Goal: Task Accomplishment & Management: Manage account settings

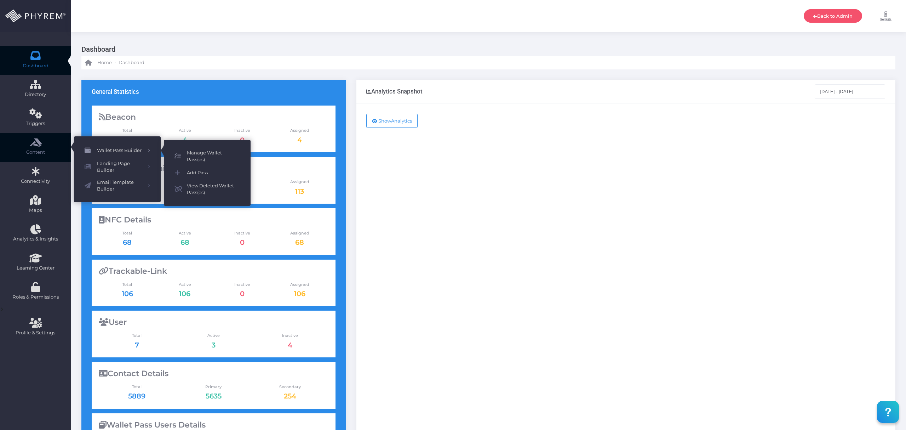
click at [207, 151] on span "Manage Wallet Pass(es)" at bounding box center [213, 156] width 53 height 14
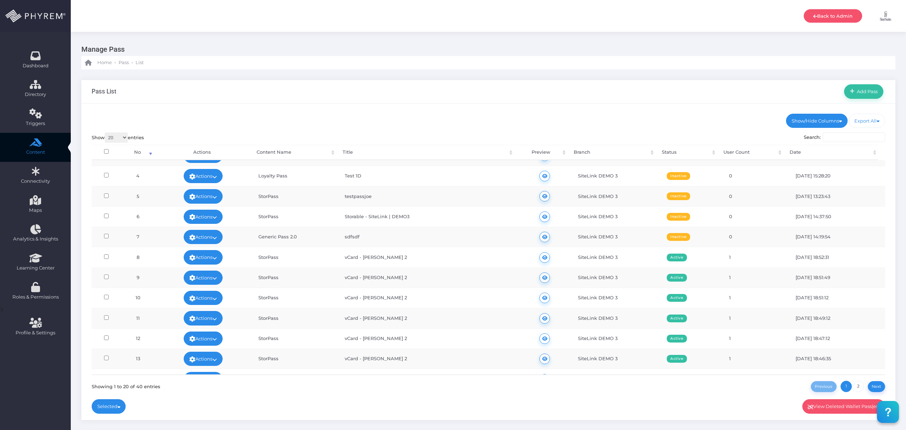
scroll to position [94, 0]
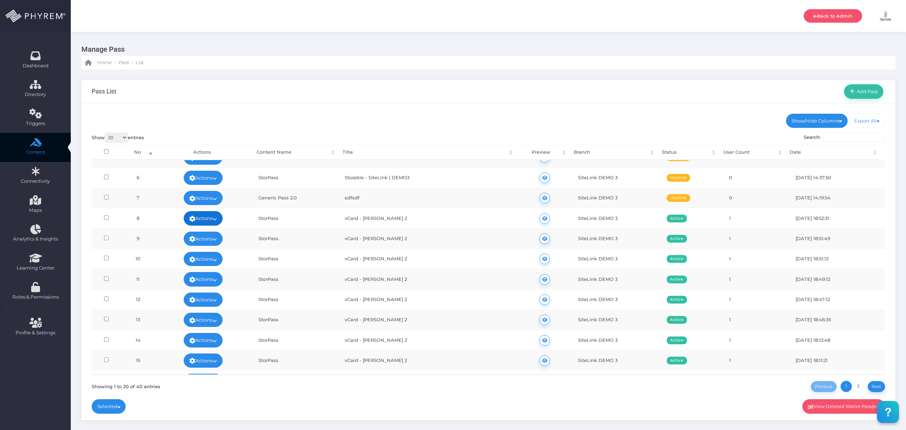
click at [200, 221] on link "Actions" at bounding box center [203, 218] width 39 height 14
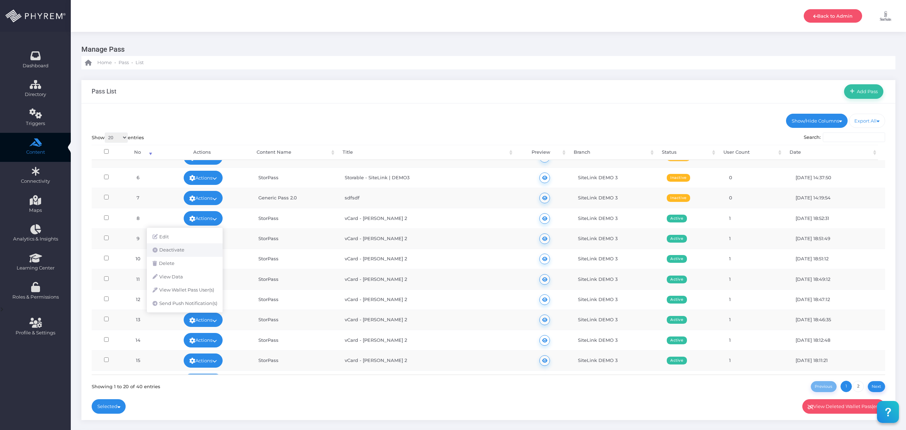
click at [186, 251] on link "Deactivate" at bounding box center [185, 249] width 76 height 13
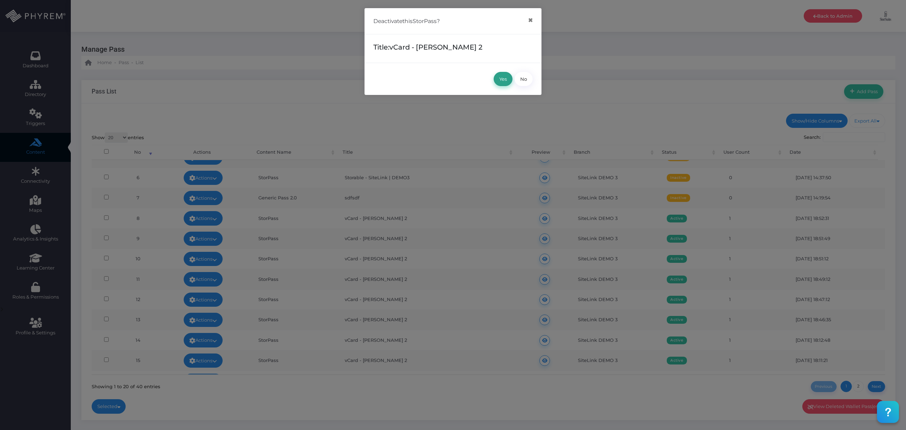
click at [506, 79] on button "Yes" at bounding box center [503, 79] width 19 height 14
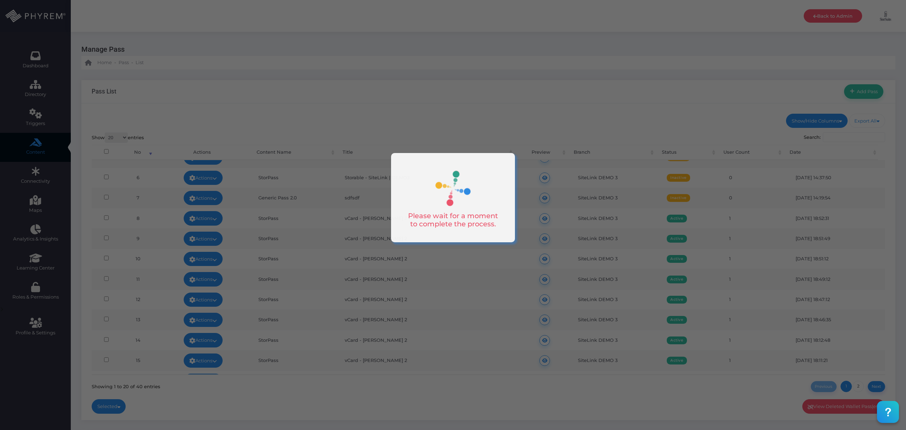
scroll to position [0, 0]
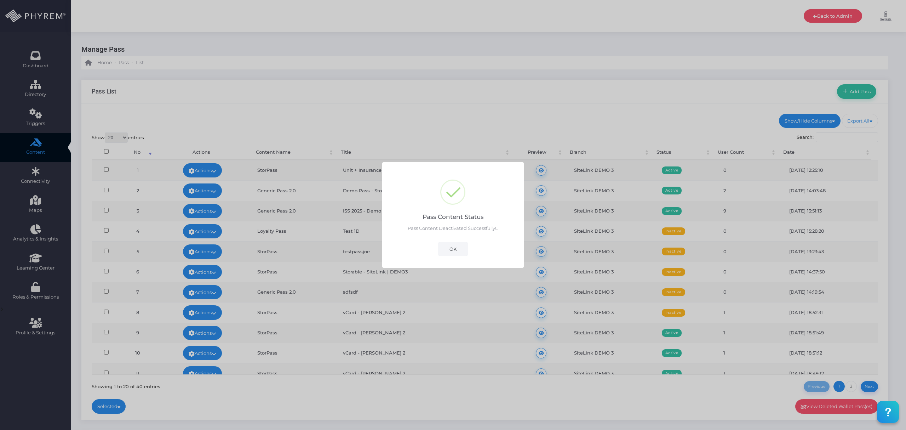
click at [455, 251] on button "OK" at bounding box center [453, 249] width 29 height 14
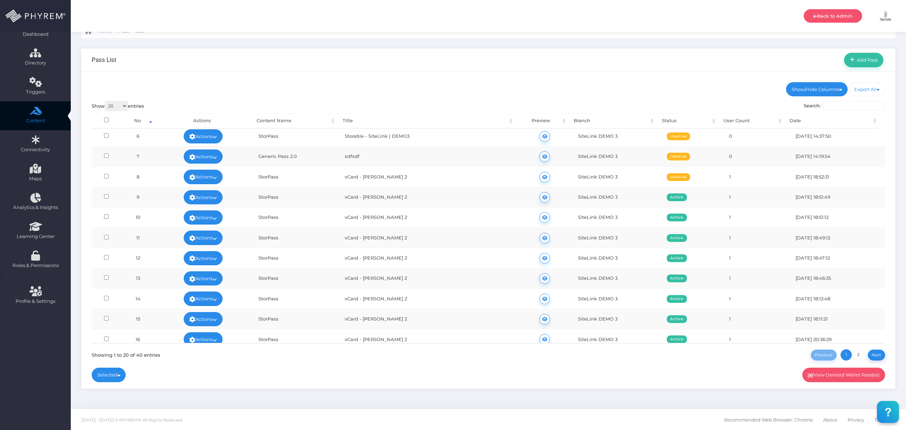
scroll to position [142, 0]
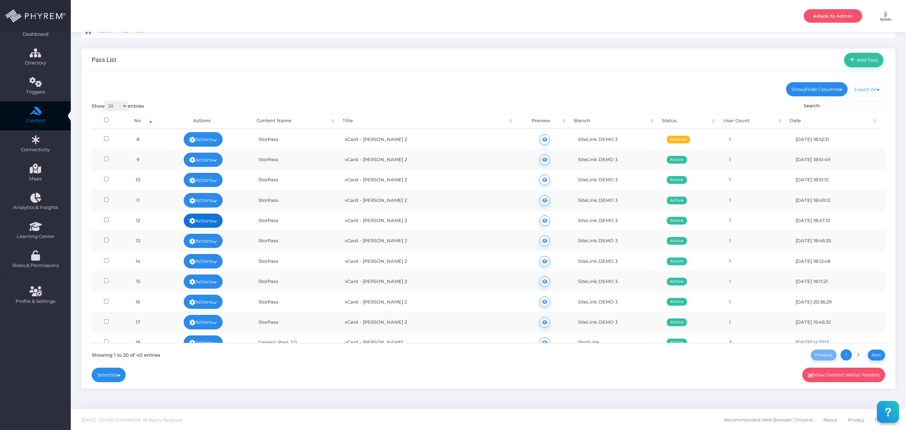
click at [210, 223] on link "Actions" at bounding box center [203, 220] width 39 height 14
click at [184, 252] on link "Deactivate" at bounding box center [185, 253] width 76 height 13
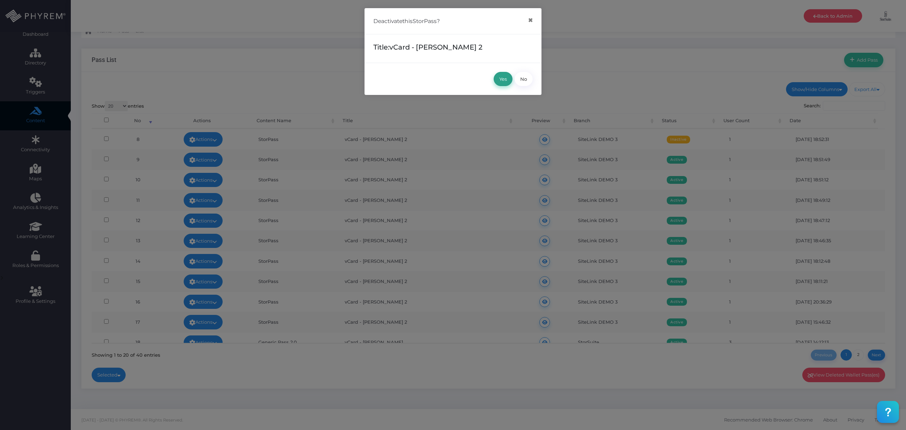
click at [503, 81] on button "Yes" at bounding box center [503, 79] width 19 height 14
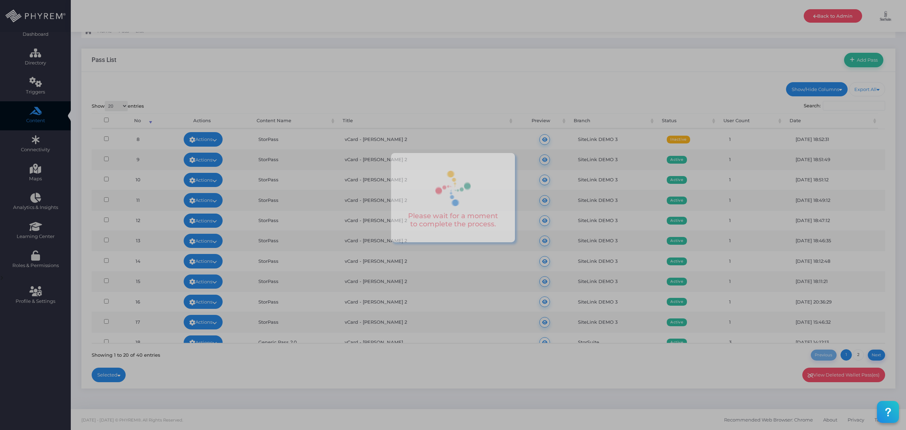
scroll to position [0, 0]
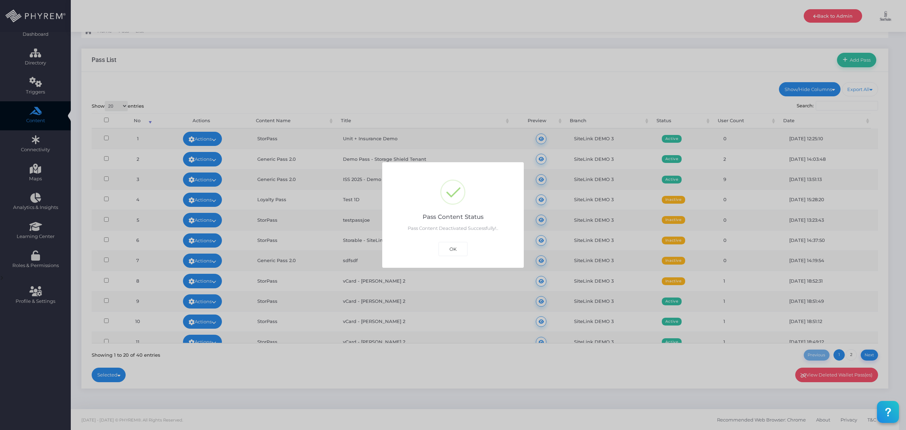
click at [452, 248] on button "OK" at bounding box center [453, 249] width 29 height 14
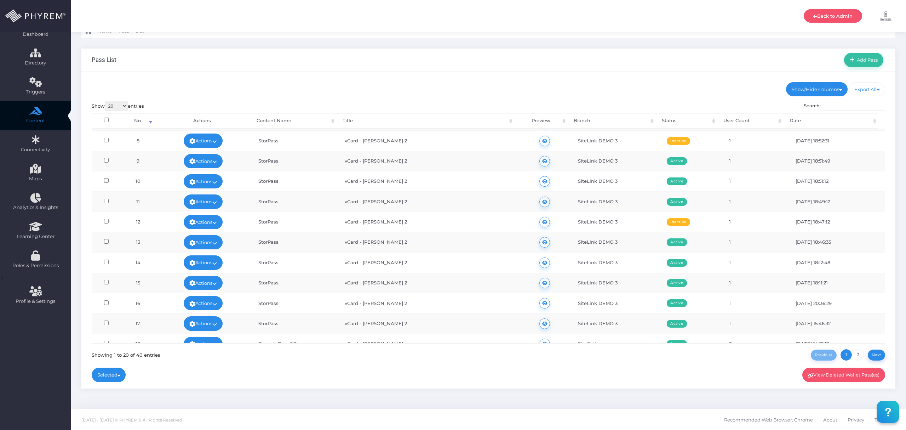
scroll to position [142, 0]
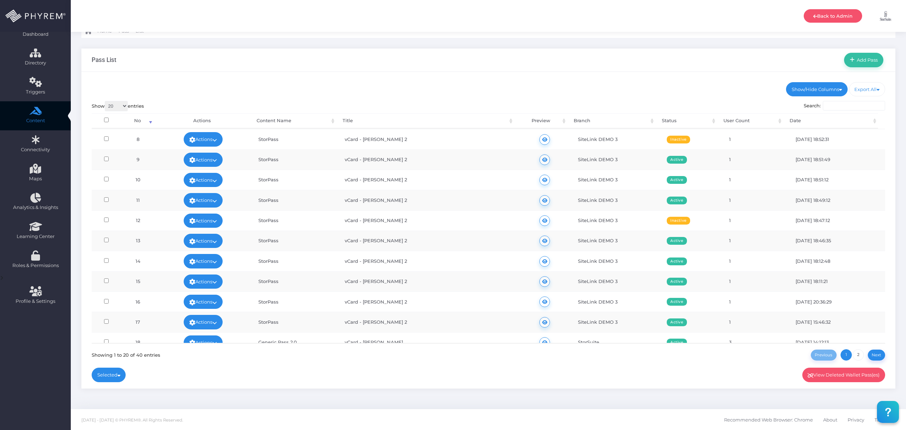
click at [394, 244] on td "vCard - [PERSON_NAME] 2" at bounding box center [428, 240] width 180 height 20
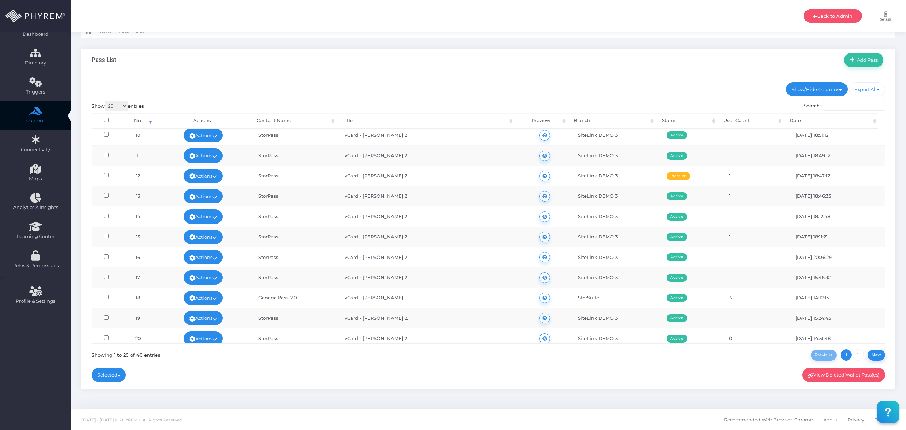
scroll to position [189, 0]
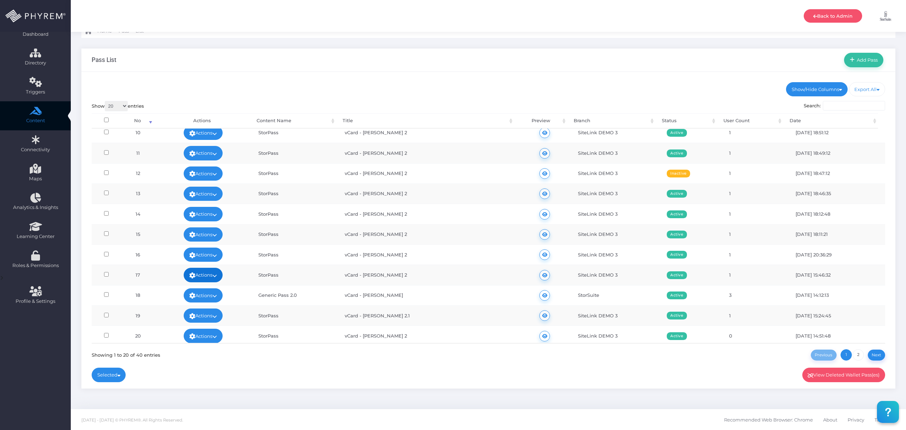
click at [211, 281] on link "Actions" at bounding box center [203, 275] width 39 height 14
click at [185, 210] on link "Deactivate" at bounding box center [185, 210] width 76 height 13
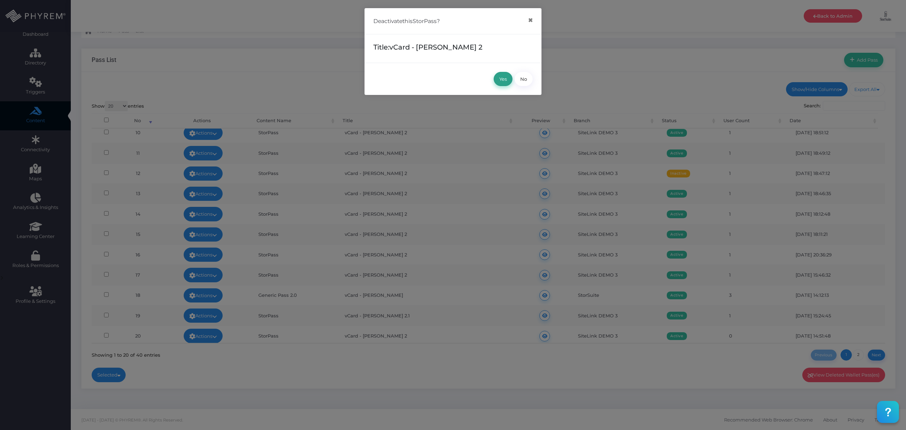
click at [502, 78] on button "Yes" at bounding box center [503, 79] width 19 height 14
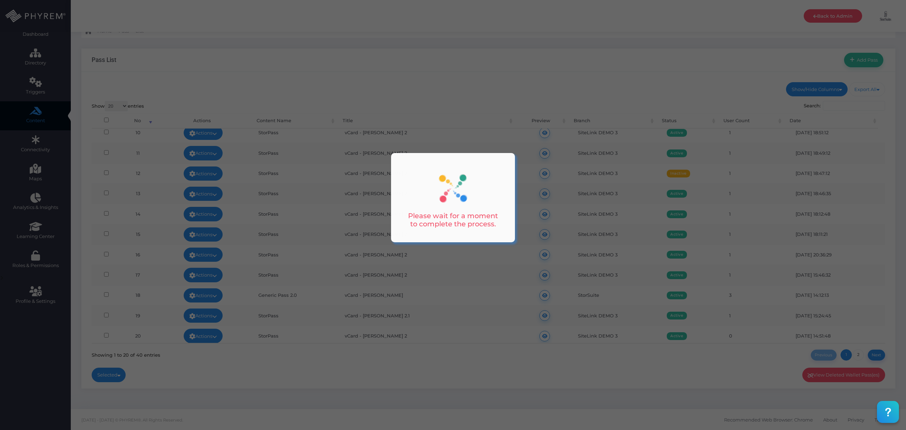
scroll to position [0, 0]
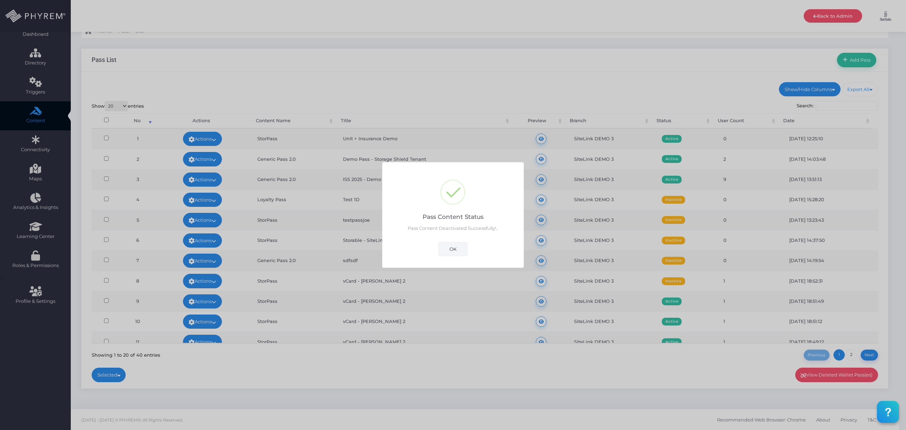
click at [459, 249] on button "OK" at bounding box center [453, 249] width 29 height 14
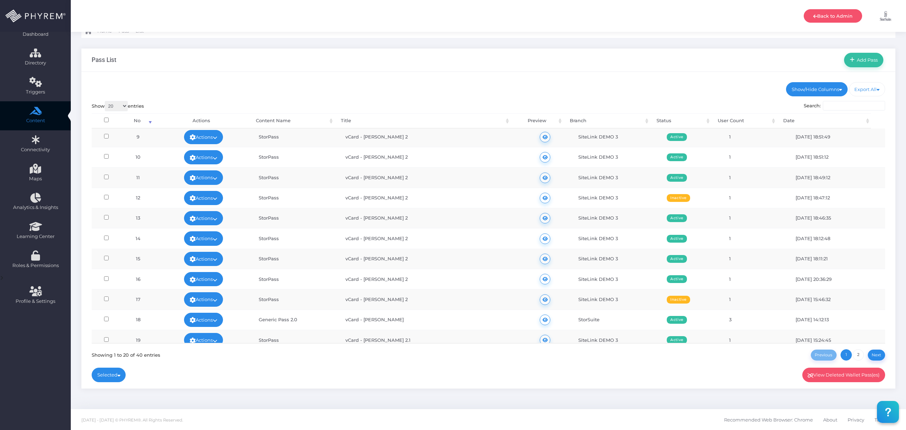
scroll to position [189, 0]
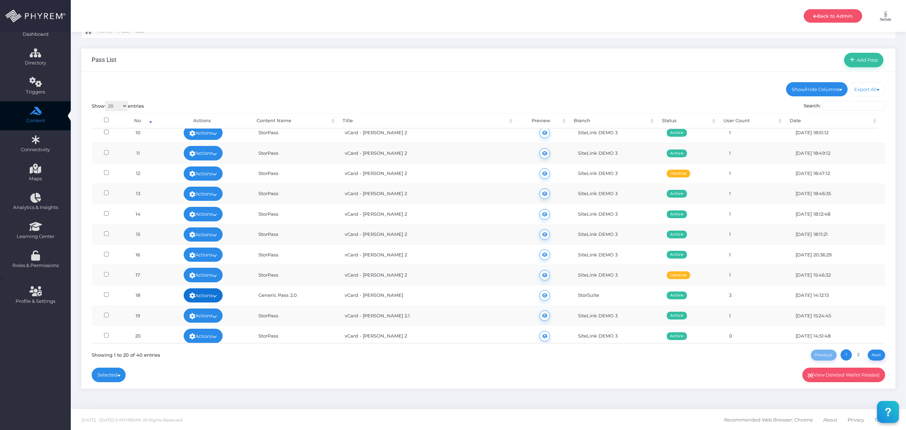
click at [211, 300] on link "Actions" at bounding box center [203, 295] width 39 height 14
click at [190, 231] on link "Deactivate" at bounding box center [185, 231] width 76 height 13
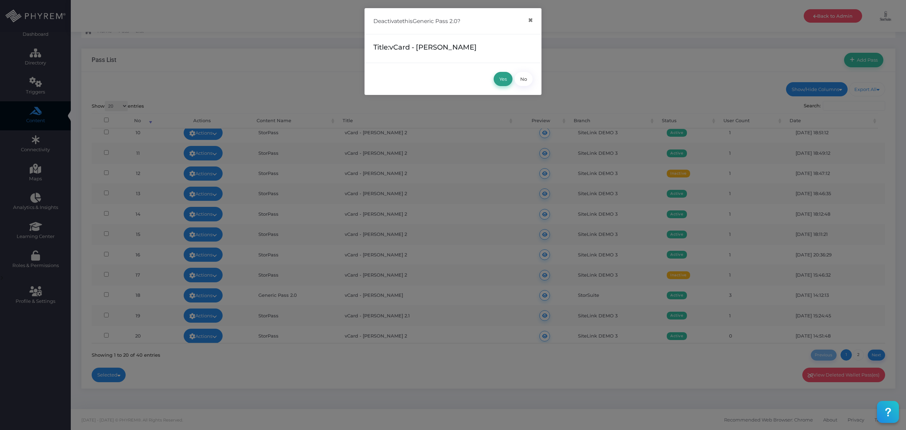
click at [499, 79] on button "Yes" at bounding box center [503, 79] width 19 height 14
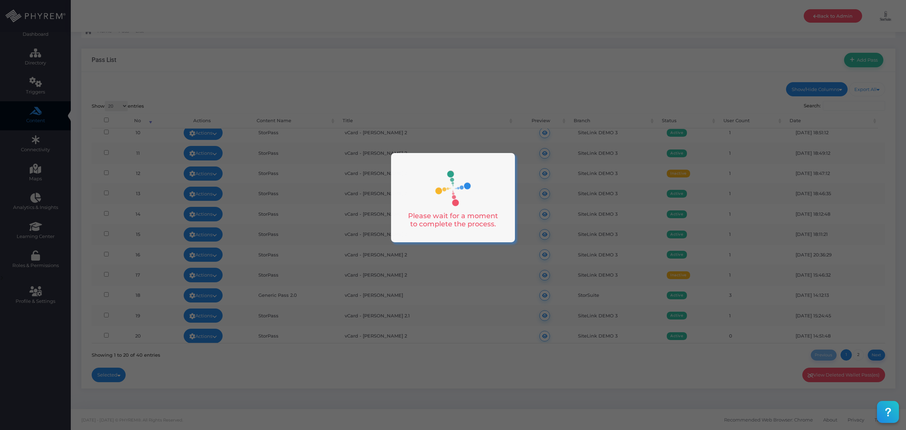
scroll to position [0, 0]
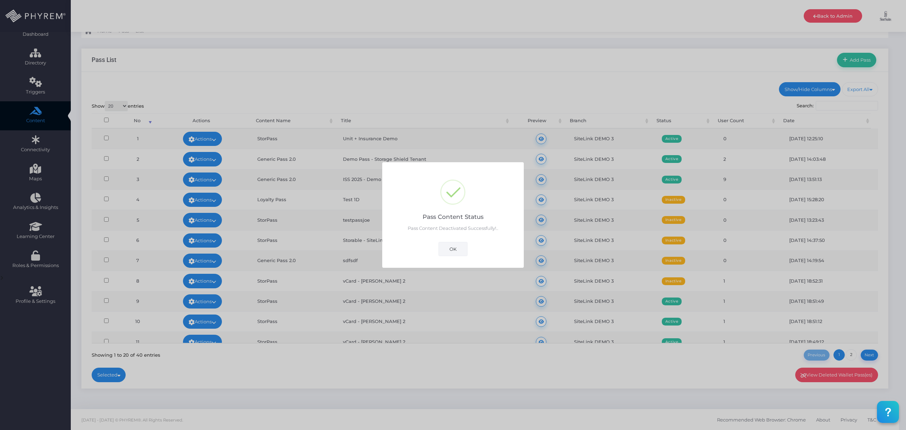
click at [456, 250] on button "OK" at bounding box center [453, 249] width 29 height 14
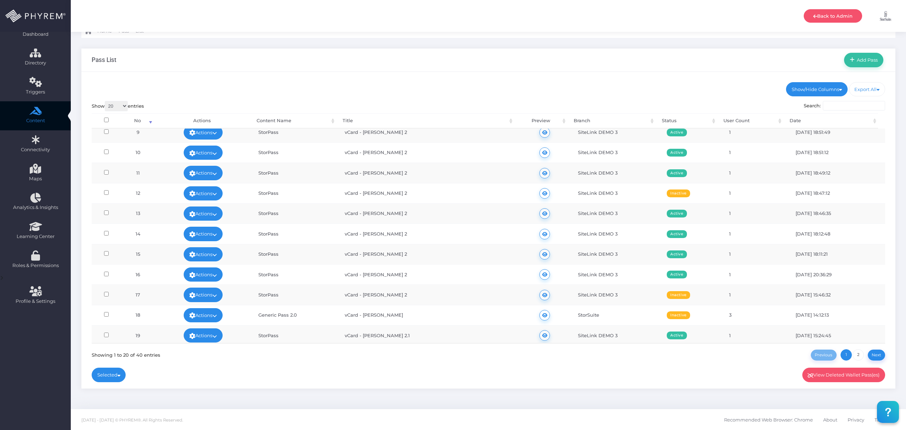
scroll to position [198, 0]
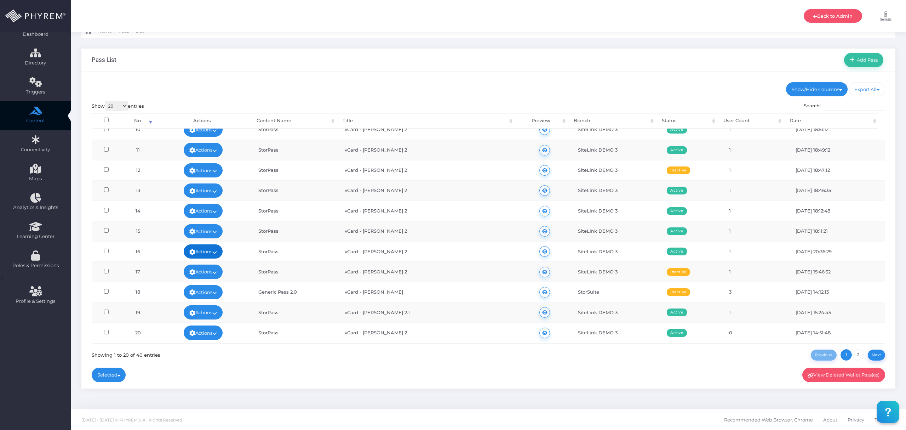
click at [215, 248] on link "Actions" at bounding box center [203, 251] width 39 height 14
click at [184, 166] on link "Edit" at bounding box center [185, 167] width 76 height 13
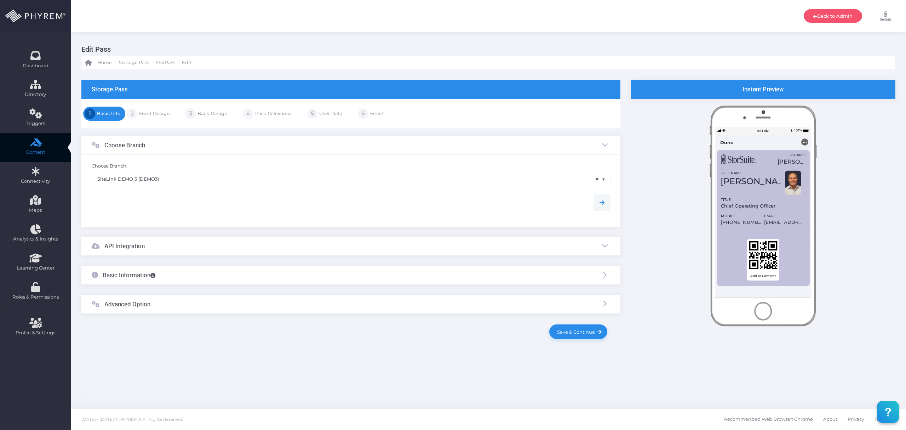
click at [177, 309] on div "Advanced Option" at bounding box center [350, 304] width 539 height 19
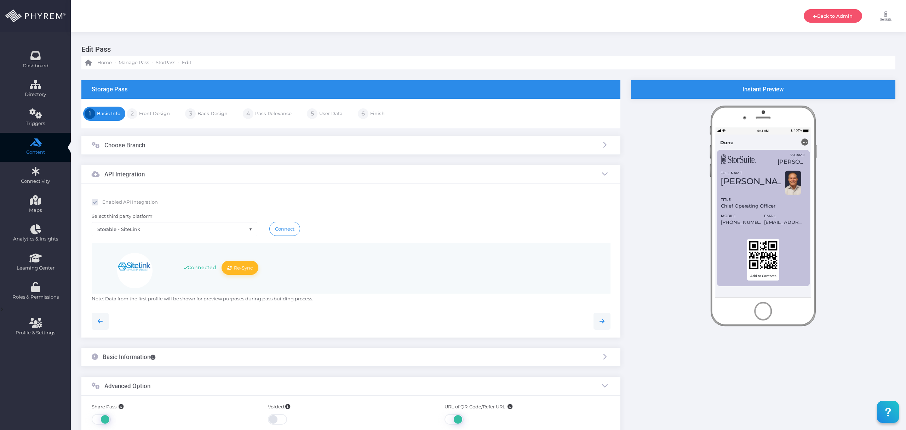
click at [160, 115] on link "Front Design" at bounding box center [153, 113] width 33 height 11
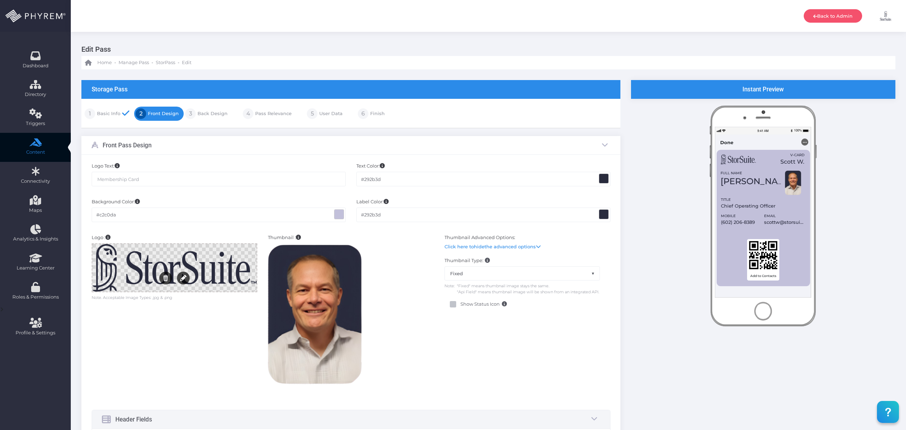
click at [204, 115] on link "Back Design" at bounding box center [212, 113] width 32 height 11
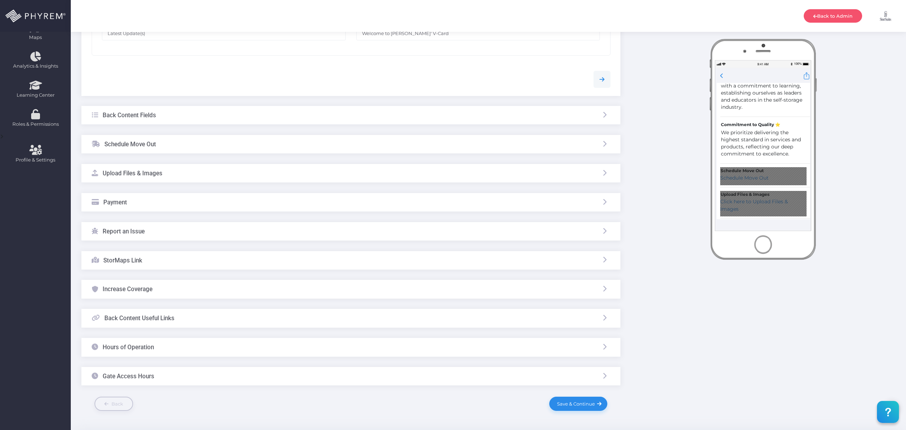
scroll to position [196, 0]
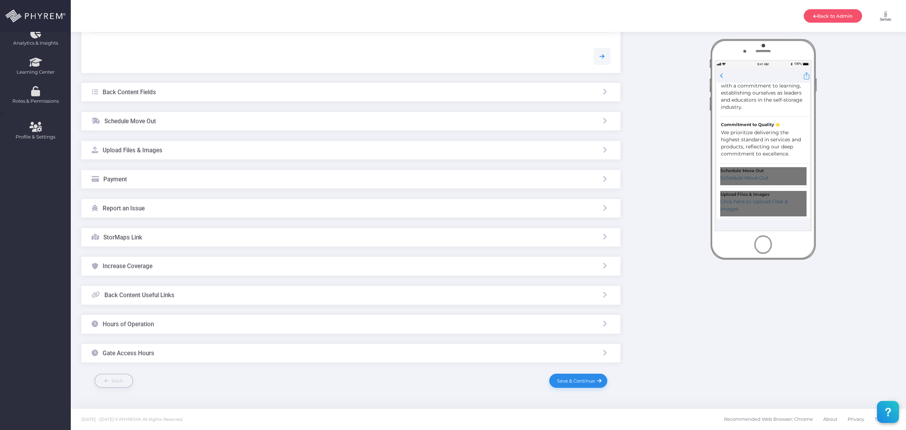
click at [252, 298] on div "Back Content Useful Links" at bounding box center [350, 295] width 539 height 19
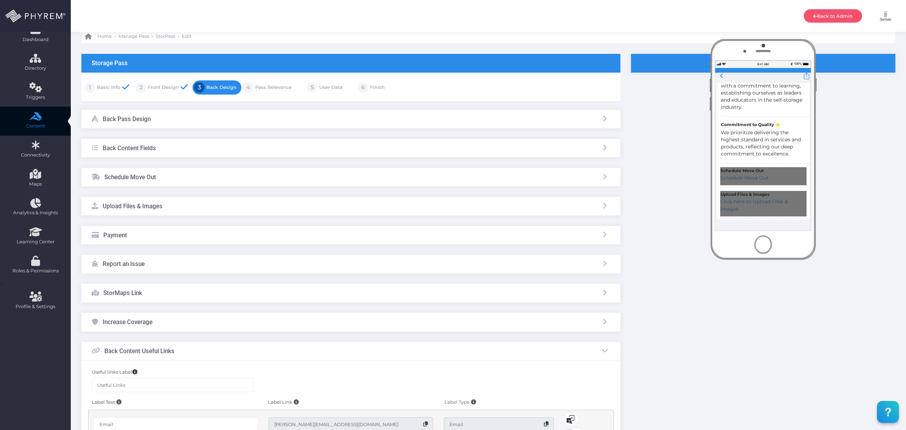
scroll to position [0, 0]
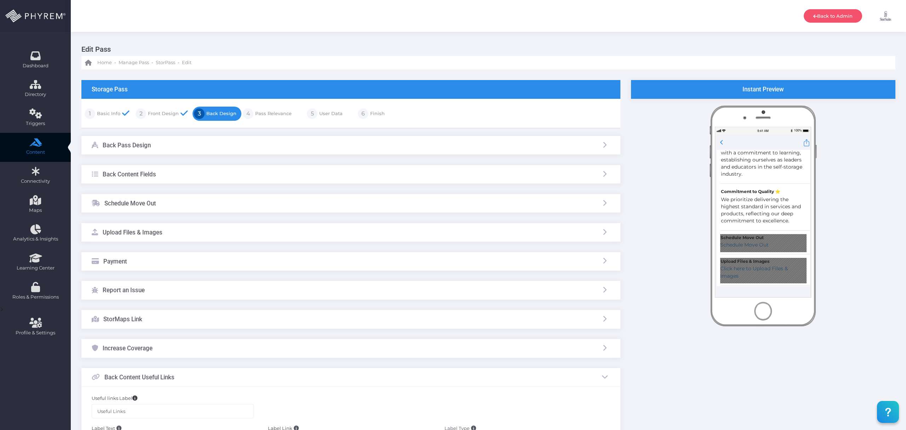
click at [278, 109] on link "Pass Relevance" at bounding box center [273, 113] width 38 height 11
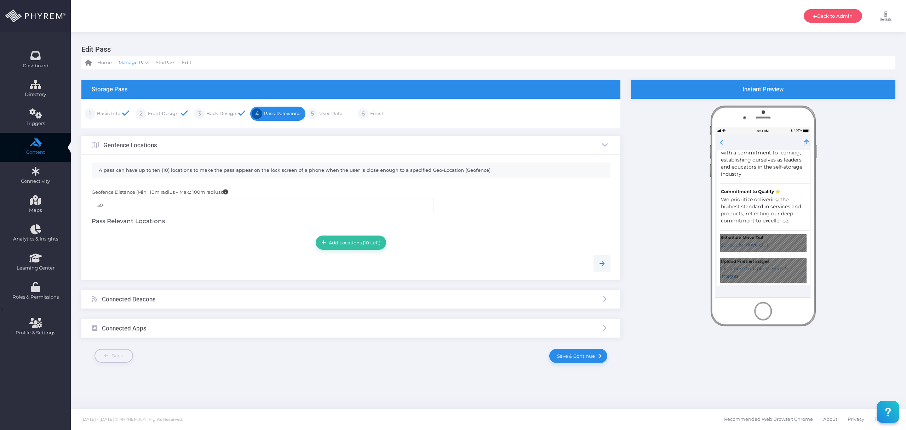
click at [140, 64] on span "Manage Pass" at bounding box center [134, 62] width 30 height 7
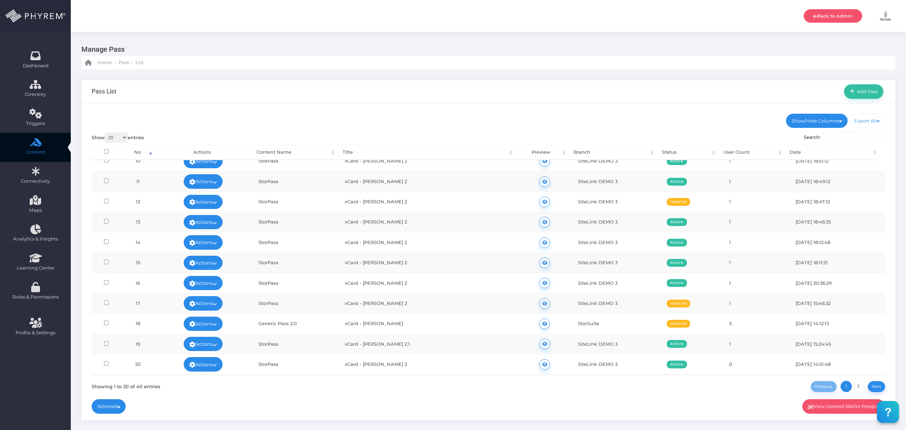
scroll to position [198, 0]
click at [860, 389] on link "2" at bounding box center [858, 386] width 11 height 11
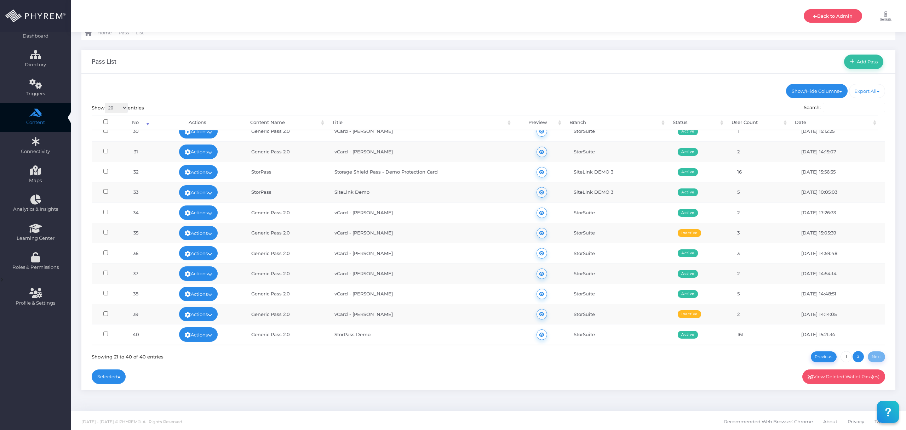
scroll to position [32, 0]
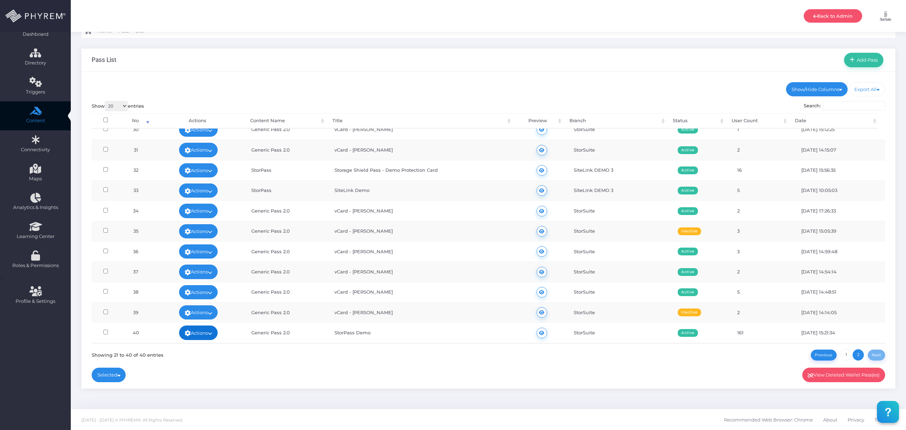
click at [212, 333] on icon at bounding box center [210, 333] width 5 height 0
click at [186, 250] on link "Edit" at bounding box center [180, 250] width 76 height 13
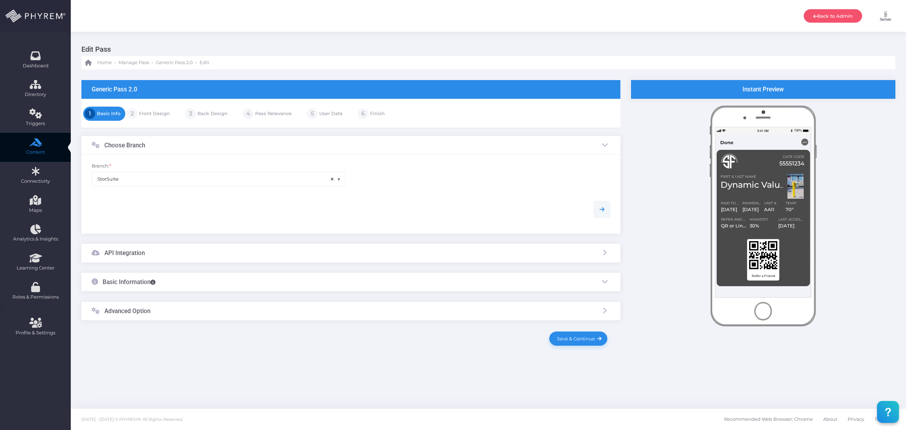
click at [157, 115] on link "Front Design" at bounding box center [153, 113] width 33 height 11
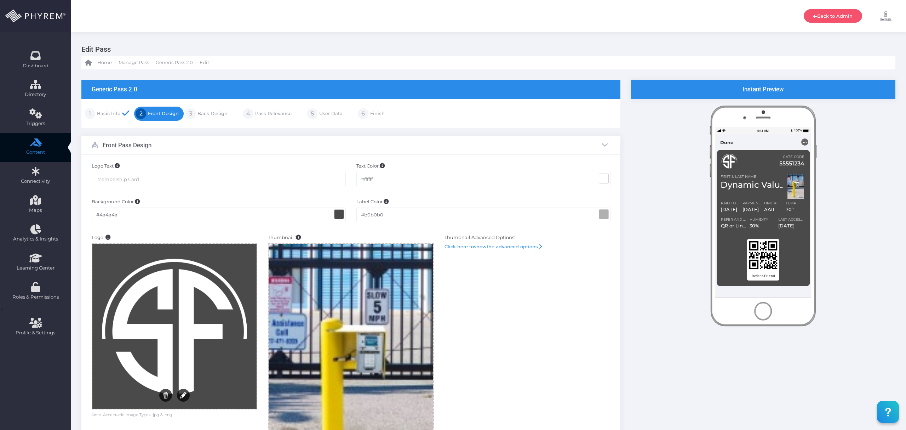
click at [203, 111] on link "Back Design" at bounding box center [212, 113] width 32 height 11
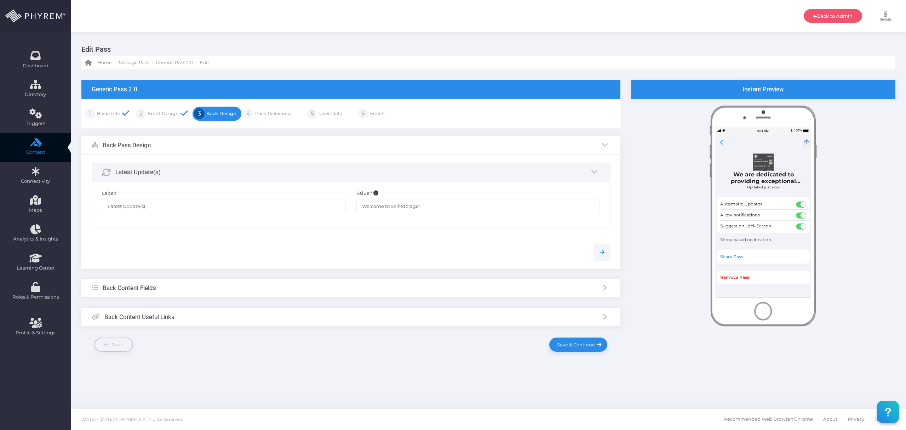
click at [190, 291] on div "Back Content Fields" at bounding box center [350, 288] width 539 height 19
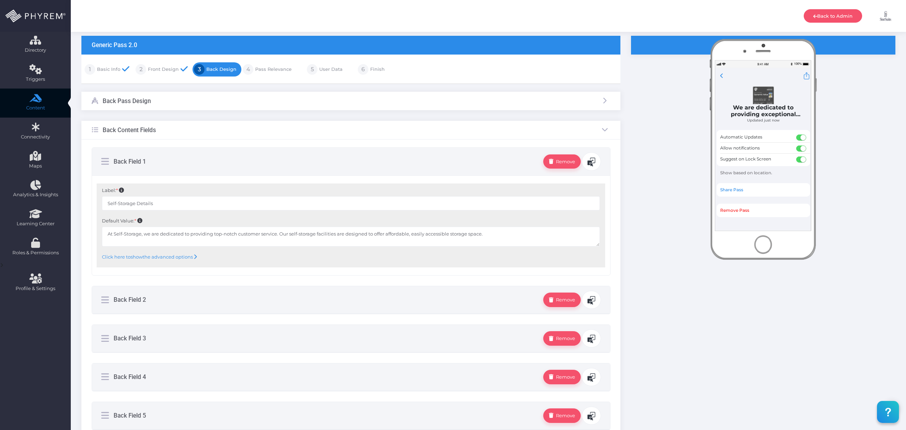
scroll to position [189, 0]
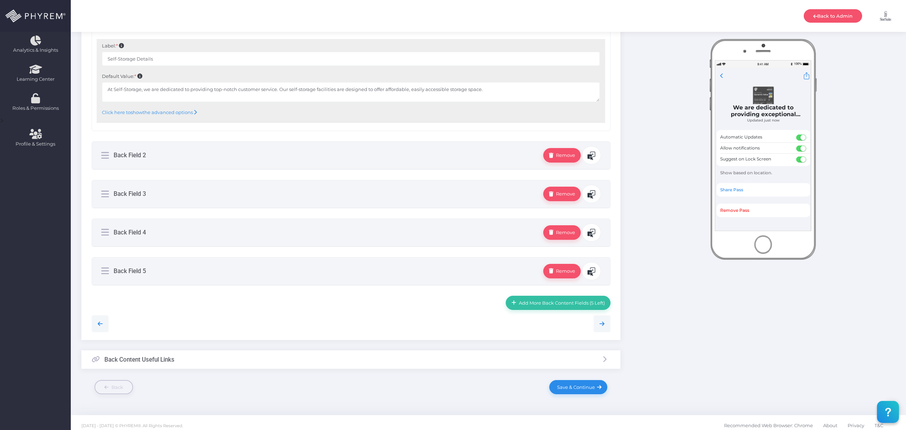
click at [215, 362] on div "Back Content Useful Links" at bounding box center [350, 359] width 539 height 19
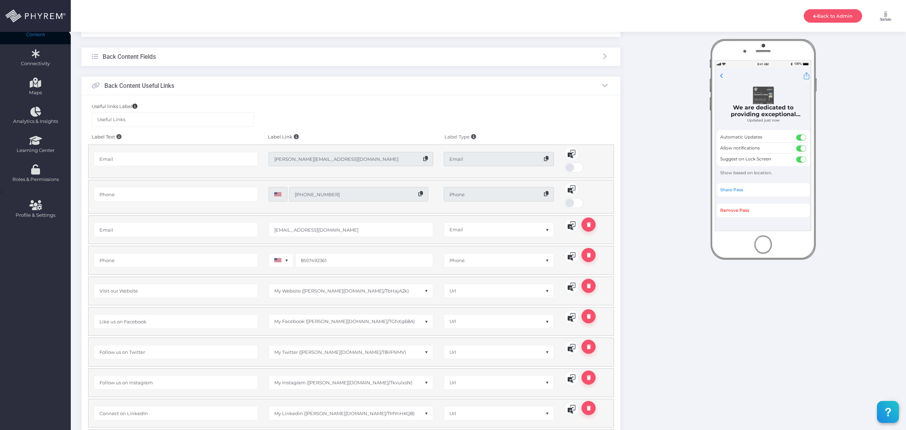
scroll to position [0, 0]
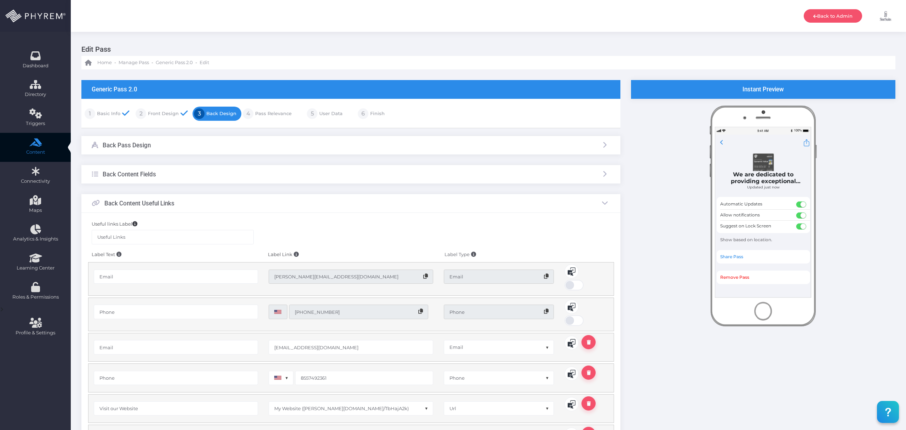
click at [273, 110] on link "Pass Relevance" at bounding box center [273, 113] width 38 height 11
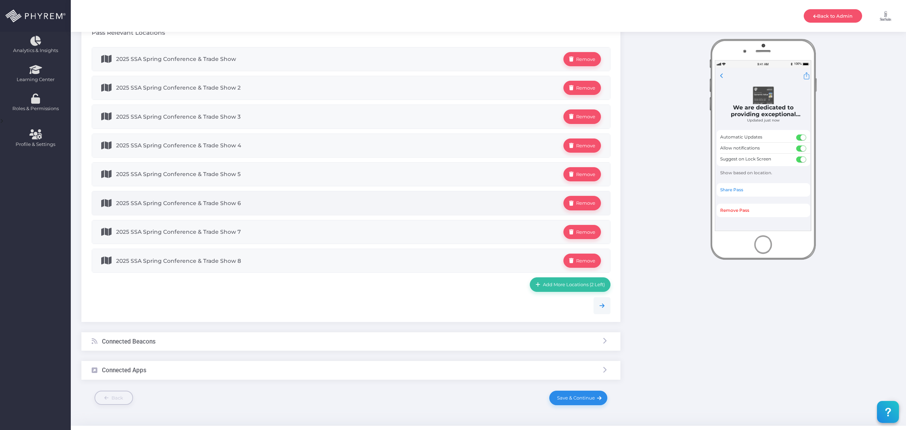
scroll to position [189, 0]
click at [582, 53] on link "Remove" at bounding box center [582, 59] width 37 height 14
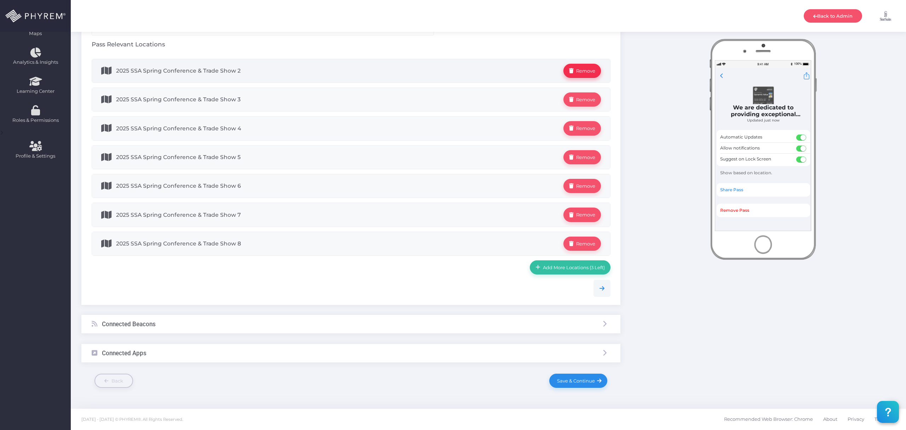
click at [582, 68] on span "Remove" at bounding box center [585, 71] width 22 height 6
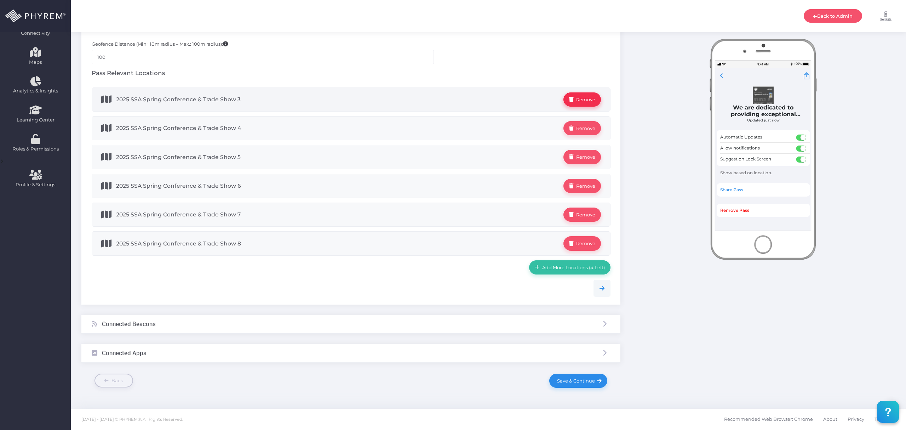
click at [584, 97] on span "Remove" at bounding box center [585, 100] width 22 height 6
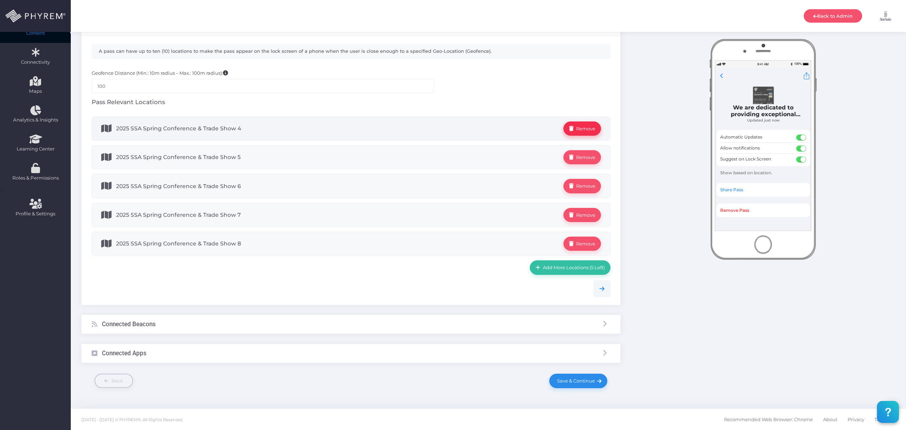
click at [590, 126] on span "Remove" at bounding box center [585, 129] width 22 height 6
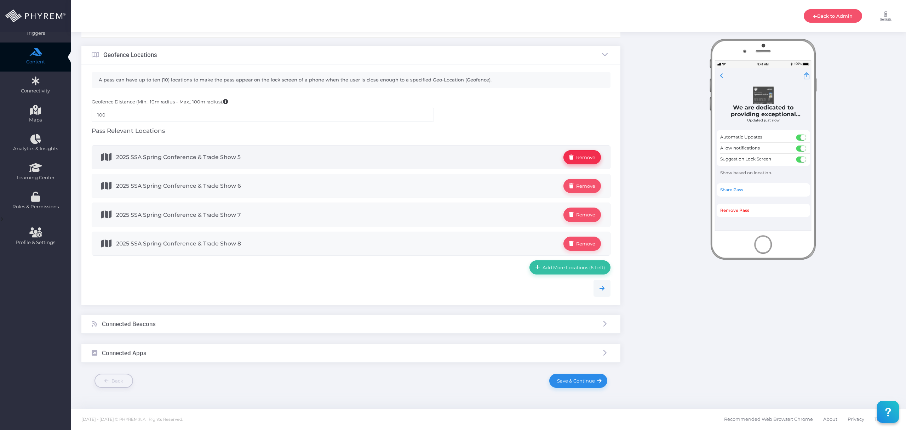
click at [590, 154] on span "Remove" at bounding box center [585, 157] width 22 height 6
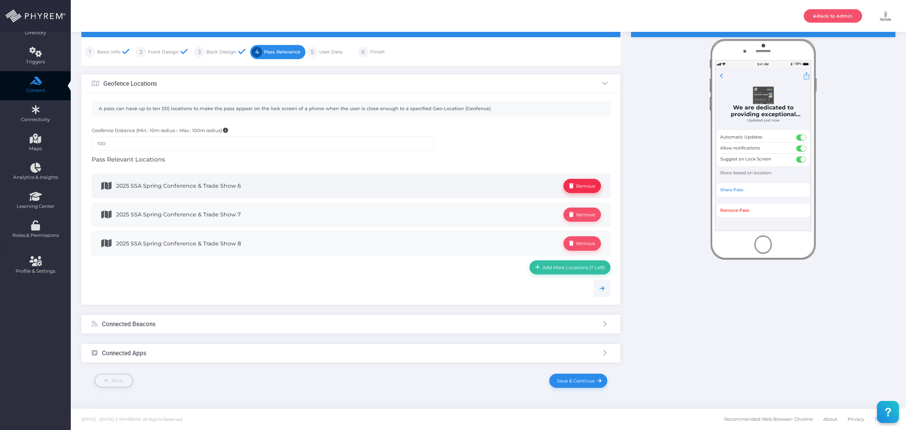
click at [588, 179] on link "Remove" at bounding box center [582, 186] width 37 height 14
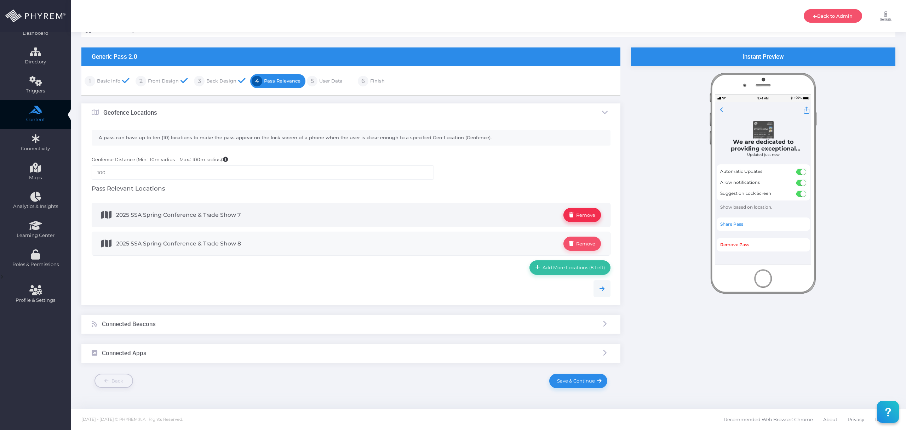
click at [586, 212] on span "Remove" at bounding box center [585, 215] width 22 height 6
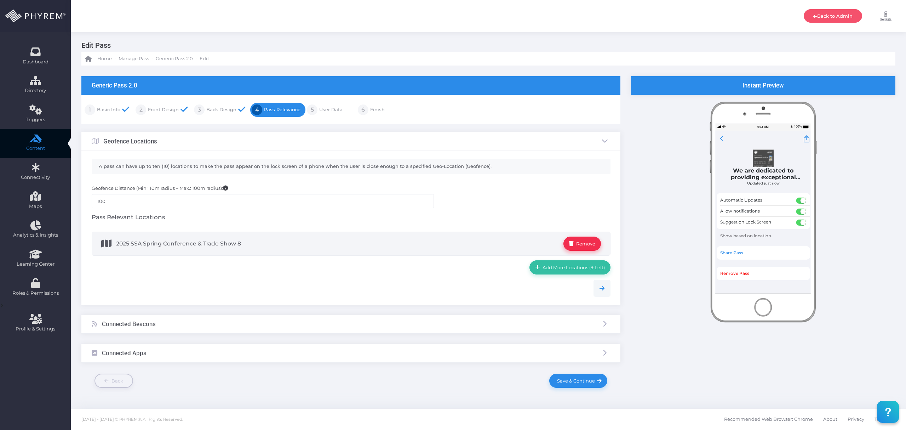
click at [583, 237] on link "Remove" at bounding box center [582, 244] width 37 height 14
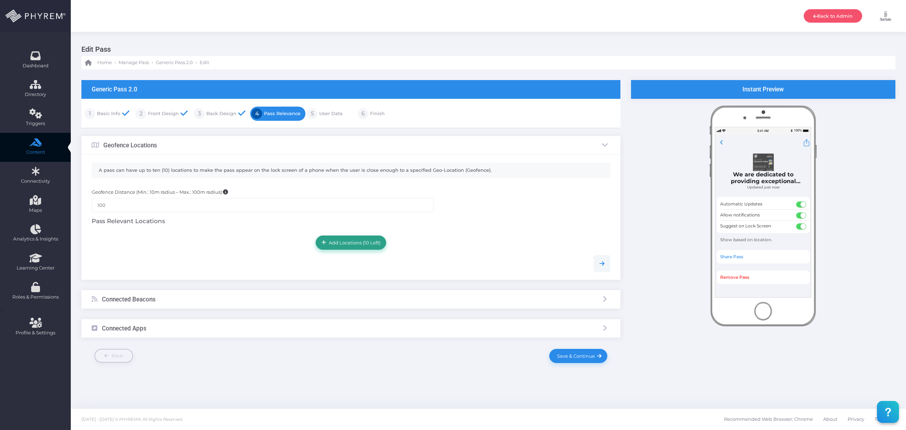
click at [375, 244] on span "Add Locations (10 Left)" at bounding box center [353, 243] width 54 height 6
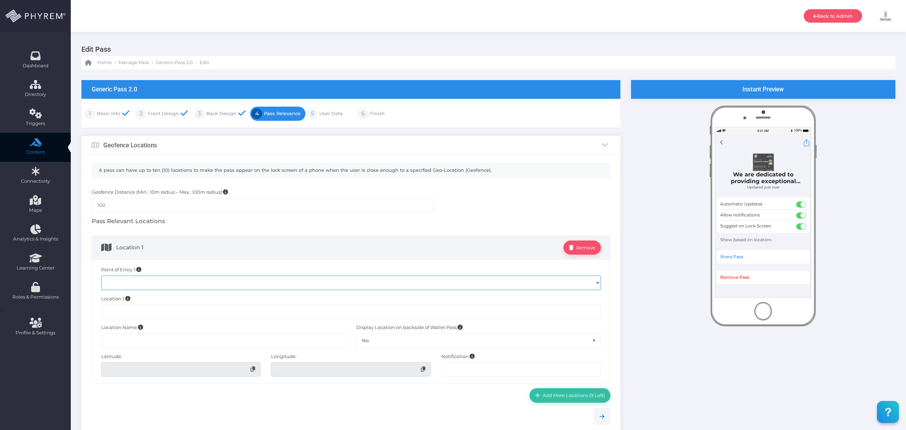
click at [264, 285] on select at bounding box center [351, 282] width 500 height 14
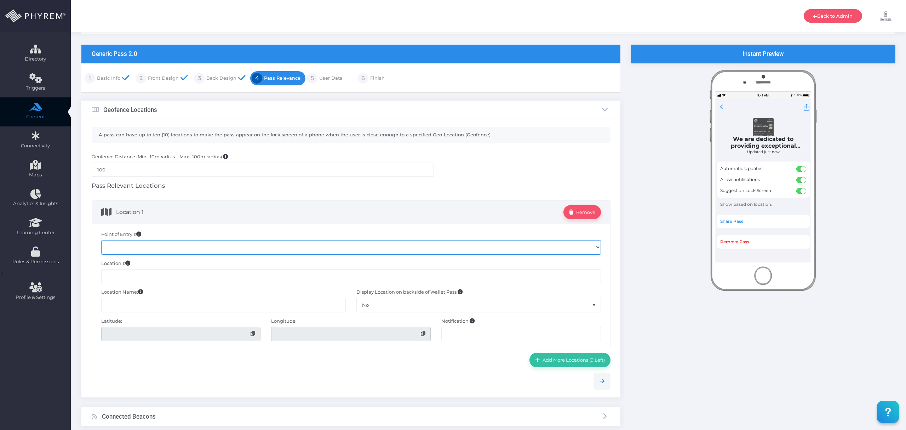
scroll to position [35, 0]
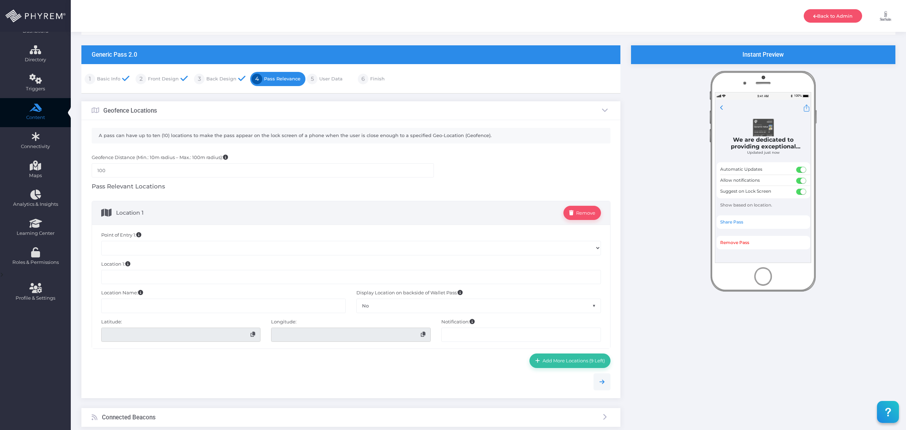
click at [226, 79] on link "Back Design" at bounding box center [221, 78] width 32 height 11
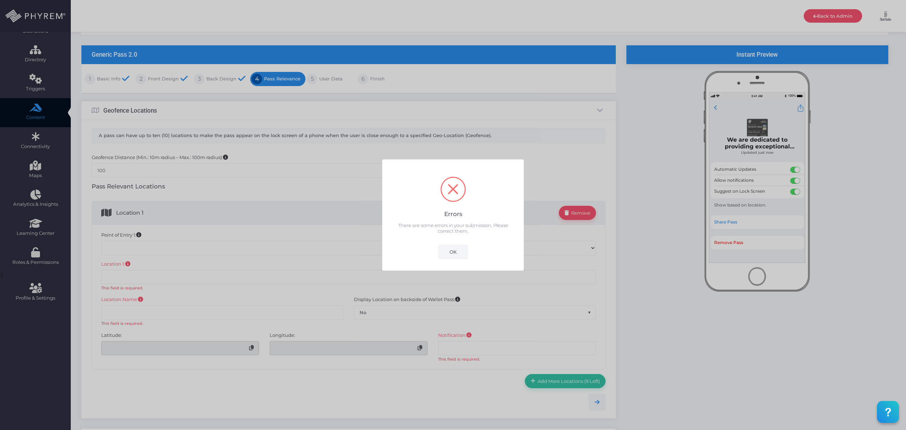
click at [454, 251] on button "OK" at bounding box center [453, 252] width 29 height 14
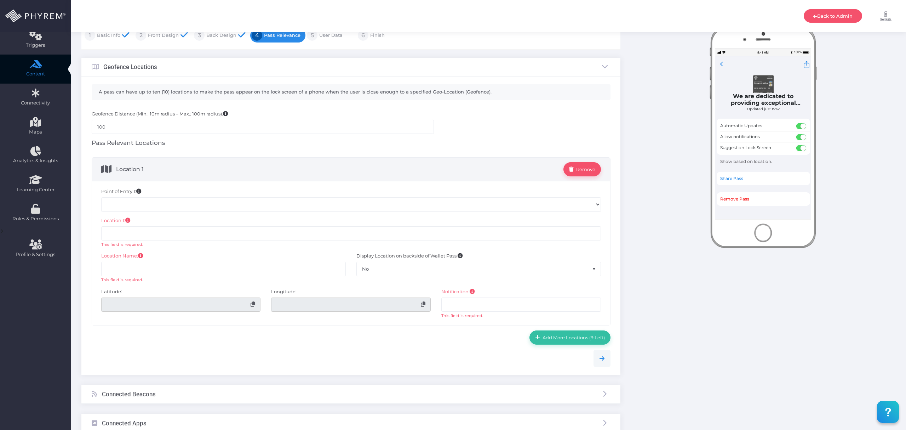
scroll to position [81, 0]
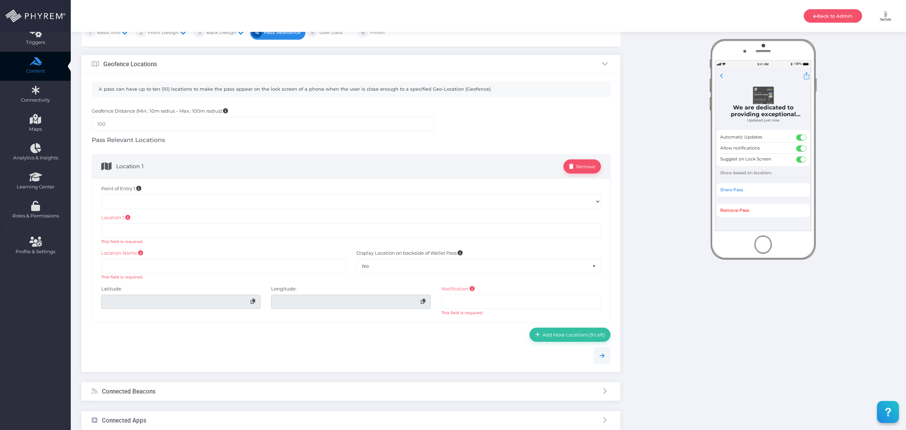
click at [159, 239] on div "This field is required." at bounding box center [351, 242] width 500 height 6
click at [159, 231] on input "text" at bounding box center [351, 230] width 500 height 14
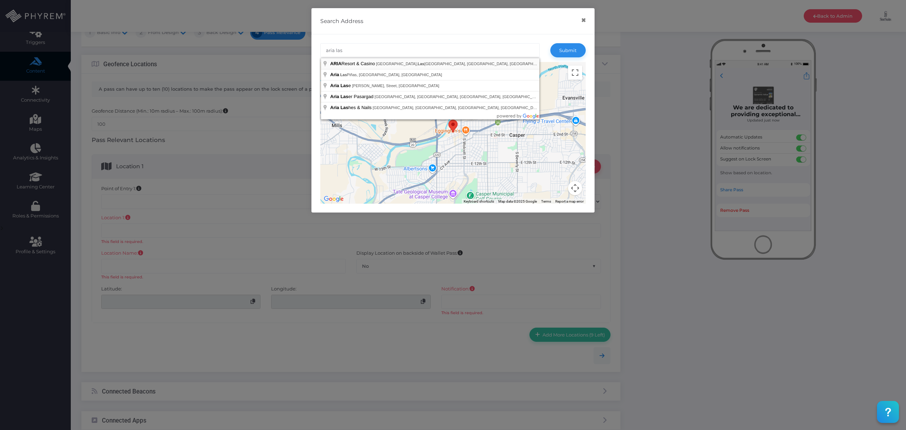
type input "ARIA Resort & Casino, South Las Vegas Boulevard, Las Vegas, NV, USA"
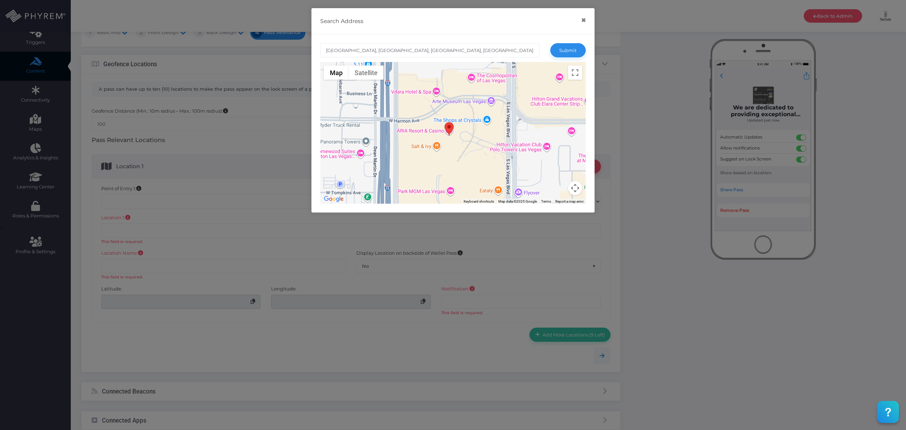
drag, startPoint x: 451, startPoint y: 148, endPoint x: 476, endPoint y: 138, distance: 27.2
click at [476, 138] on div at bounding box center [453, 133] width 266 height 142
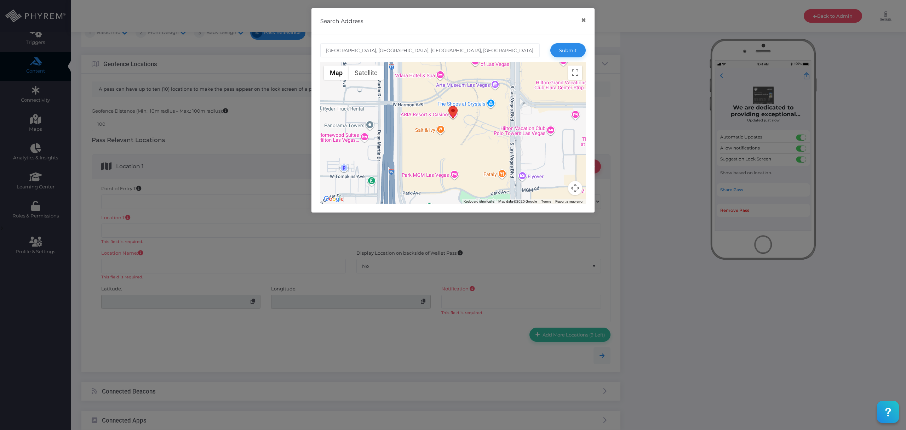
drag, startPoint x: 478, startPoint y: 147, endPoint x: 479, endPoint y: 120, distance: 26.9
click at [484, 118] on div at bounding box center [453, 133] width 266 height 142
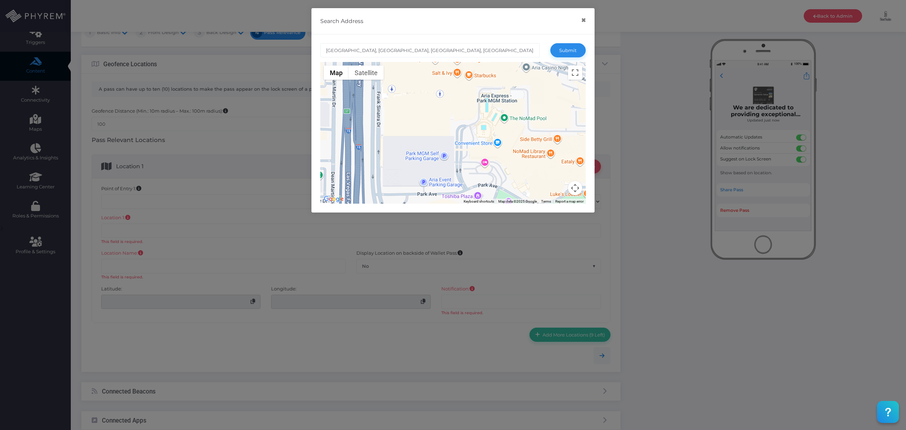
drag, startPoint x: 469, startPoint y: 130, endPoint x: 486, endPoint y: 111, distance: 25.6
click at [486, 111] on div at bounding box center [453, 133] width 266 height 142
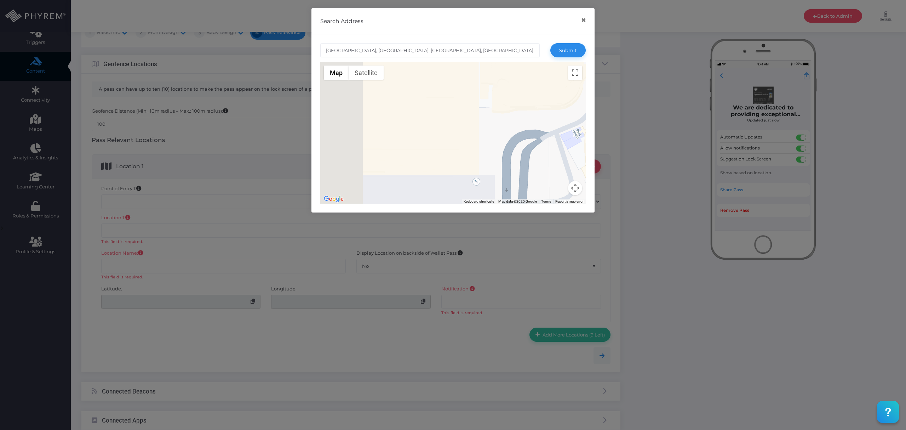
drag, startPoint x: 445, startPoint y: 141, endPoint x: 518, endPoint y: 187, distance: 86.4
click at [520, 190] on div at bounding box center [453, 133] width 266 height 142
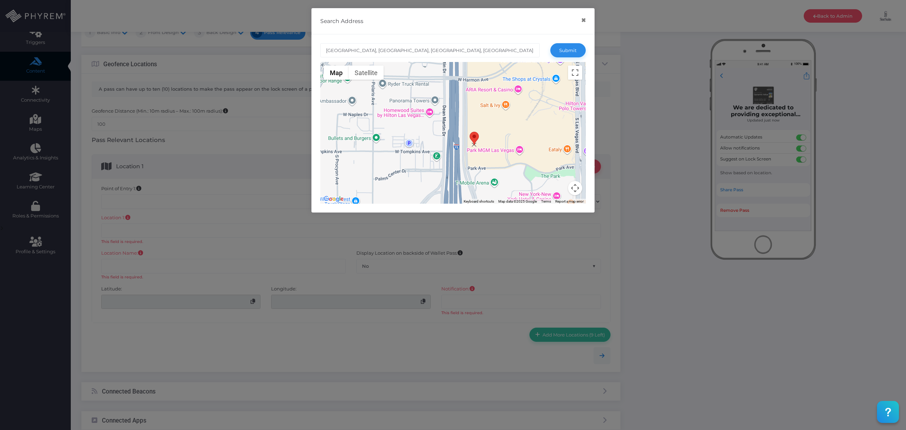
drag, startPoint x: 519, startPoint y: 90, endPoint x: 474, endPoint y: 142, distance: 68.3
click at [470, 132] on area at bounding box center [470, 132] width 0 height 0
type input "3770 S Las Vegas Blvd, Las Vegas, NV 89109, USA"
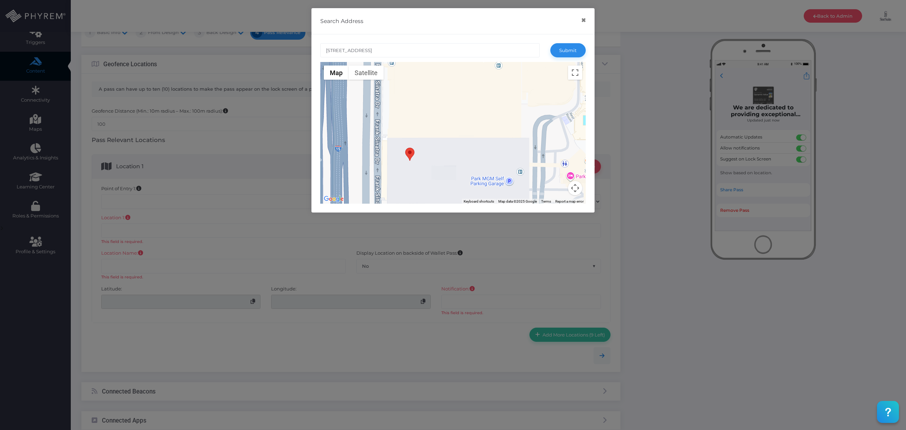
drag, startPoint x: 426, startPoint y: 133, endPoint x: 459, endPoint y: 178, distance: 55.2
click at [459, 178] on div at bounding box center [453, 133] width 266 height 142
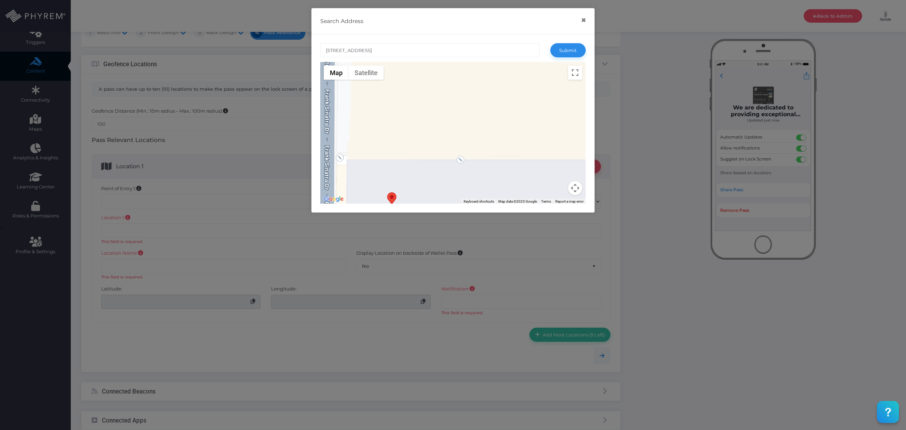
drag, startPoint x: 463, startPoint y: 161, endPoint x: 466, endPoint y: 172, distance: 11.7
click at [466, 172] on div at bounding box center [453, 133] width 266 height 142
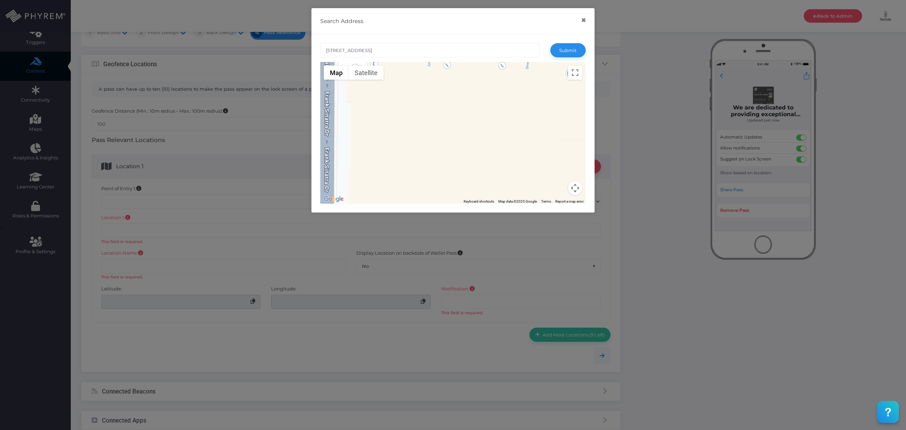
drag, startPoint x: 478, startPoint y: 160, endPoint x: 479, endPoint y: 177, distance: 17.4
click at [479, 177] on div at bounding box center [453, 133] width 266 height 142
click at [367, 75] on button "Satellite" at bounding box center [366, 73] width 35 height 14
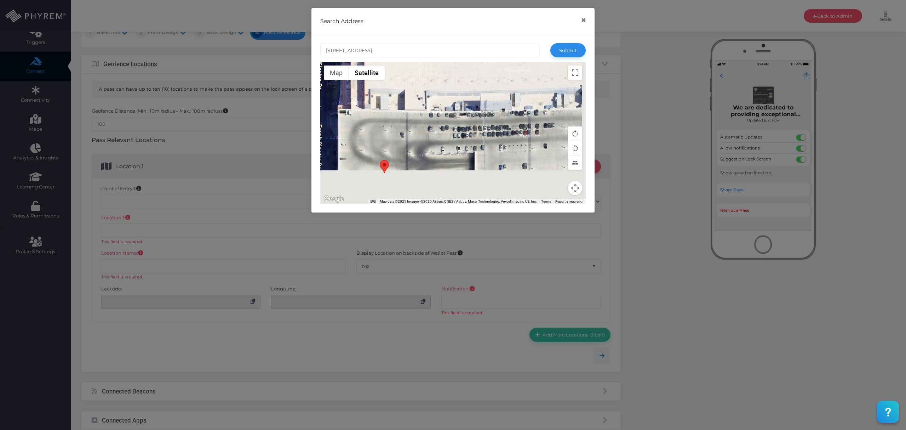
drag, startPoint x: 475, startPoint y: 144, endPoint x: 468, endPoint y: 90, distance: 54.3
click at [468, 90] on div at bounding box center [453, 133] width 266 height 142
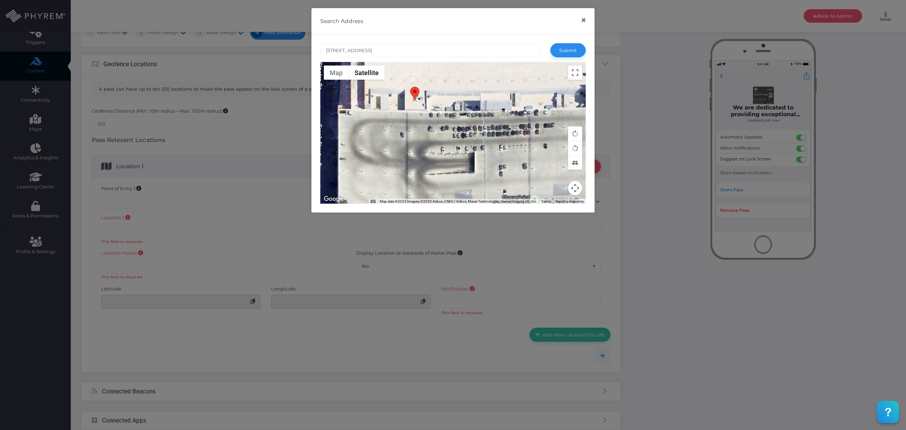
drag, startPoint x: 383, startPoint y: 168, endPoint x: 414, endPoint y: 94, distance: 80.0
click at [410, 87] on area at bounding box center [410, 87] width 0 height 0
type input "Las Vegas Aria South Parking Level 2, 4720 Frank Sinatra Dr, Las Vegas, NV 8915…"
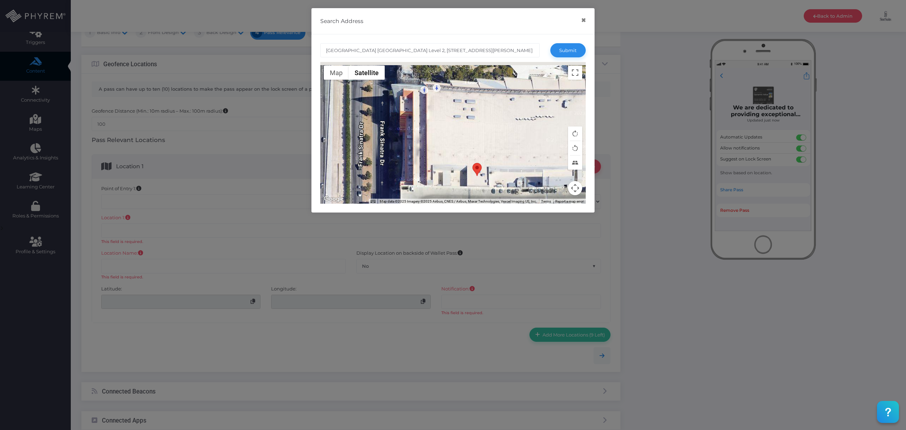
drag, startPoint x: 456, startPoint y: 152, endPoint x: 477, endPoint y: 190, distance: 43.6
click at [477, 190] on div at bounding box center [453, 133] width 266 height 142
drag, startPoint x: 478, startPoint y: 173, endPoint x: 453, endPoint y: 165, distance: 25.9
click at [449, 155] on area at bounding box center [449, 155] width 0 height 0
type input "Las Vegas Aria South Parking Level 2, 4720 Frank Sinatra Dr, Las Vegas, NV 8915…"
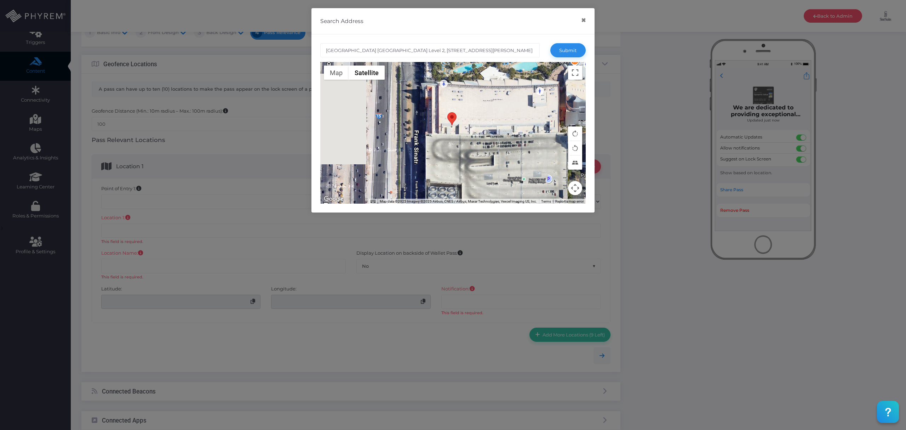
drag, startPoint x: 479, startPoint y: 146, endPoint x: 465, endPoint y: 142, distance: 14.0
click at [460, 135] on div at bounding box center [453, 133] width 266 height 142
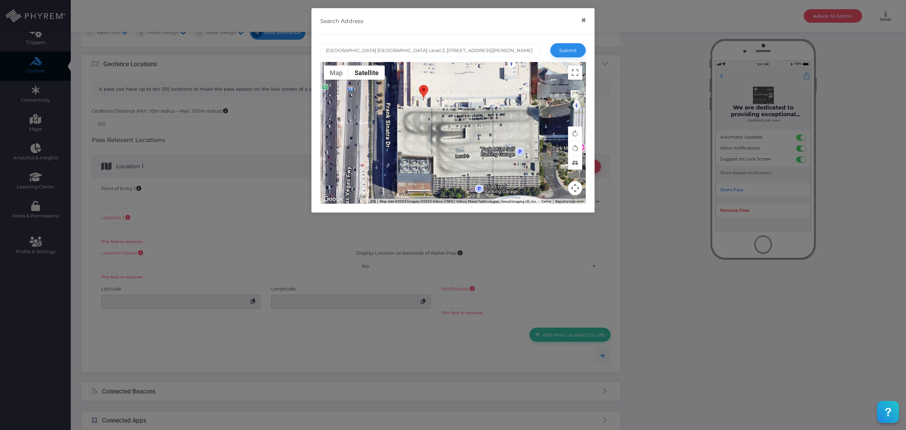
click at [465, 125] on div at bounding box center [453, 133] width 266 height 142
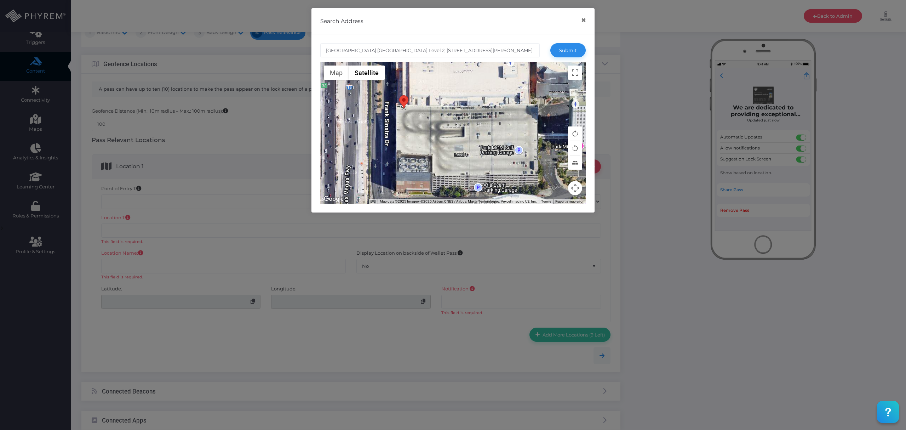
drag, startPoint x: 424, startPoint y: 91, endPoint x: 404, endPoint y: 102, distance: 22.4
click at [399, 95] on area at bounding box center [399, 95] width 0 height 0
type input "Las Vegas Aria South Parking Level 2, 4720 Frank Sinatra Dr, Las Vegas, NV 8915…"
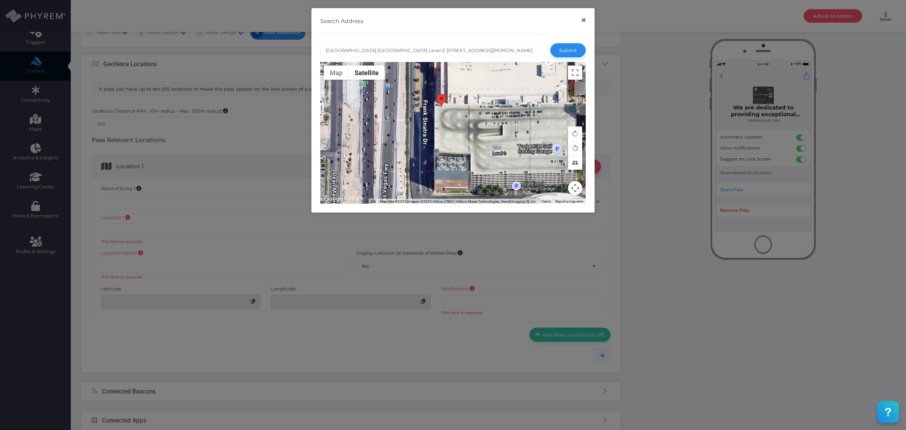
drag, startPoint x: 499, startPoint y: 139, endPoint x: 493, endPoint y: 129, distance: 11.2
click at [493, 129] on div at bounding box center [453, 133] width 266 height 142
click at [562, 53] on button "Submit" at bounding box center [568, 50] width 35 height 14
type input "Las Vegas Aria South Parking Level 2, 4720 Frank Sinatra Dr, Las Vegas, NV 8915…"
type input "36.1053876"
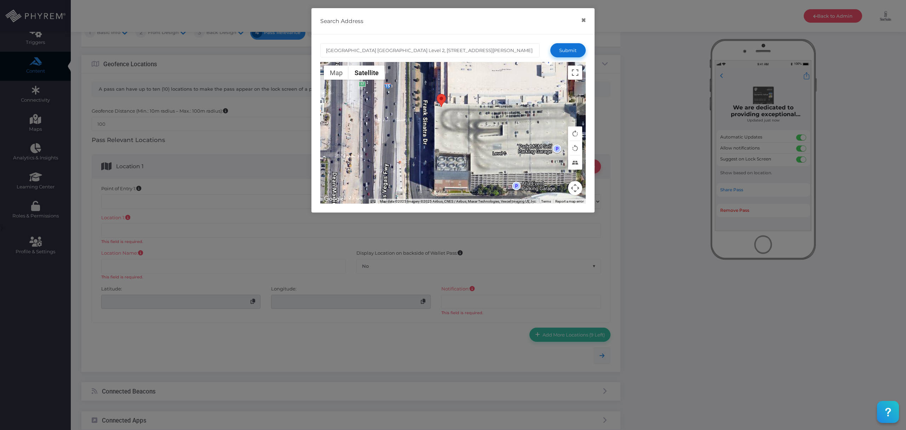
type input "-115.1796601"
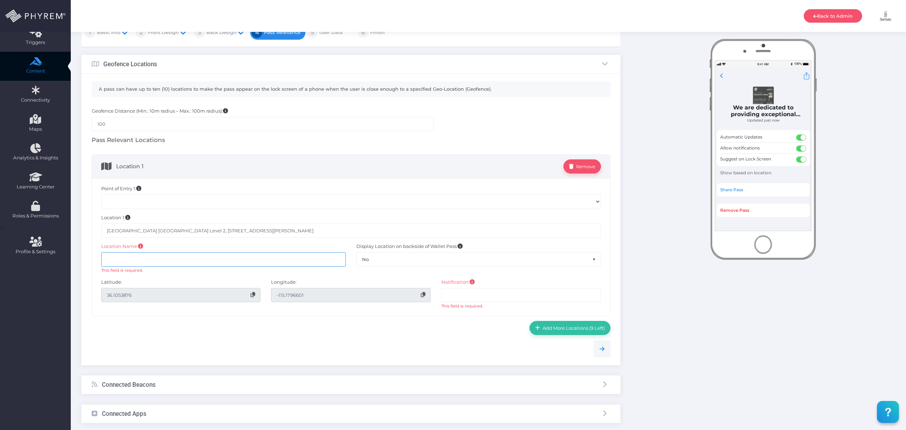
click at [197, 266] on input "text" at bounding box center [223, 259] width 245 height 14
paste input "2025 SSA Spring Conference & Trade Show"
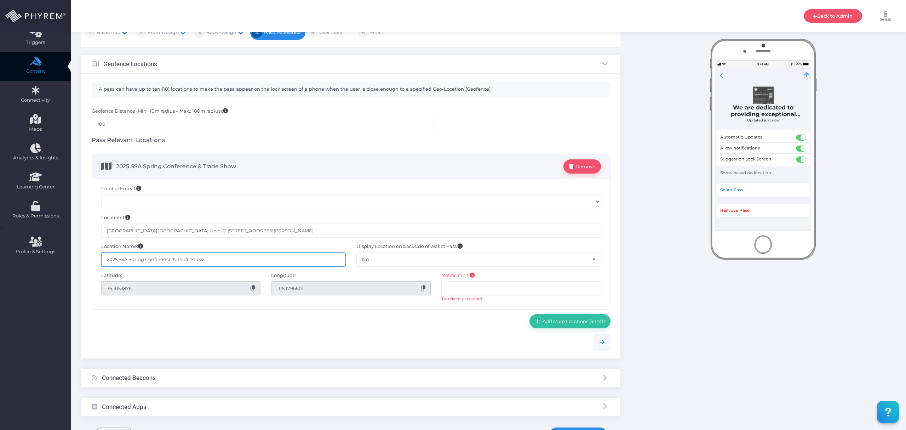
click at [124, 260] on input "2025 SSA Spring Conference & Trade Show" at bounding box center [223, 259] width 245 height 14
click at [136, 258] on input "2025 SSA Spring Conference & Trade Show" at bounding box center [223, 259] width 245 height 14
click at [211, 261] on input "2025 SSA Fall Conference & Trade Show" at bounding box center [223, 259] width 245 height 14
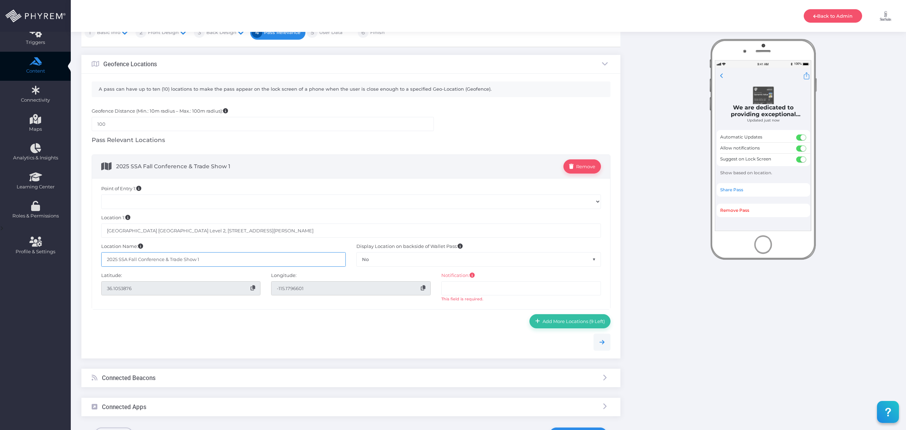
type input "2025 SSA Fall Conference & Trade Show 1"
click at [480, 291] on input "text" at bounding box center [522, 288] width 160 height 14
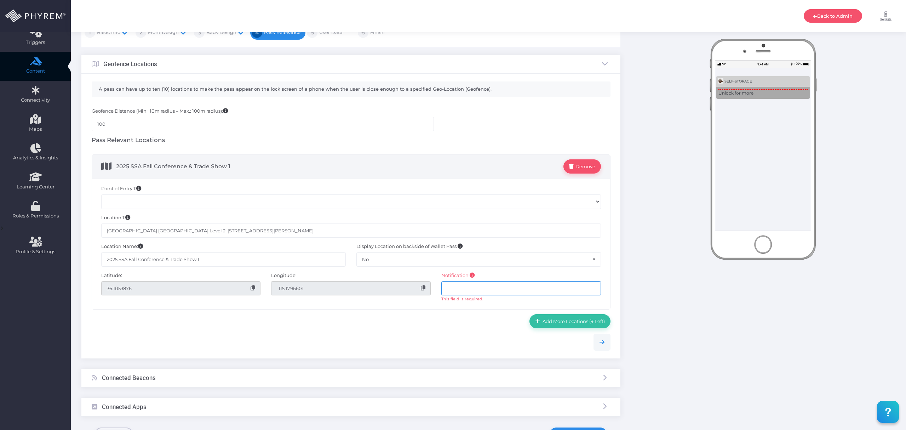
paste input "Welcome to the 2025 SSA Spring Conference & Trade Show!"
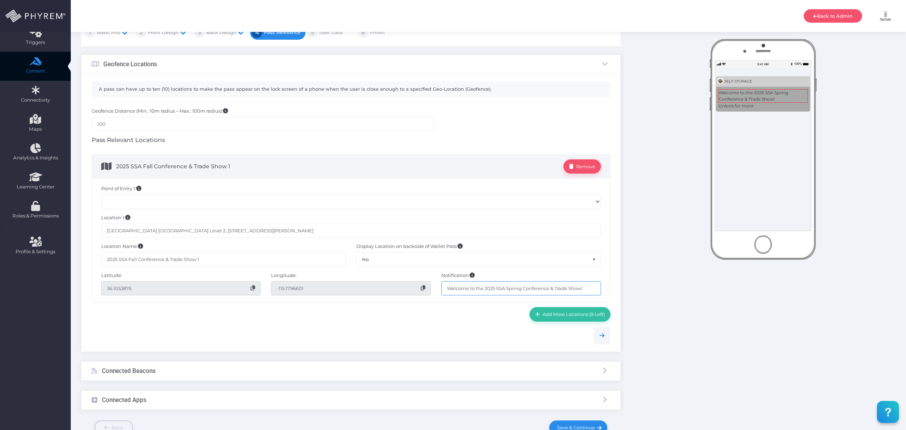
click at [516, 289] on input "Welcome to the 2025 SSA Spring Conference & Trade Show!" at bounding box center [522, 288] width 160 height 14
drag, startPoint x: 583, startPoint y: 291, endPoint x: 448, endPoint y: 290, distance: 136.0
click at [448, 290] on input "Welcome to the 2025 SSA Fall Conference & Trade Show!" at bounding box center [522, 288] width 160 height 14
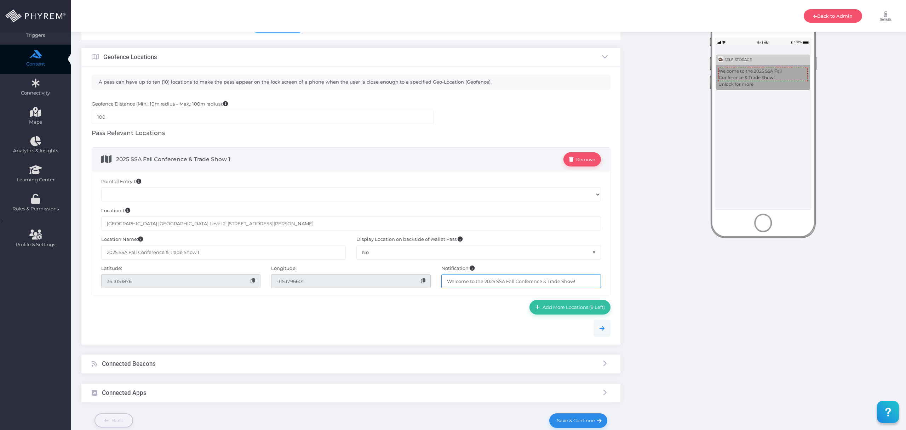
scroll to position [0, 0]
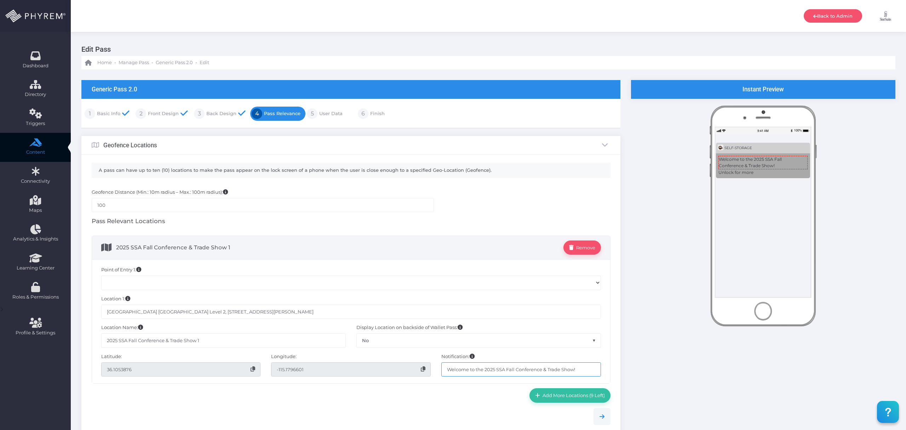
type input "Welcome to the 2025 SSA Fall Conference & Trade Show!"
click at [232, 115] on link "Back Design" at bounding box center [221, 113] width 32 height 11
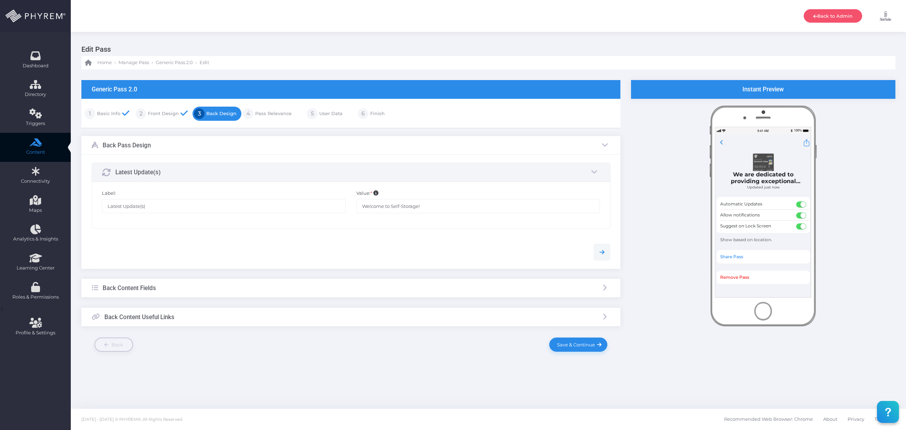
click at [342, 289] on div "Back Content Fields" at bounding box center [350, 288] width 539 height 19
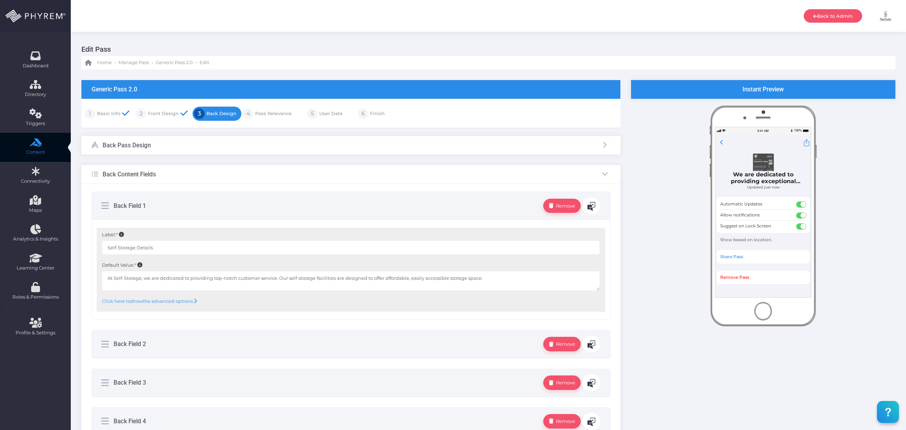
click at [274, 113] on link "Pass Relevance" at bounding box center [273, 113] width 38 height 11
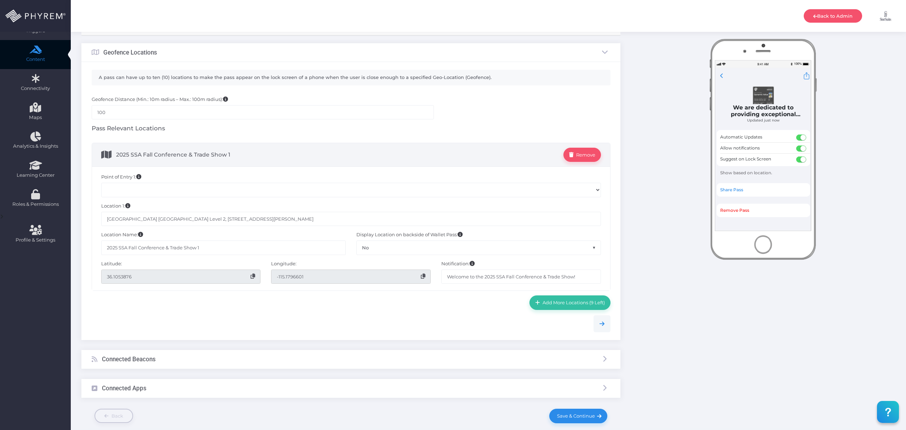
scroll to position [94, 0]
click at [489, 247] on span "No" at bounding box center [479, 245] width 244 height 13
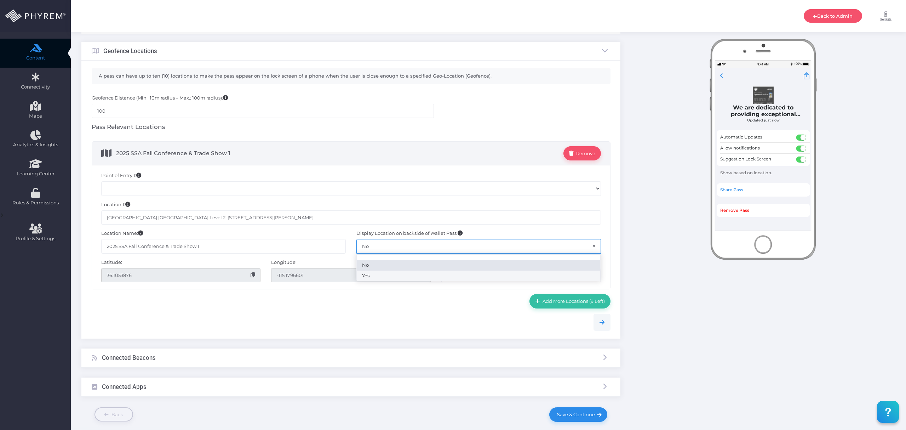
select select "Yes"
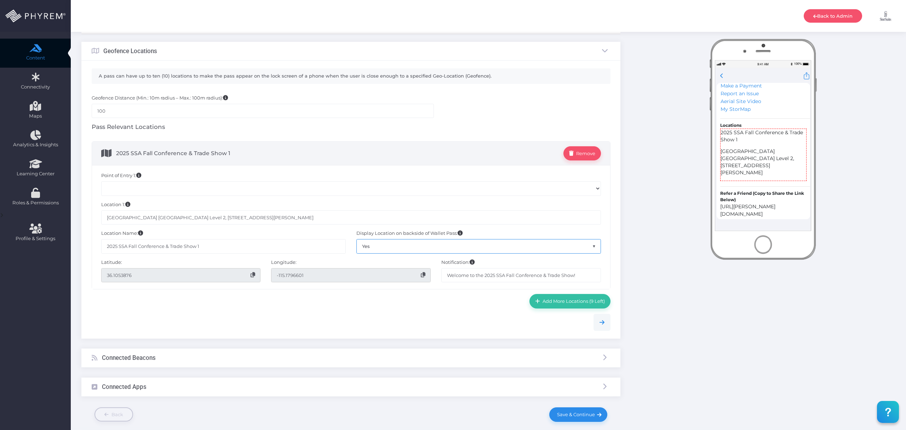
scroll to position [457, 0]
click at [486, 326] on div at bounding box center [351, 322] width 530 height 17
click at [513, 361] on div "Connected Beacons" at bounding box center [350, 357] width 539 height 19
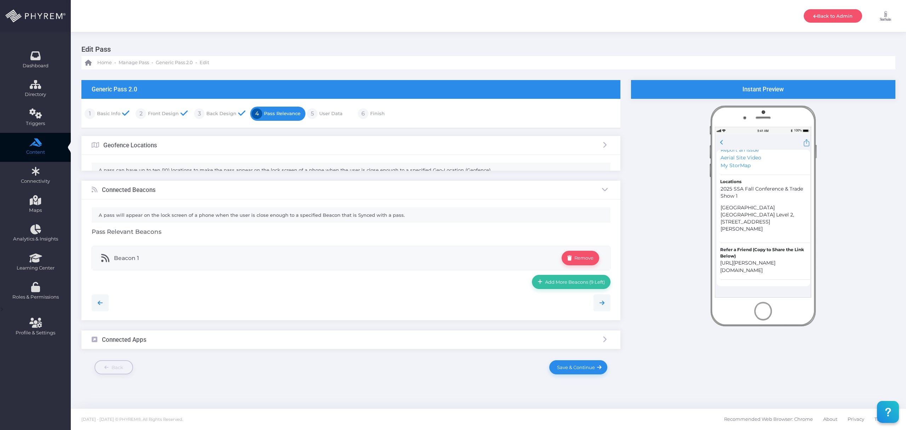
scroll to position [0, 0]
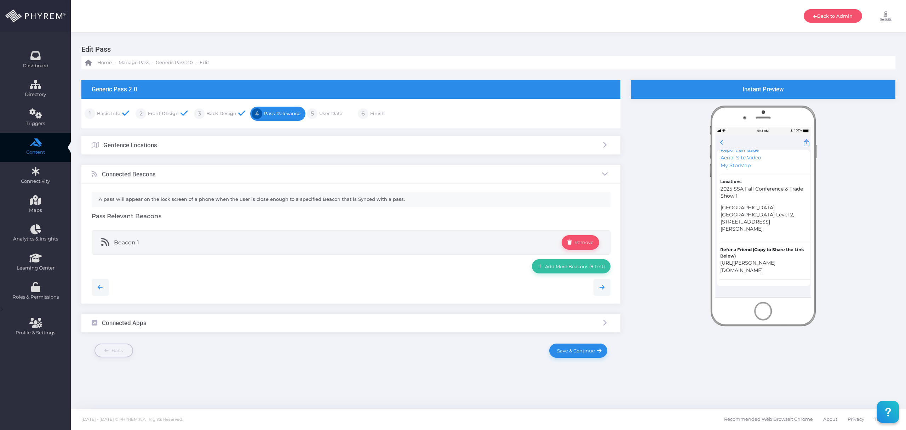
click at [399, 249] on span "Beacon 1" at bounding box center [338, 242] width 448 height 14
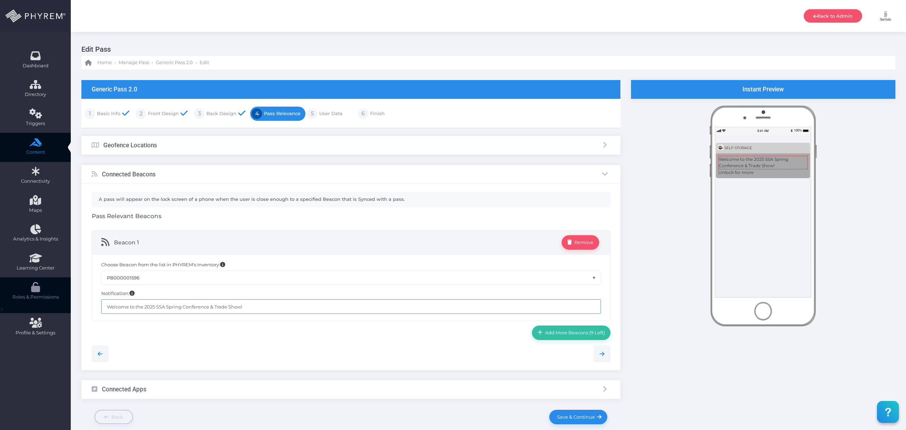
drag, startPoint x: 275, startPoint y: 307, endPoint x: 13, endPoint y: 302, distance: 262.0
click at [13, 302] on div "Dashboard Directory Directory User Manage User(s) Add User View Deleted User(s)…" at bounding box center [453, 233] width 906 height 466
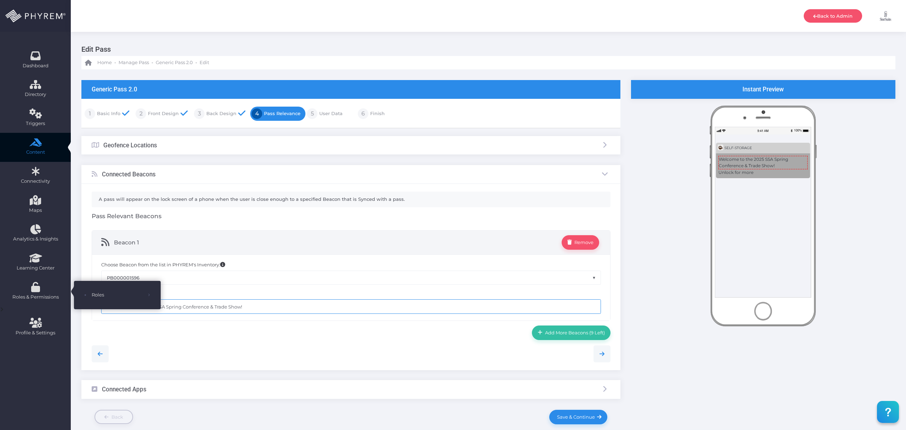
paste input "Fall"
type input "Welcome to the 2025 SSA Fall Conference & Trade Show!"
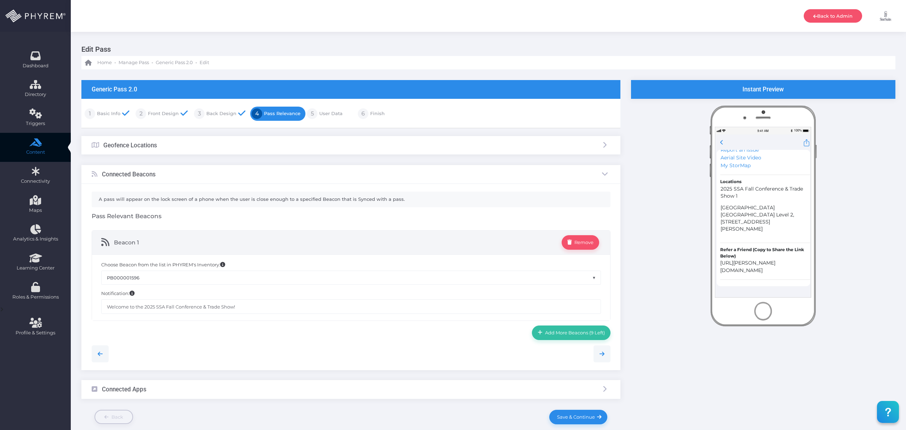
click at [456, 150] on div "Geofence Locations" at bounding box center [350, 145] width 539 height 19
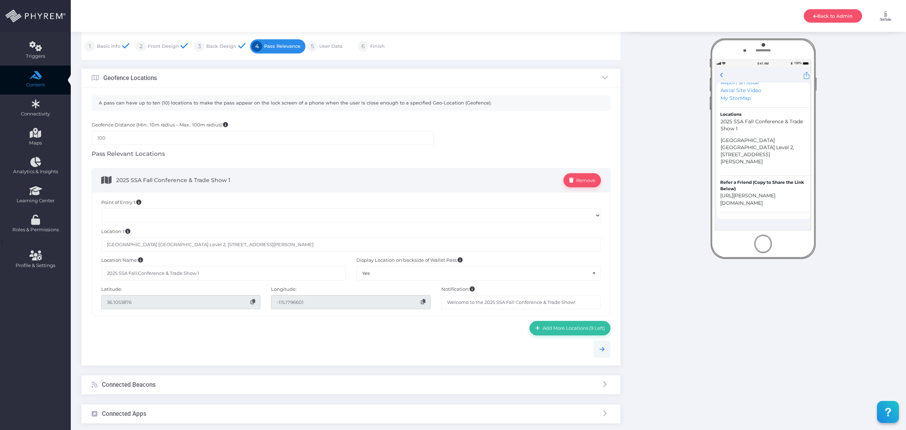
scroll to position [94, 0]
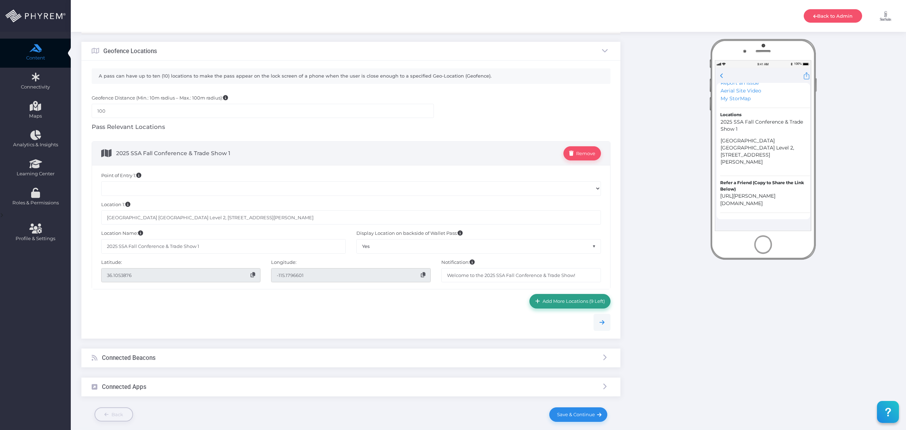
click at [540, 303] on span "Add More Locations (9 Left)" at bounding box center [572, 301] width 65 height 6
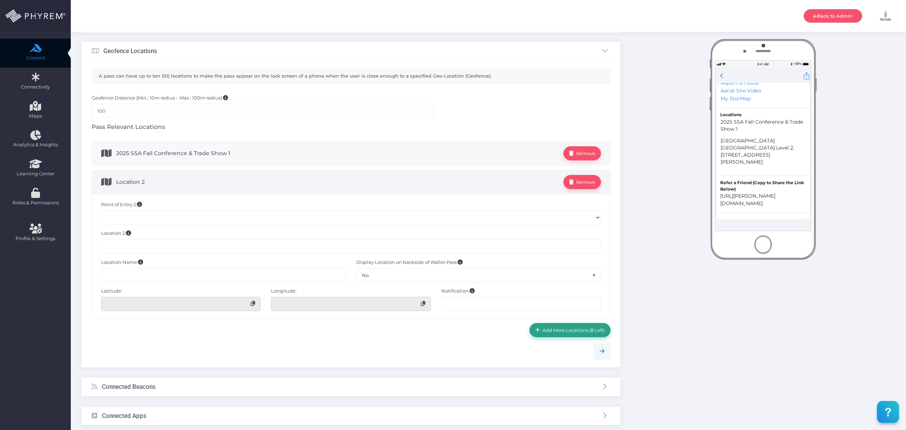
click at [175, 246] on input "text" at bounding box center [351, 246] width 500 height 14
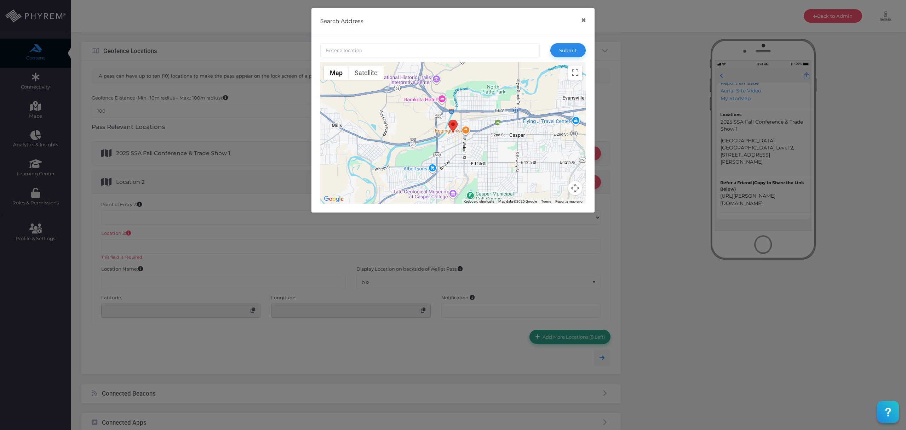
click at [393, 54] on input "text" at bounding box center [430, 50] width 220 height 14
type input "z"
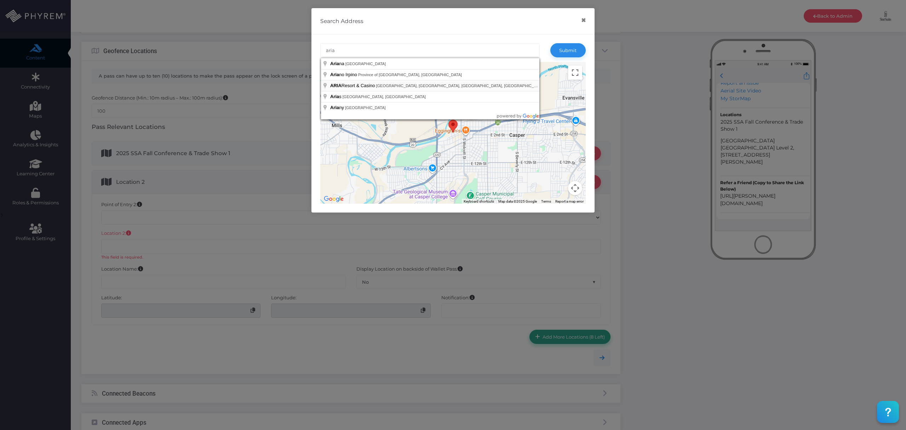
type input "ARIA Resort & Casino, South Las Vegas Boulevard, Las Vegas, NV, USA"
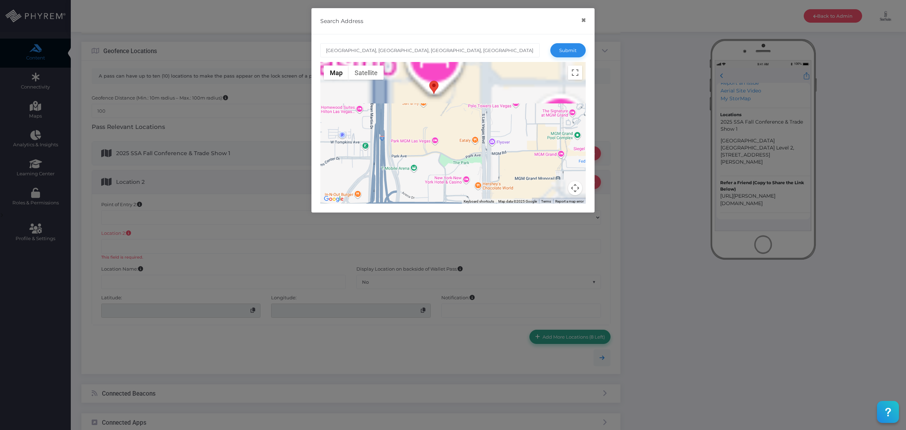
drag, startPoint x: 448, startPoint y: 106, endPoint x: 445, endPoint y: 173, distance: 67.0
click at [445, 173] on div at bounding box center [453, 133] width 266 height 142
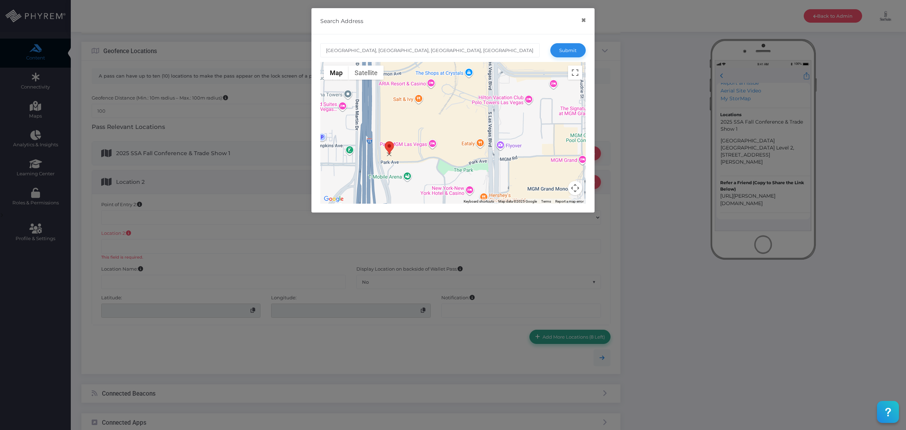
drag, startPoint x: 428, startPoint y: 79, endPoint x: 387, endPoint y: 146, distance: 78.9
click at [385, 141] on area at bounding box center [385, 141] width 0 height 0
type input "880 Grier Dr, Las Vegas, NV 89119, USA"
click at [366, 70] on button "Satellite" at bounding box center [366, 73] width 35 height 14
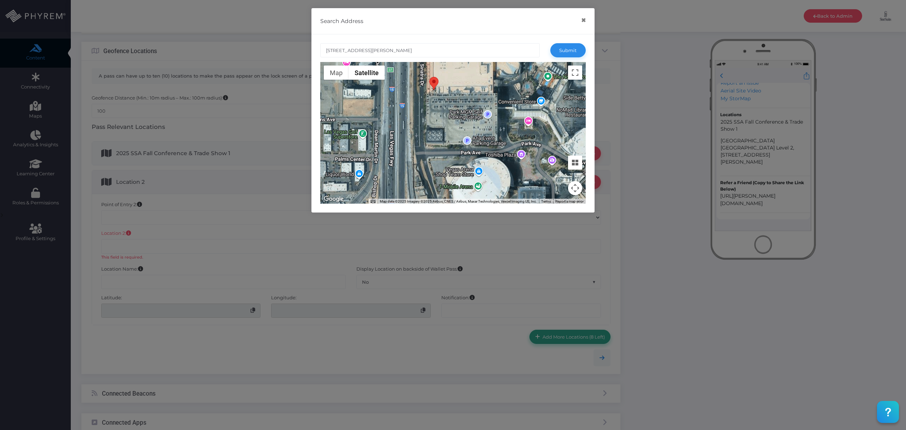
drag, startPoint x: 444, startPoint y: 130, endPoint x: 435, endPoint y: 82, distance: 48.9
click at [429, 77] on area at bounding box center [429, 77] width 0 height 0
type input "Las Vegas Aria South Parking Level 2, 4720 Frank Sinatra Dr, Las Vegas, NV 8915…"
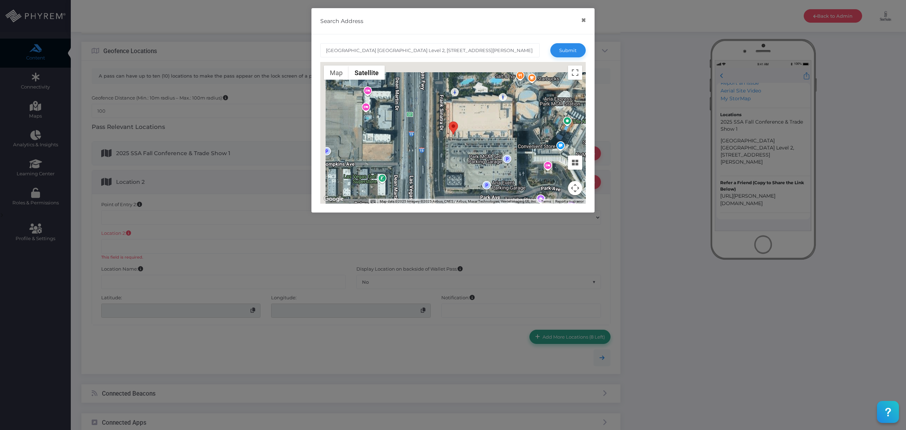
click at [479, 175] on div at bounding box center [453, 133] width 266 height 142
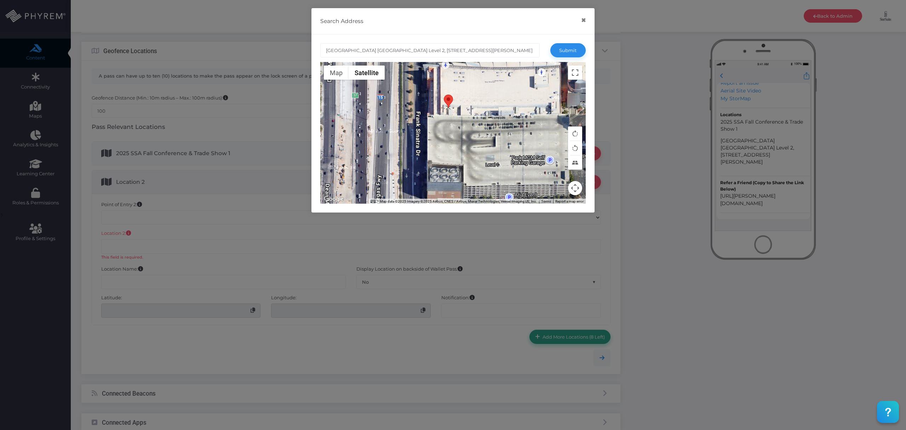
drag, startPoint x: 442, startPoint y: 114, endPoint x: 448, endPoint y: 97, distance: 18.2
click at [444, 95] on area at bounding box center [444, 95] width 0 height 0
type input "Las Vegas Aria South Parking Level 2, 4720 Frank Sinatra Dr, Las Vegas, NV 8915…"
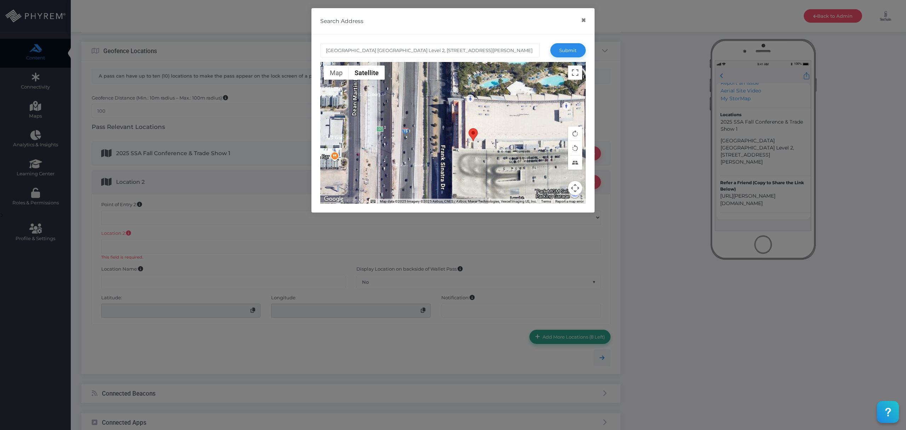
drag, startPoint x: 499, startPoint y: 166, endPoint x: 507, endPoint y: 171, distance: 10.2
click at [519, 175] on div at bounding box center [453, 133] width 266 height 142
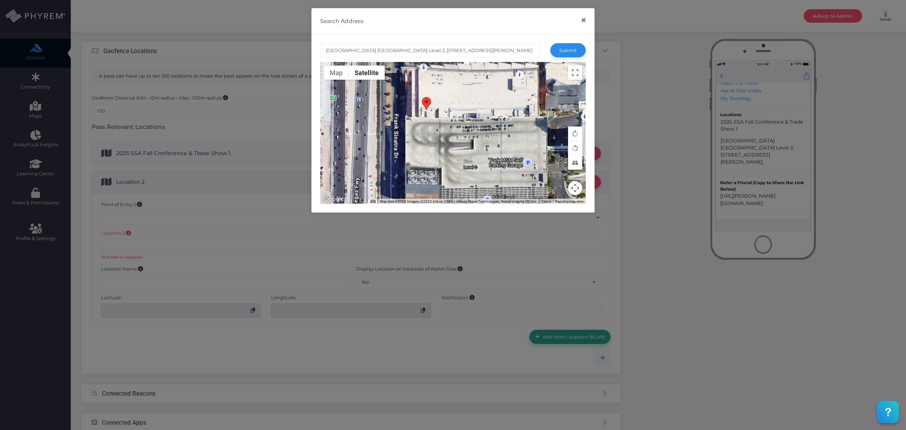
drag, startPoint x: 513, startPoint y: 184, endPoint x: 476, endPoint y: 155, distance: 47.3
click at [476, 155] on div at bounding box center [453, 133] width 266 height 142
click at [576, 50] on button "Submit" at bounding box center [568, 50] width 35 height 14
type input "Las Vegas Aria South Parking Level 2, 4720 Frank Sinatra Dr, Las Vegas, NV 8915…"
type input "36.1055718"
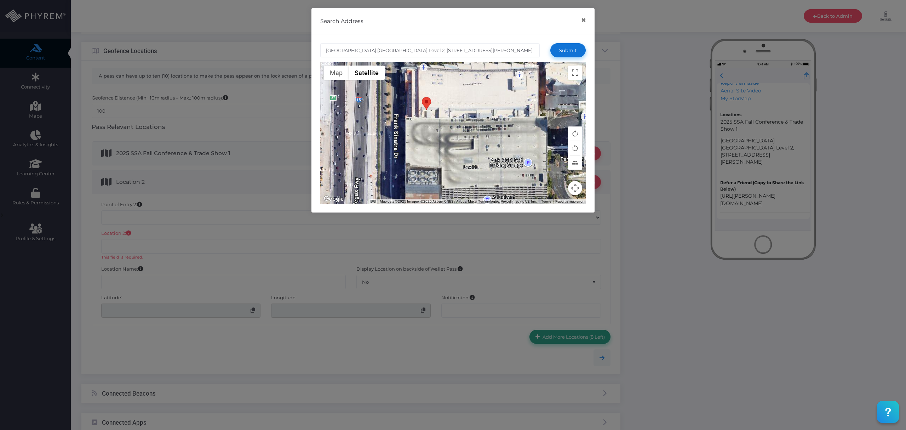
type input "-115.1794455"
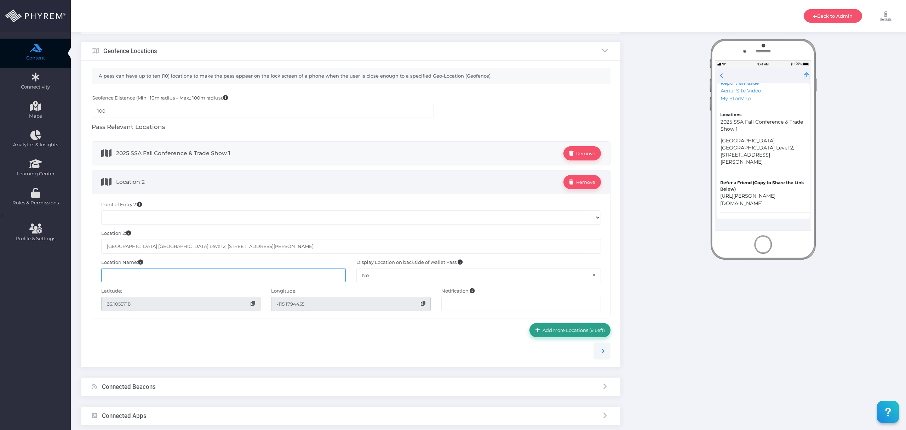
click at [242, 277] on input "text" at bounding box center [223, 275] width 245 height 14
paste input "Welcome to the 2025 SSA Fall Conference & Trade Show!"
type input "Welcome to the 2025 SSA Fall Conference & Trade Show!"
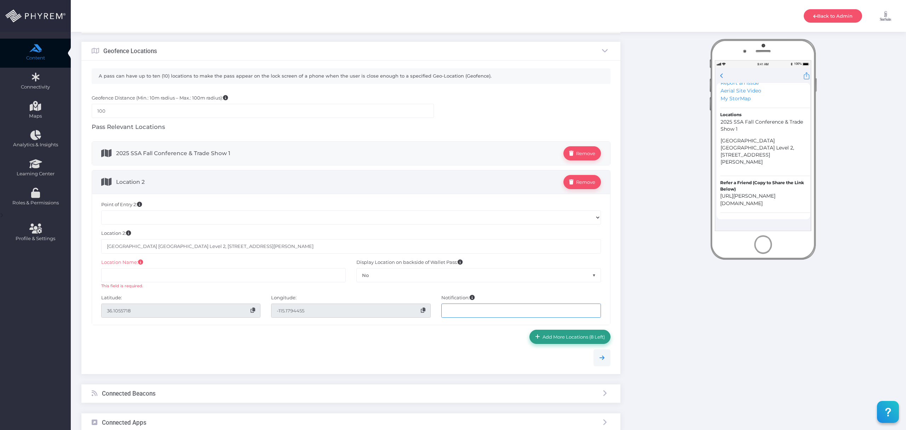
click at [491, 307] on input "text" at bounding box center [522, 310] width 160 height 14
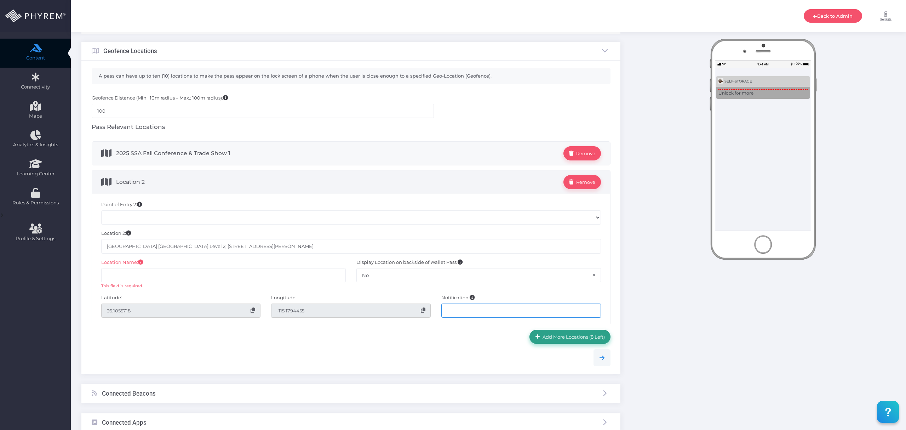
paste input "Welcome to the 2025 SSA Fall Conference & Trade Show!"
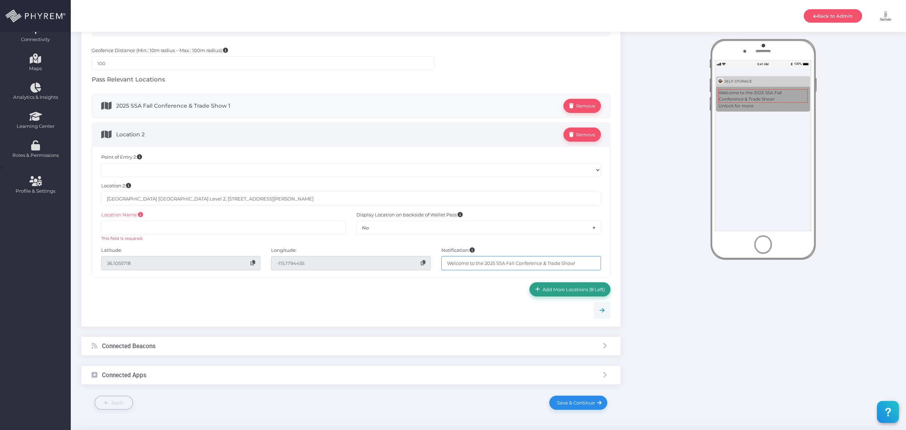
type input "Welcome to the 2025 SSA Fall Conference & Trade Show!"
click at [557, 292] on span "Add More Locations (8 Left)" at bounding box center [572, 289] width 65 height 6
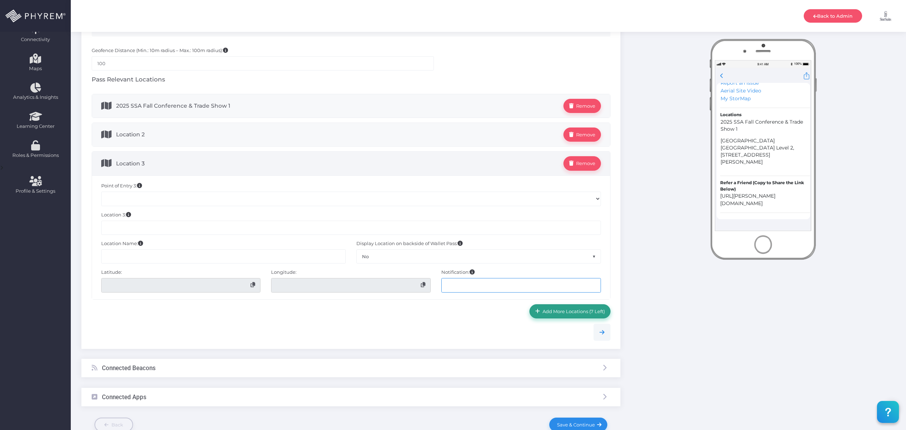
click at [539, 287] on input "text" at bounding box center [522, 285] width 160 height 14
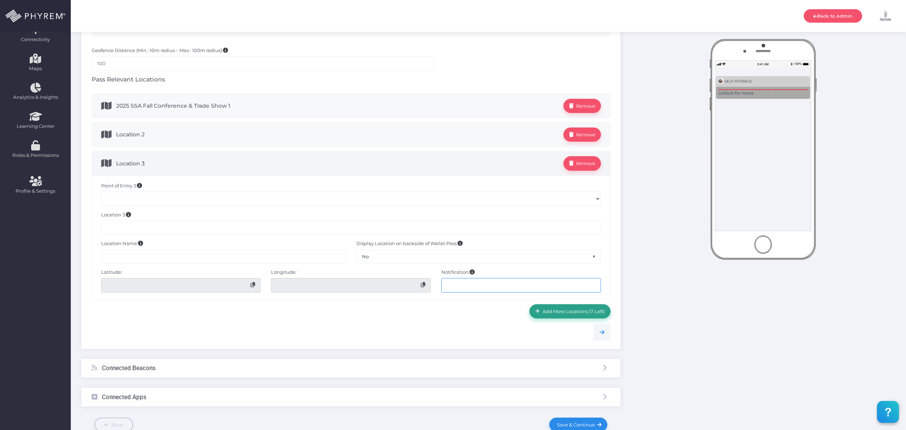
paste input "Welcome to the 2025 SSA Fall Conference & Trade Show!"
type input "Welcome to the 2025 SSA Fall Conference & Trade Show!"
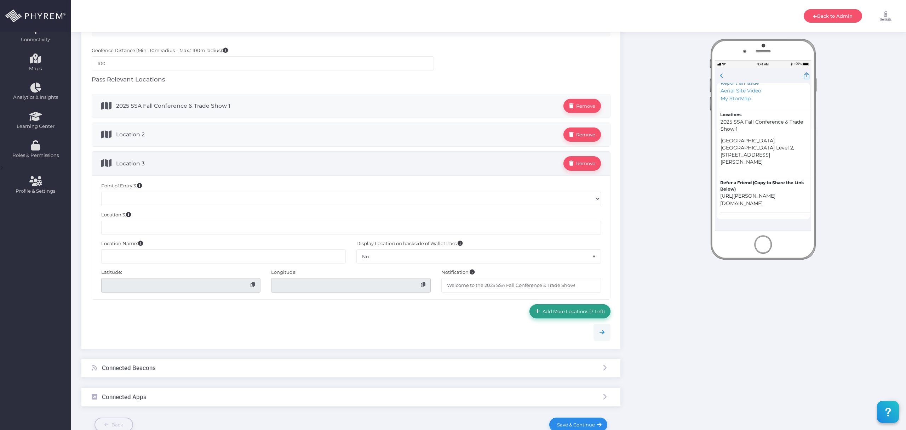
click at [571, 318] on link "Add More Locations (7 Left)" at bounding box center [570, 311] width 81 height 14
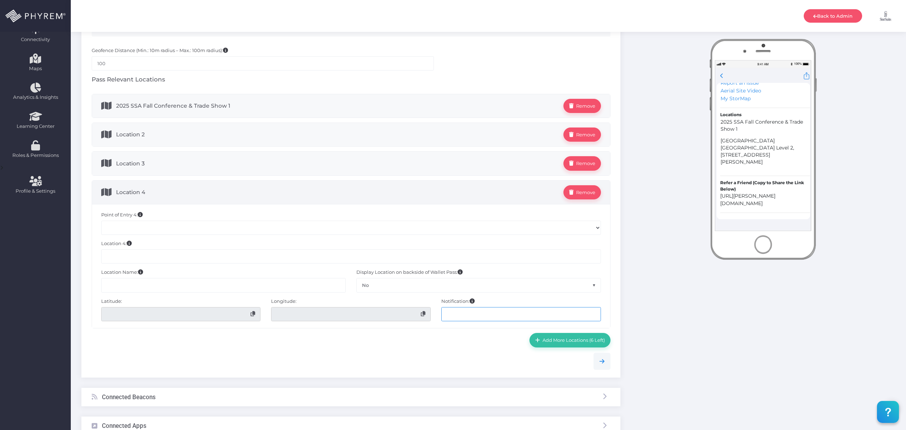
click at [527, 313] on input "text" at bounding box center [522, 314] width 160 height 14
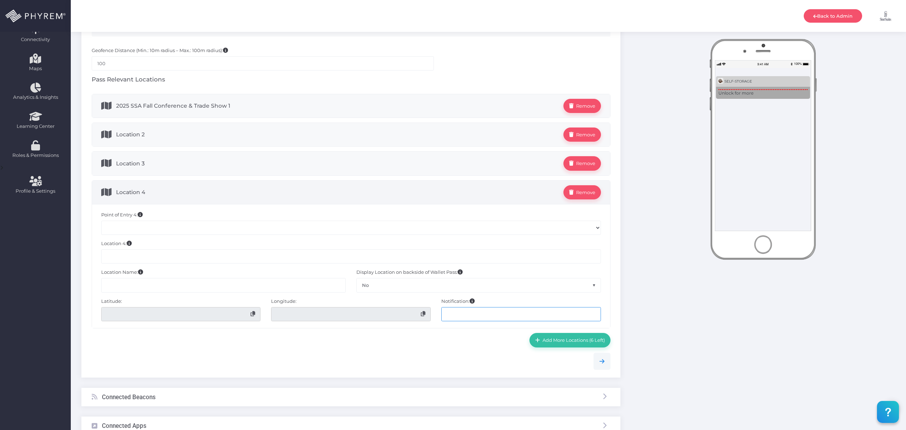
paste input "Welcome to the 2025 SSA Fall Conference & Trade Show!"
type input "Welcome to the 2025 SSA Fall Conference & Trade Show!"
click at [563, 343] on span "Add More Locations (6 Left)" at bounding box center [572, 340] width 65 height 6
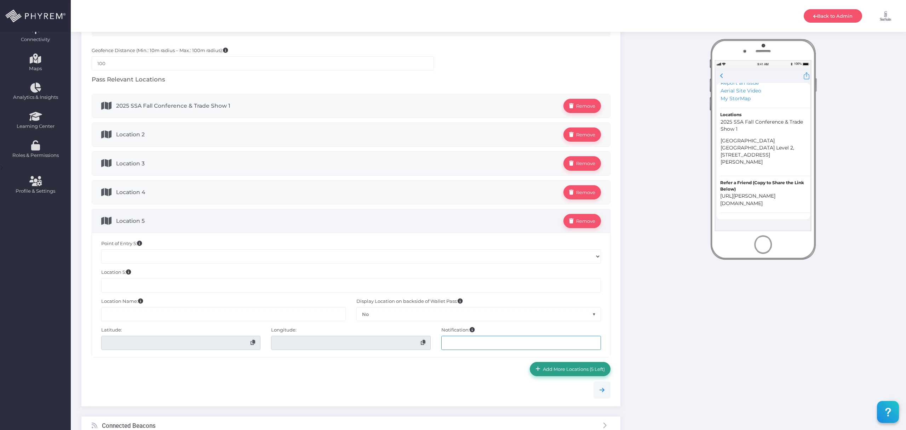
click at [535, 344] on input "text" at bounding box center [522, 343] width 160 height 14
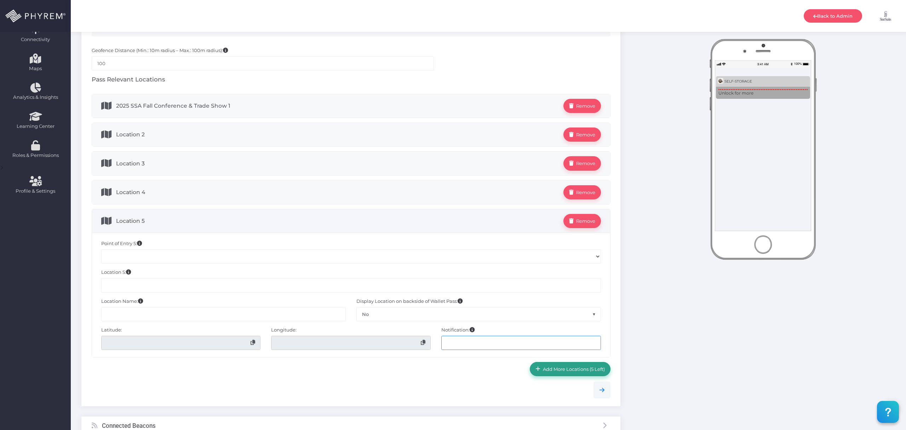
paste input "Welcome to the 2025 SSA Fall Conference & Trade Show!"
type input "Welcome to the 2025 SSA Fall Conference & Trade Show!"
click at [555, 372] on span "Add More Locations (5 Left)" at bounding box center [573, 369] width 64 height 6
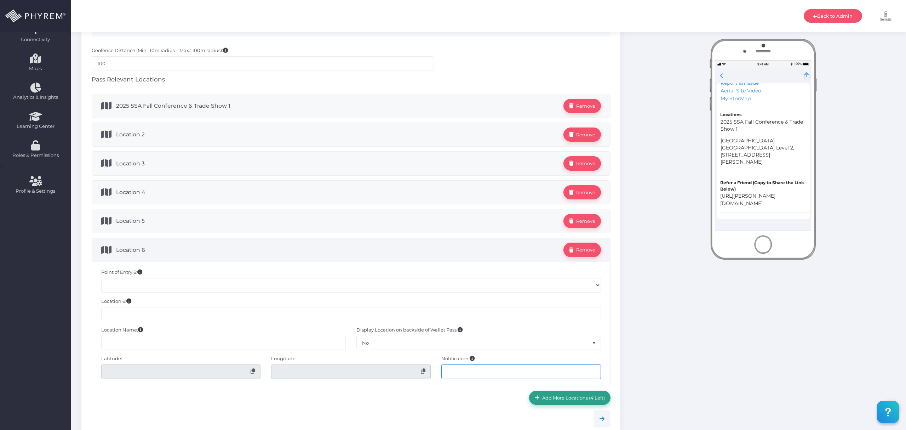
click at [516, 375] on input "text" at bounding box center [522, 371] width 160 height 14
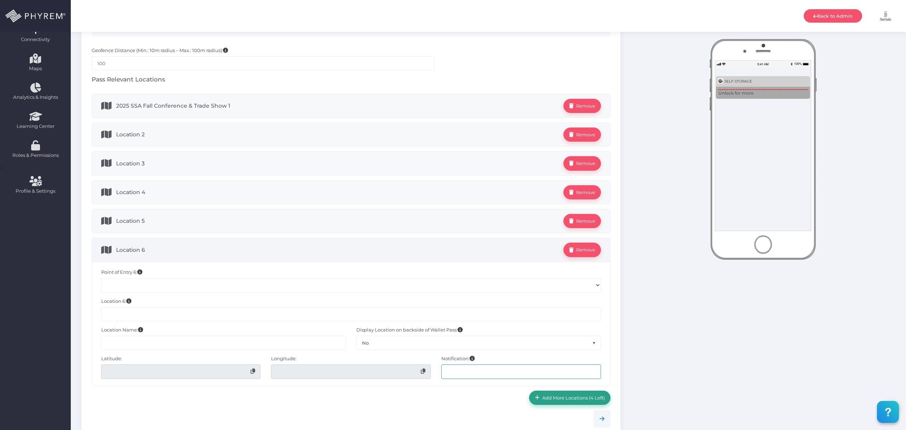
paste input "Welcome to the 2025 SSA Fall Conference & Trade Show!"
type input "Welcome to the 2025 SSA Fall Conference & Trade Show!"
click at [564, 405] on link "Add More Locations (4 Left)" at bounding box center [569, 398] width 81 height 14
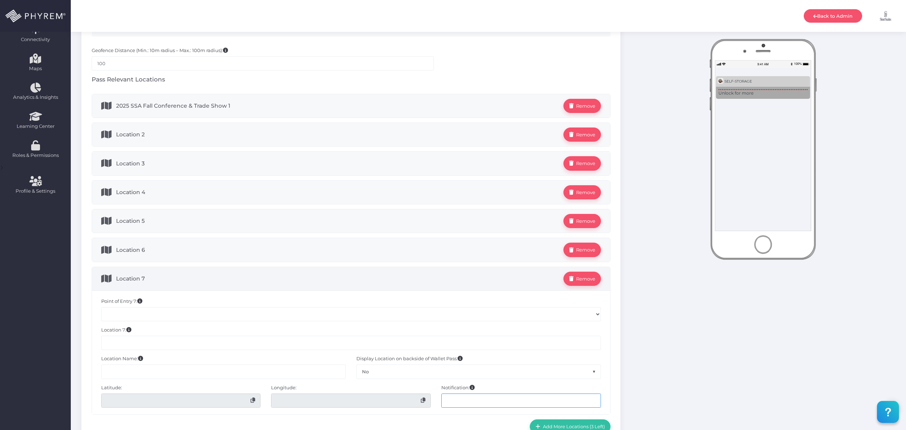
click at [537, 398] on input "text" at bounding box center [522, 400] width 160 height 14
paste input "Welcome to the 2025 SSA Fall Conference & Trade Show!"
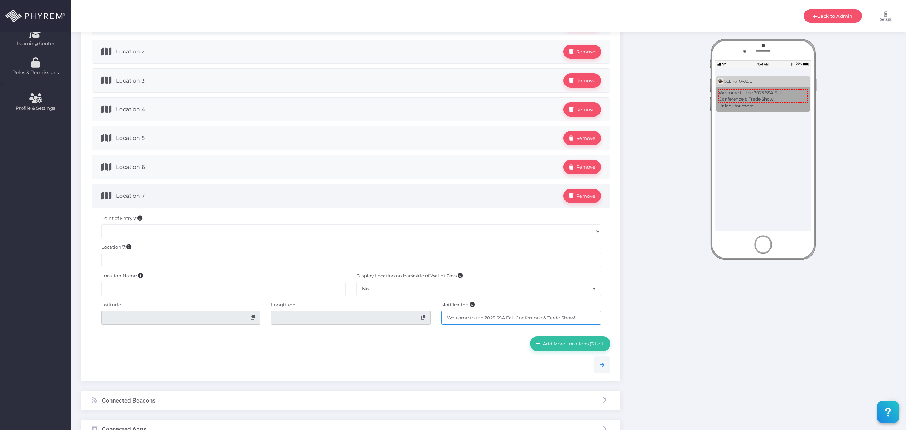
scroll to position [236, 0]
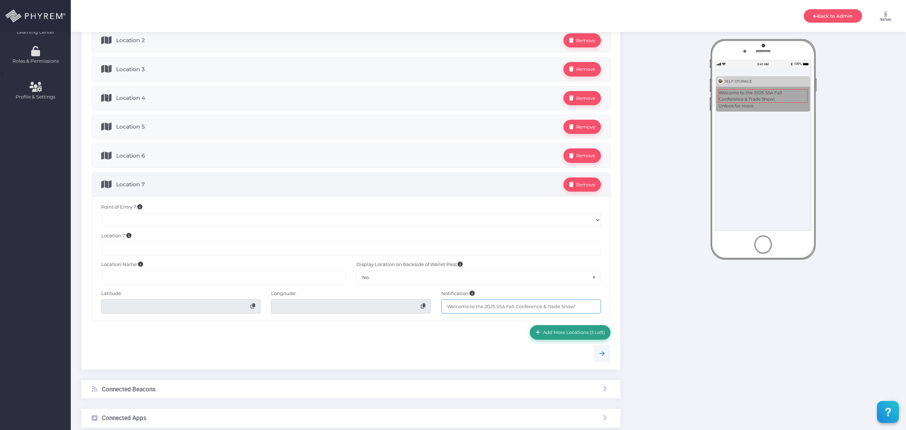
type input "Welcome to the 2025 SSA Fall Conference & Trade Show!"
click at [573, 335] on span "Add More Locations (3 Left)" at bounding box center [573, 332] width 64 height 6
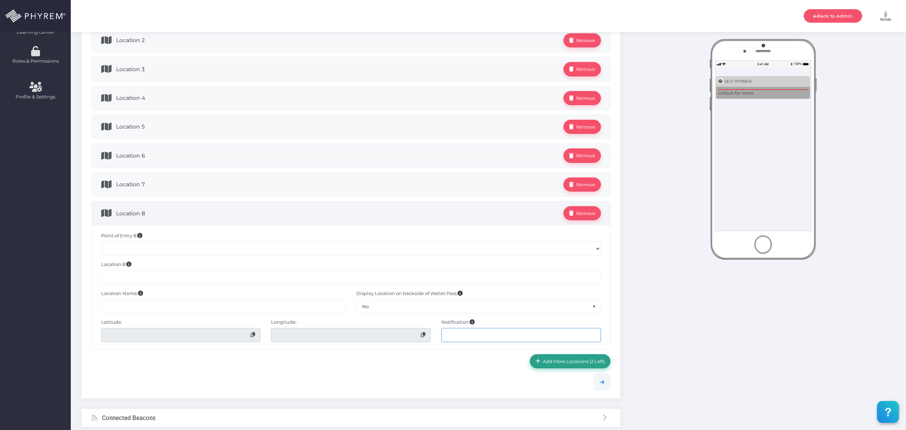
click at [551, 336] on input "text" at bounding box center [522, 335] width 160 height 14
paste input "Welcome to the 2025 SSA Fall Conference & Trade Show!"
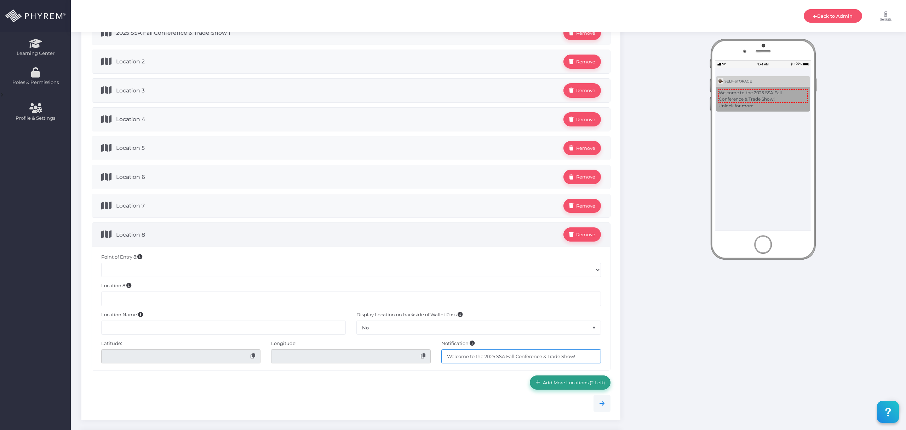
scroll to position [142, 0]
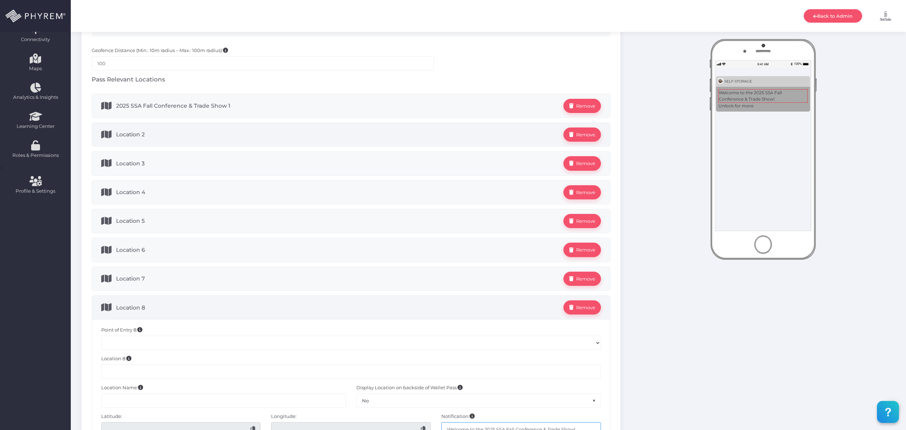
type input "Welcome to the 2025 SSA Fall Conference & Trade Show!"
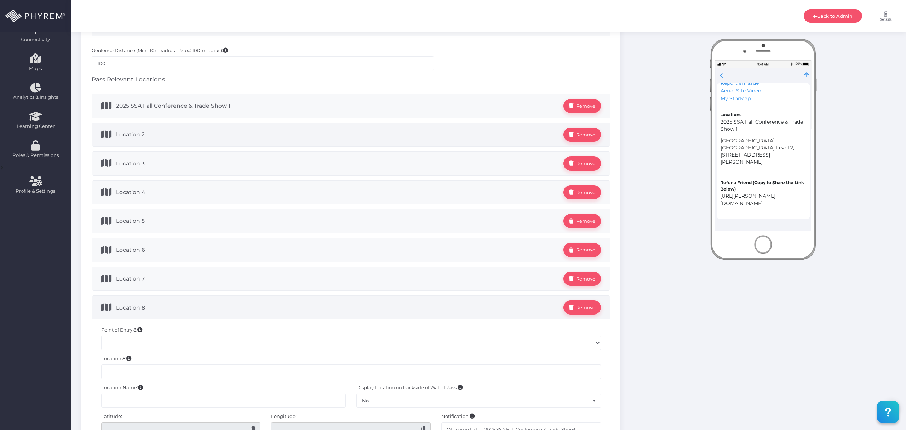
click at [196, 135] on span "Location 2" at bounding box center [340, 134] width 448 height 14
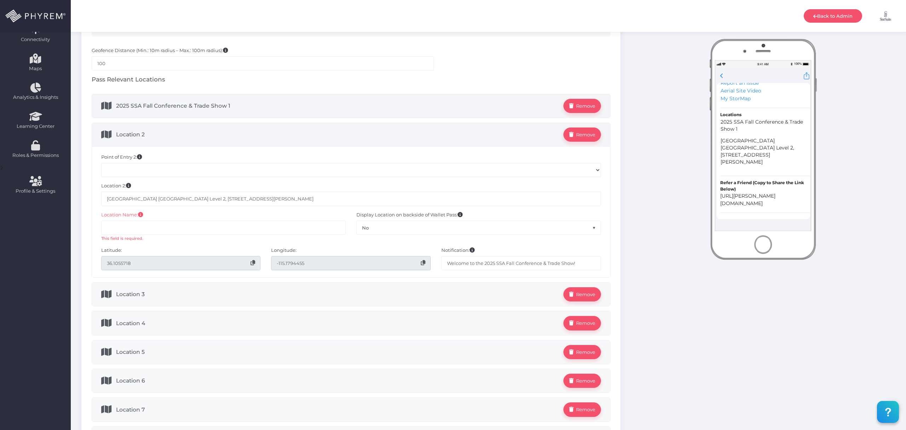
click at [236, 101] on span "2025 SSA Fall Conference & Trade Show 1" at bounding box center [340, 106] width 448 height 14
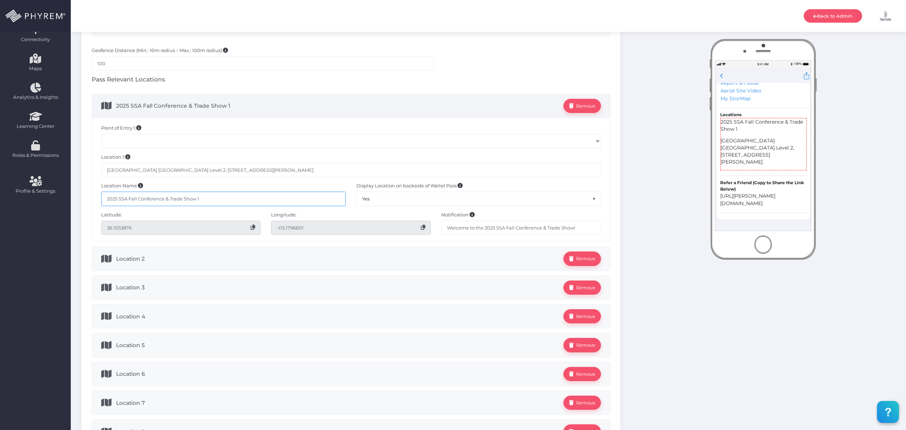
drag, startPoint x: 220, startPoint y: 200, endPoint x: 93, endPoint y: 194, distance: 127.6
click at [92, 194] on div "Point of Entry 1: Location 1: Las Vegas Aria South Parking Level 2, 4720 Frank …" at bounding box center [351, 180] width 518 height 124
click at [177, 261] on span "Location 2" at bounding box center [340, 258] width 448 height 14
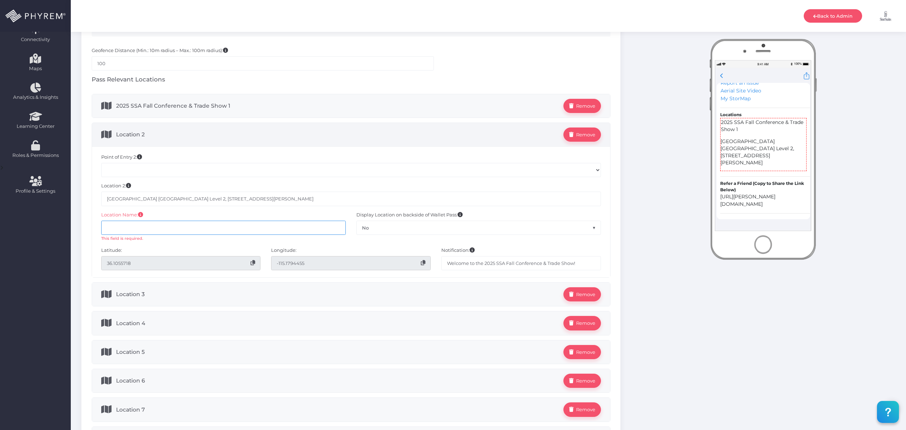
click at [184, 225] on input "text" at bounding box center [223, 228] width 245 height 14
paste input "2025 SSA Fall Conference & Trade Show 1"
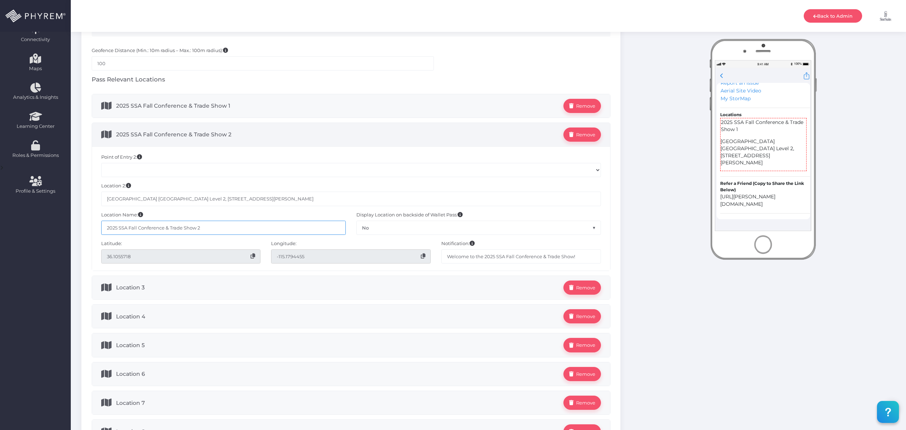
type input "2025 SSA Fall Conference & Trade Show 2"
click at [644, 265] on div "Instant Preview Done ... GATE CODE 55551234 First & Last Name Dynamic Value" at bounding box center [763, 262] width 275 height 648
click at [377, 286] on span "Location 3" at bounding box center [340, 287] width 448 height 14
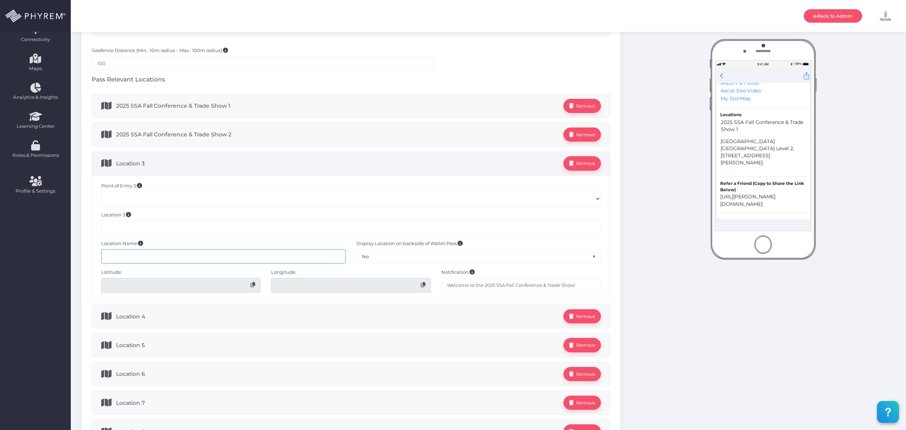
click at [172, 261] on input "text" at bounding box center [223, 256] width 245 height 14
paste input "2025 SSA Fall Conference & Trade Show 1"
type input "2025 SSA Fall Conference & Trade Show 3"
click at [194, 230] on input "text" at bounding box center [351, 228] width 500 height 14
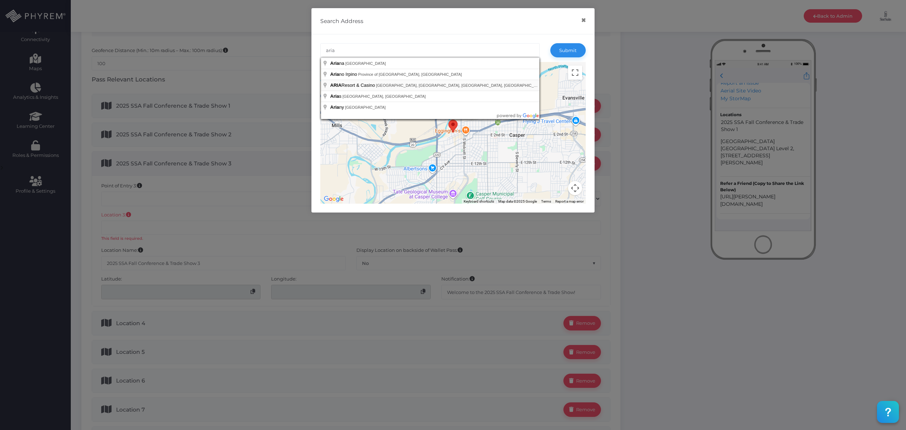
type input "ARIA Resort & Casino, South Las Vegas Boulevard, Las Vegas, NV, USA"
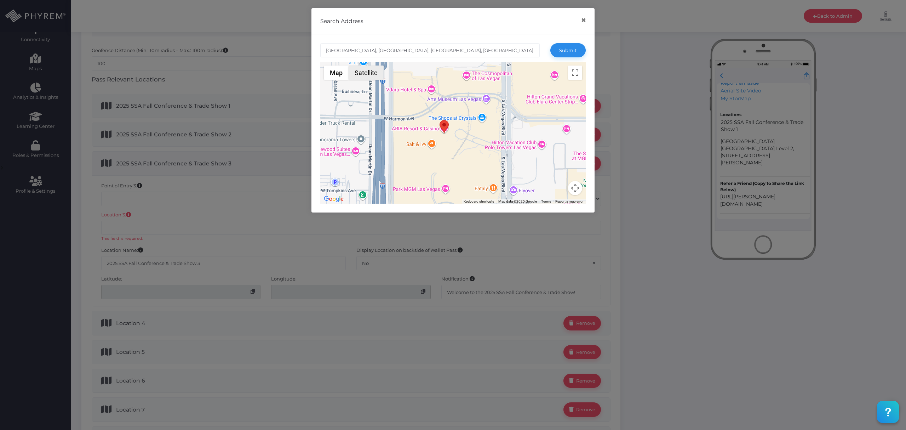
click at [361, 76] on button "Satellite" at bounding box center [366, 73] width 35 height 14
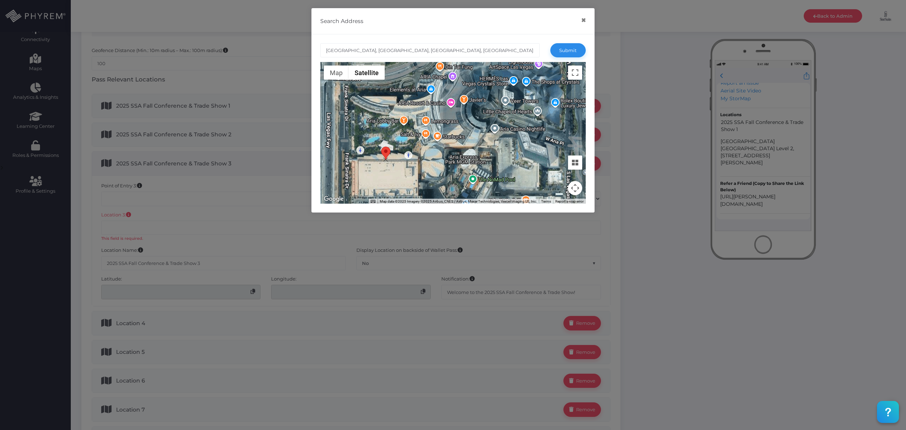
drag, startPoint x: 452, startPoint y: 102, endPoint x: 387, endPoint y: 156, distance: 84.5
click at [381, 147] on area at bounding box center [381, 147] width 0 height 0
type input "4R4C+CG Paradise, NV, USA"
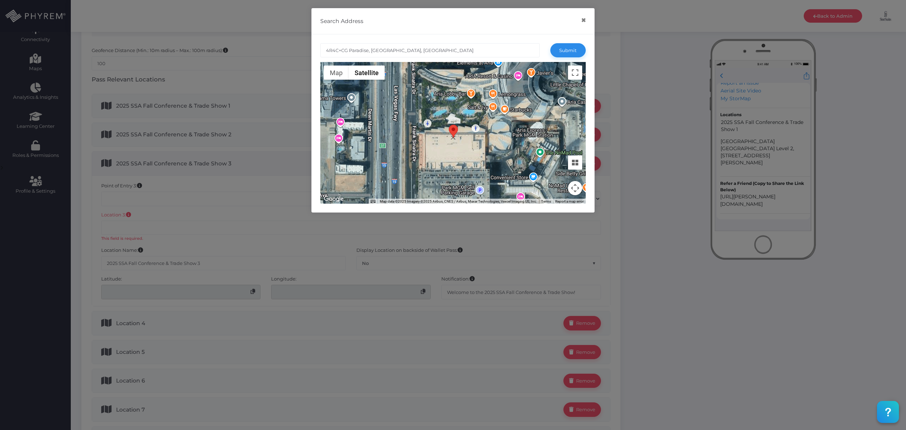
drag, startPoint x: 453, startPoint y: 128, endPoint x: 454, endPoint y: 134, distance: 6.0
click at [449, 125] on area at bounding box center [449, 125] width 0 height 0
type input "4R4C+9G Paradise, NV, USA"
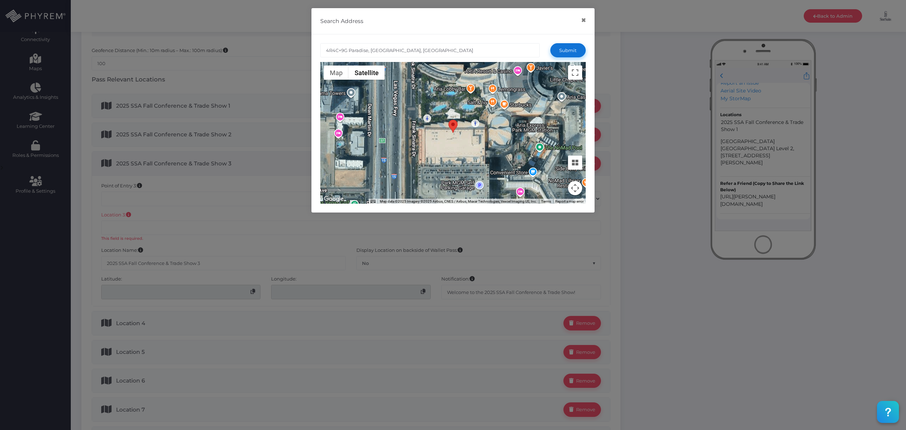
click at [567, 52] on button "Submit" at bounding box center [568, 50] width 35 height 14
type input "4R4C+9G Paradise, NV, USA"
type input "36.1059746"
type input "-115.1787160"
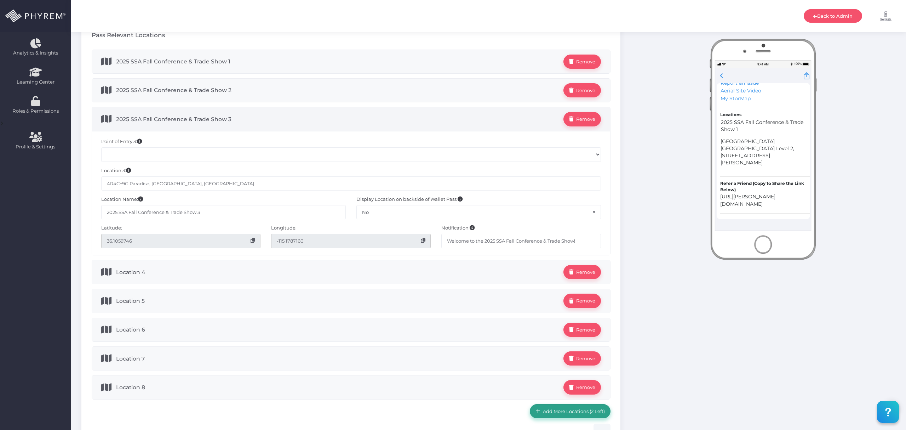
scroll to position [189, 0]
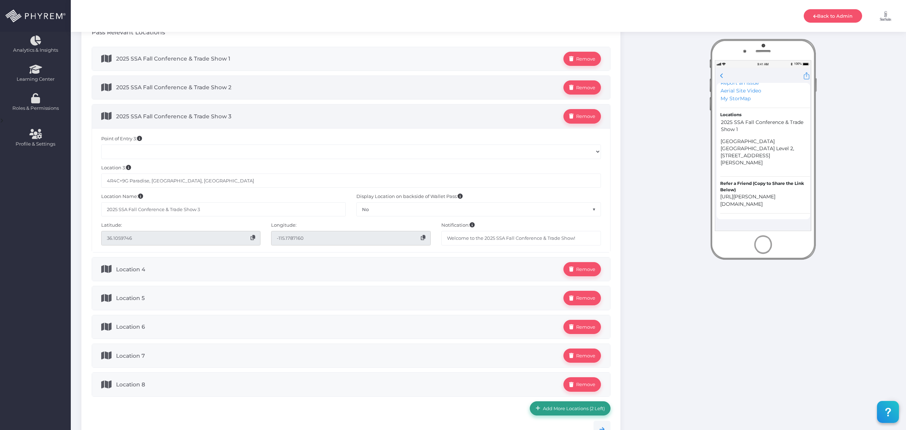
click at [331, 84] on span "2025 SSA Fall Conference & Trade Show 2" at bounding box center [340, 87] width 448 height 14
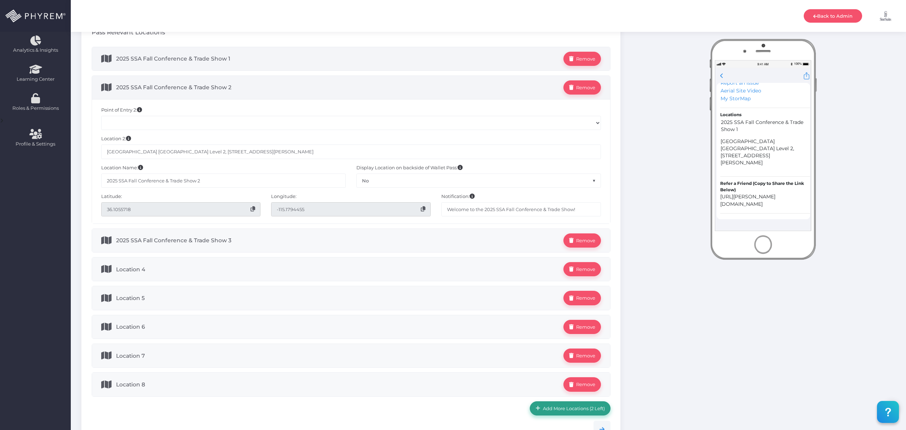
click at [354, 59] on span "2025 SSA Fall Conference & Trade Show 1" at bounding box center [340, 59] width 448 height 14
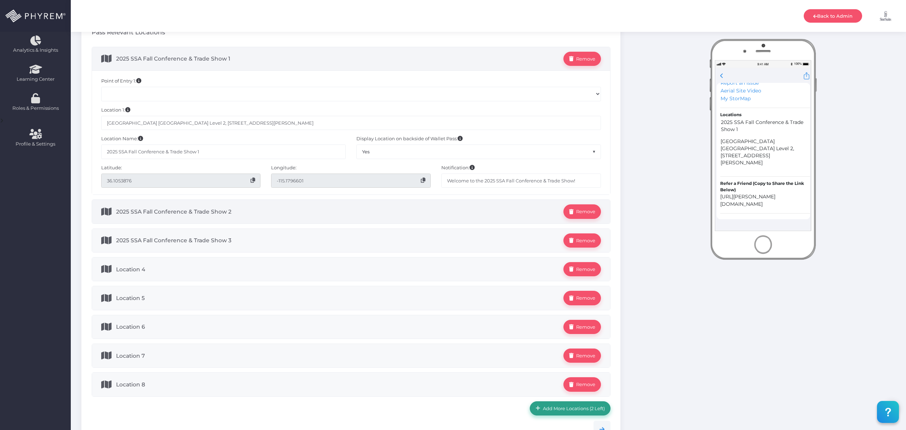
click at [357, 213] on span "2025 SSA Fall Conference & Trade Show 2" at bounding box center [340, 211] width 448 height 14
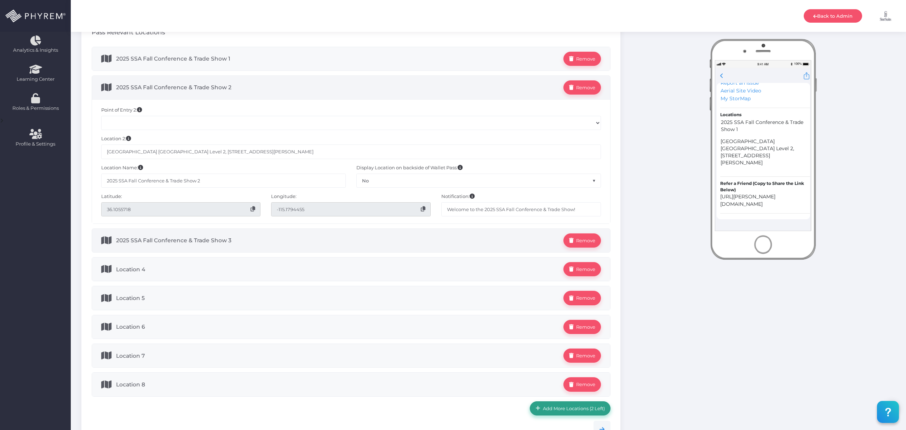
click at [355, 238] on span "2025 SSA Fall Conference & Trade Show 3" at bounding box center [340, 240] width 448 height 14
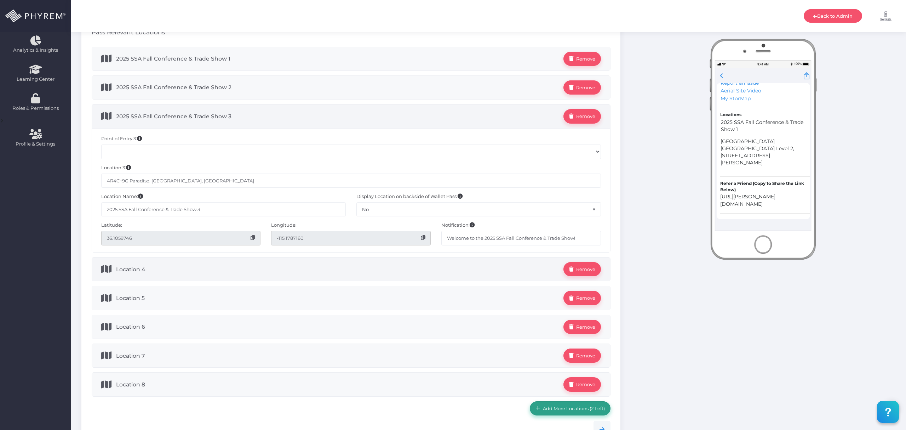
click at [321, 264] on span "Location 4" at bounding box center [340, 269] width 448 height 14
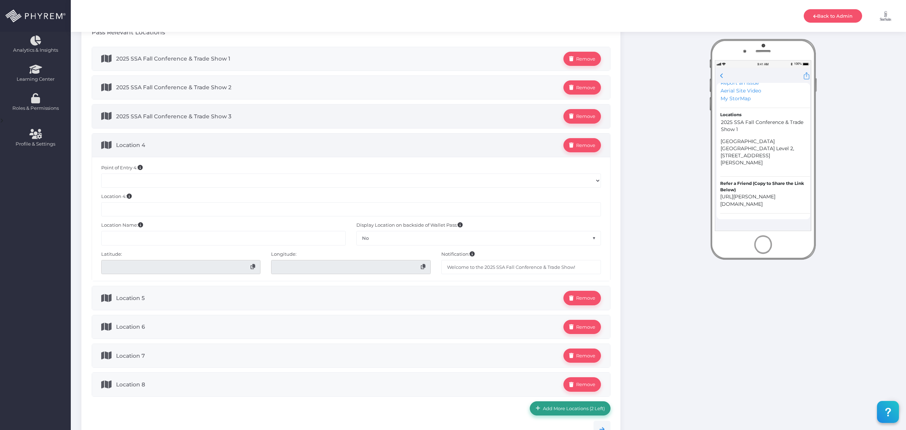
click at [269, 115] on span "2025 SSA Fall Conference & Trade Show 3" at bounding box center [340, 116] width 448 height 14
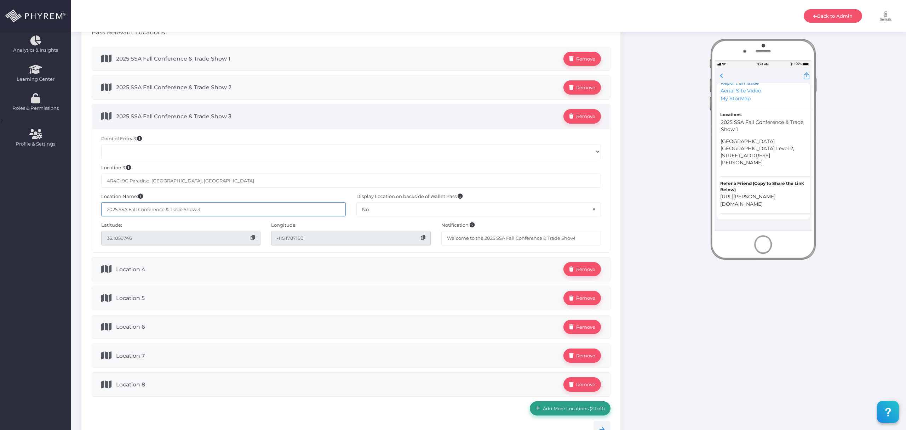
drag, startPoint x: 215, startPoint y: 209, endPoint x: 54, endPoint y: 194, distance: 162.1
click at [54, 194] on div "Dashboard Directory Directory User Manage User(s) Add User View Deleted User(s)…" at bounding box center [453, 190] width 906 height 759
click at [199, 273] on span "Location 4" at bounding box center [340, 269] width 448 height 14
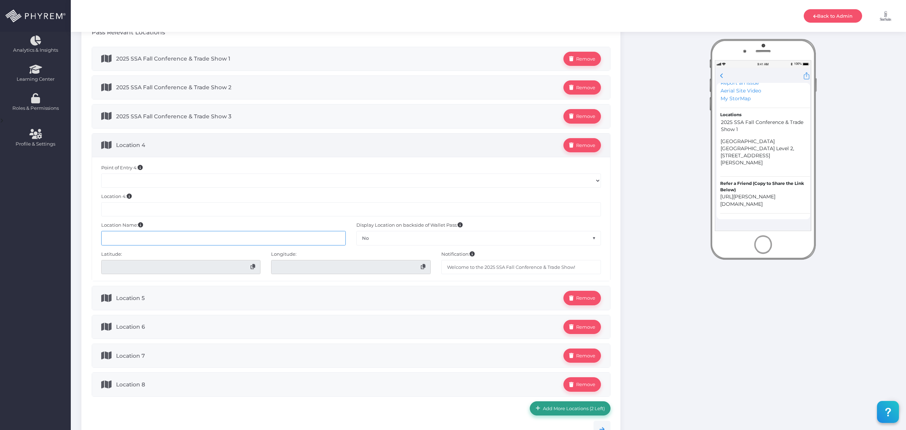
click at [203, 242] on input "text" at bounding box center [223, 238] width 245 height 14
paste input "2025 SSA Fall Conference & Trade Show 3"
type input "2025 SSA Fall Conference & Trade Show 4"
click at [312, 213] on input "text" at bounding box center [351, 209] width 500 height 14
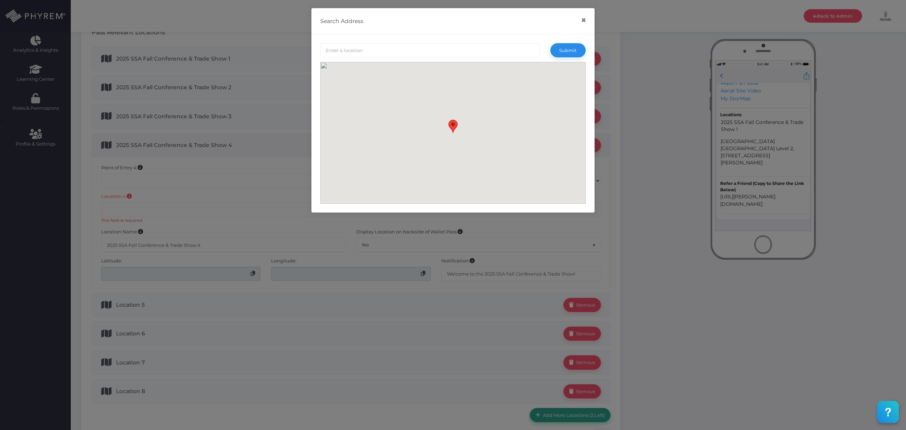
click at [412, 50] on input "text" at bounding box center [430, 50] width 220 height 14
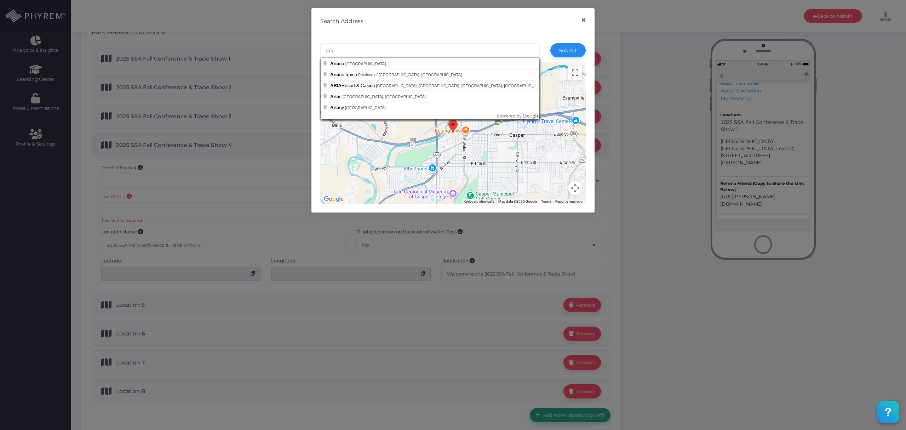
type input "ARIA Resort & Casino, South Las Vegas Boulevard, Las Vegas, NV, USA"
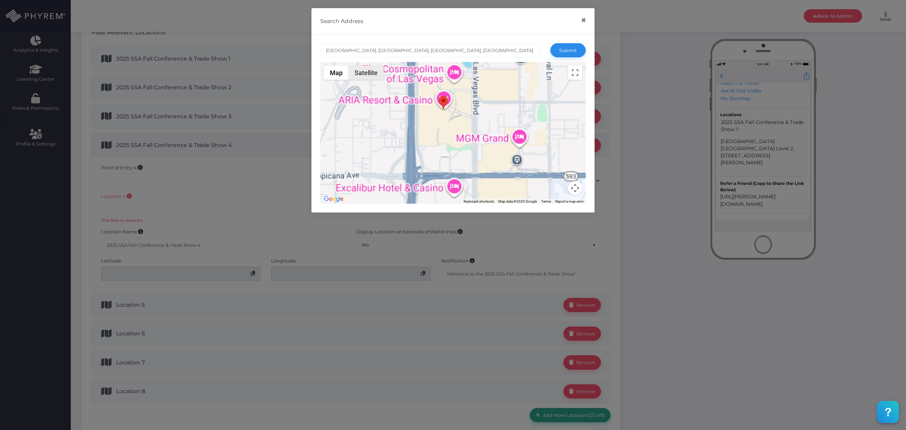
click at [369, 74] on button "Satellite" at bounding box center [366, 73] width 35 height 14
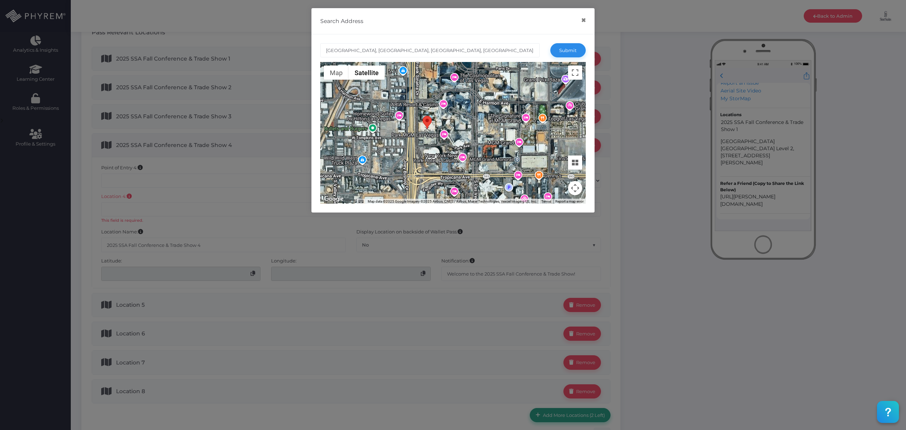
drag, startPoint x: 445, startPoint y: 101, endPoint x: 428, endPoint y: 121, distance: 26.6
click at [423, 116] on area at bounding box center [423, 116] width 0 height 0
type input "Las Vegas Aria South Parking Level 2, 4720 Frank Sinatra Dr, Las Vegas, NV 8915…"
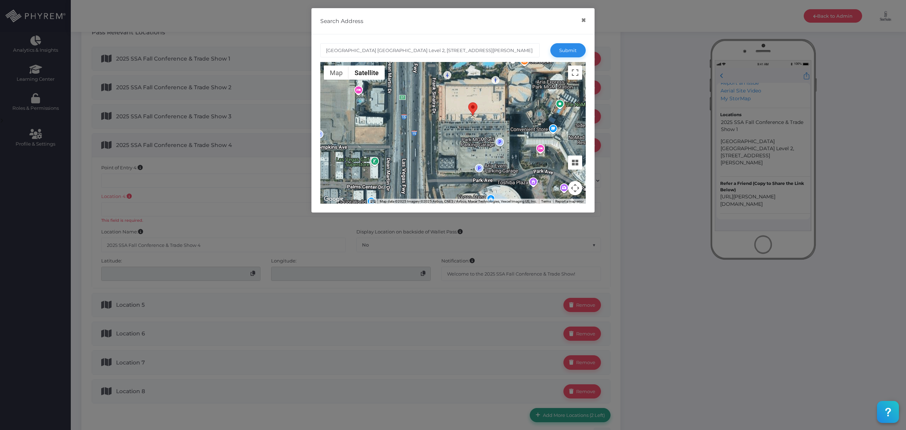
click at [468, 102] on area at bounding box center [468, 102] width 0 height 0
type input "Las Vegas Aria South Parking Level 2, 4720 Frank Sinatra Dr, Las Vegas, NV 8915…"
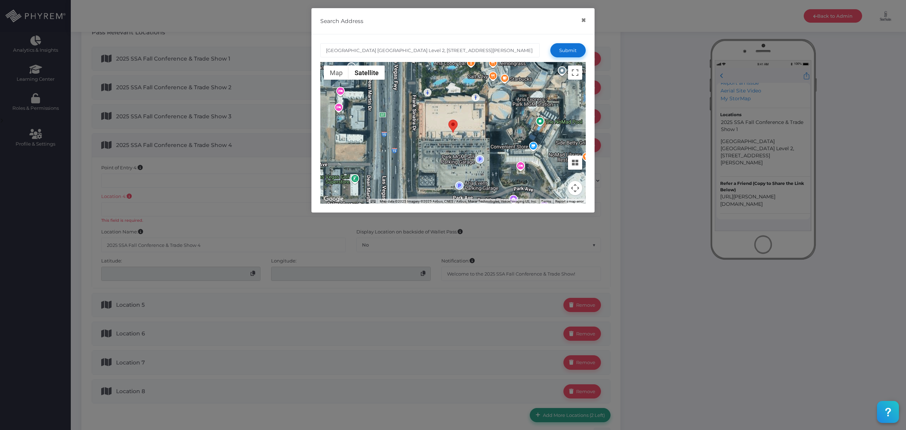
click at [567, 53] on button "Submit" at bounding box center [568, 50] width 35 height 14
type input "Las Vegas Aria South Parking Level 2, 4720 Frank Sinatra Dr, Las Vegas, NV 8915…"
type input "36.1053419"
type input "-115.1787267"
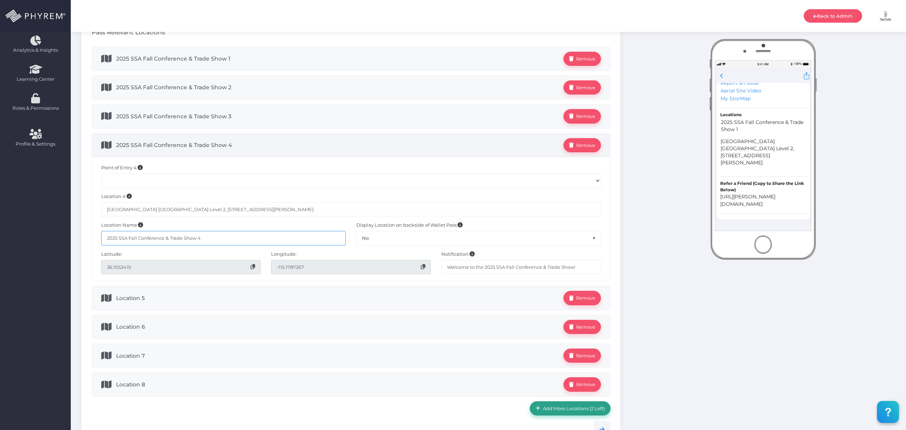
drag, startPoint x: 207, startPoint y: 243, endPoint x: 91, endPoint y: 241, distance: 116.5
click at [91, 241] on div "Add Locations (10 Left) 2025 SSA Fall Conference & Trade Show 1 Remove Point of…" at bounding box center [351, 231] width 530 height 369
click at [175, 295] on span "Location 5" at bounding box center [340, 298] width 448 height 14
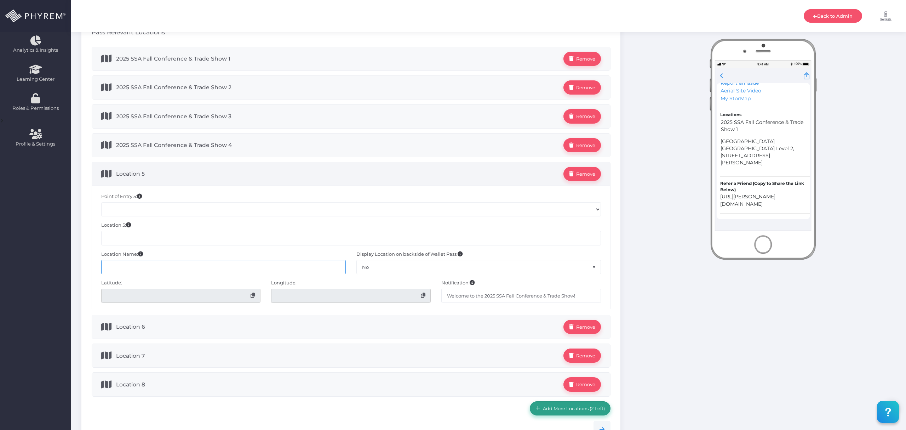
click at [189, 274] on input "text" at bounding box center [223, 267] width 245 height 14
paste input "2025 SSA Fall Conference & Trade Show 4"
type input "2025 SSA Fall Conference & Trade Show 5"
click at [196, 243] on input "text" at bounding box center [351, 238] width 500 height 14
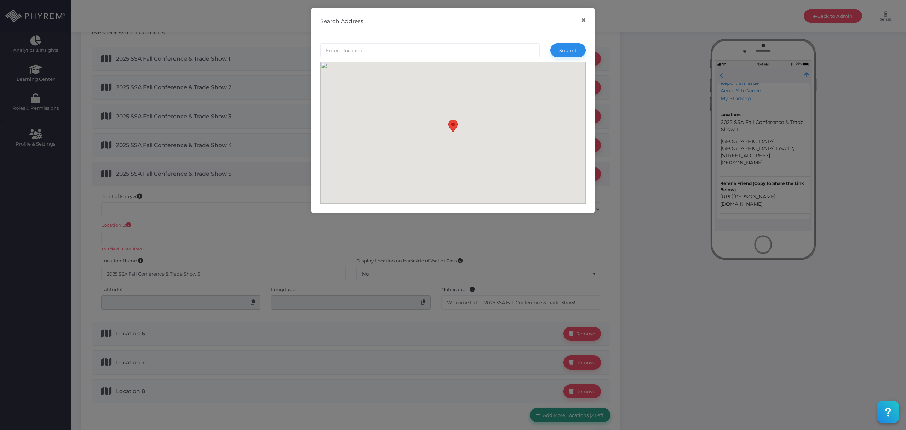
click at [455, 53] on input "text" at bounding box center [430, 50] width 220 height 14
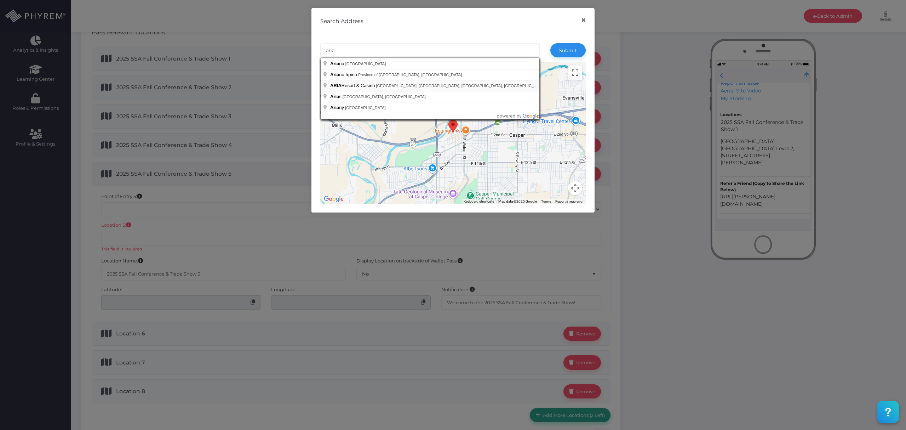
type input "ARIA Resort & Casino, South Las Vegas Boulevard, Las Vegas, NV, USA"
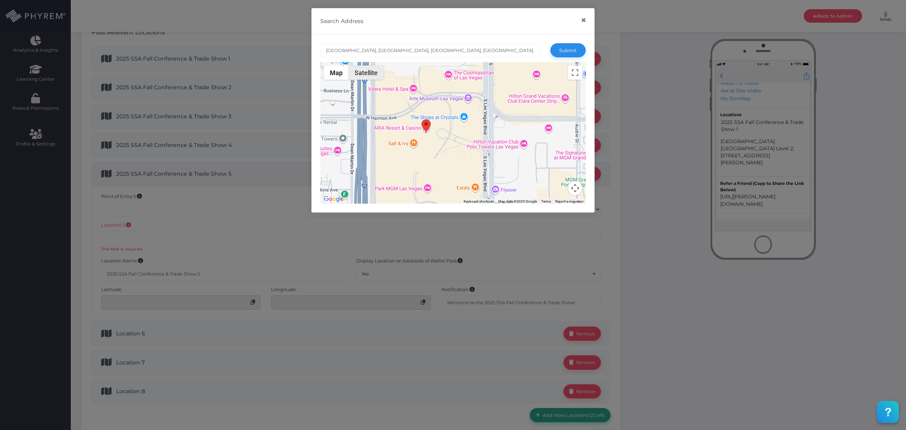
click at [361, 74] on button "Satellite" at bounding box center [366, 73] width 35 height 14
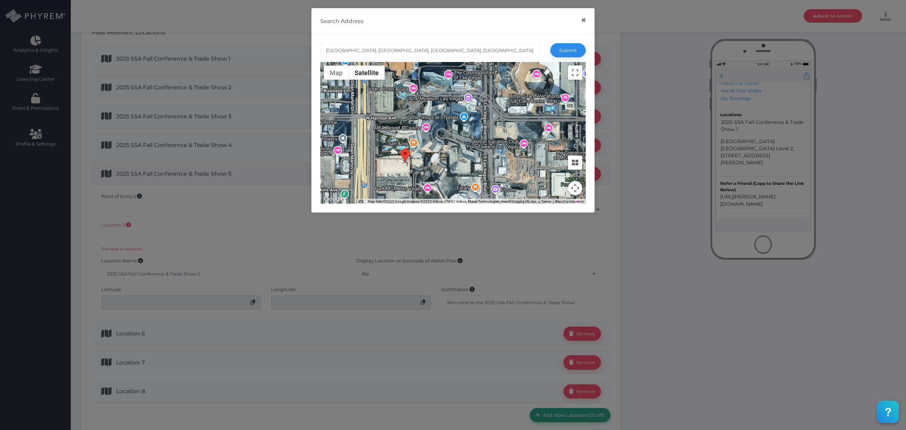
drag, startPoint x: 421, startPoint y: 136, endPoint x: 404, endPoint y: 156, distance: 25.8
click at [401, 149] on area at bounding box center [401, 149] width 0 height 0
type input "4R4C+9Q Paradise, NV, USA"
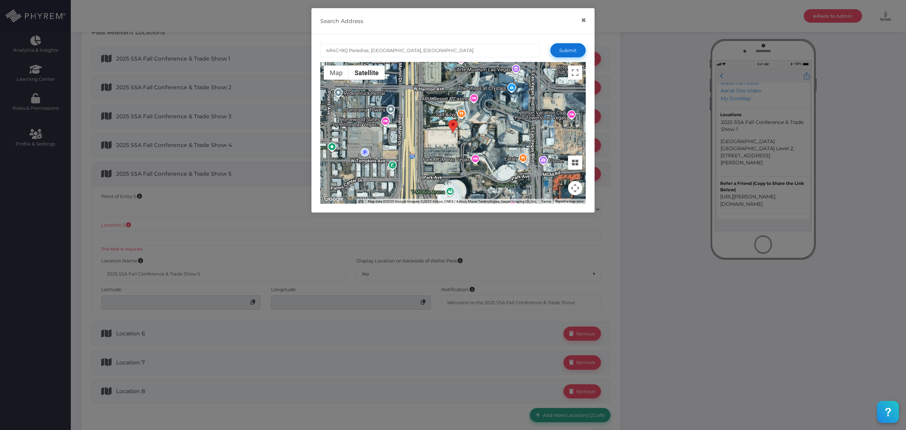
click at [571, 49] on button "Submit" at bounding box center [568, 50] width 35 height 14
type input "4R4C+9Q Paradise, NV, USA"
type input "36.1059313"
type input "-115.1780186"
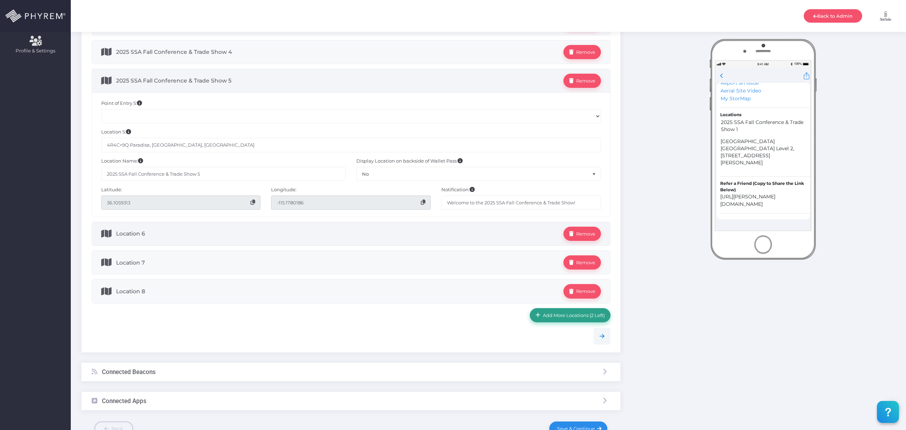
scroll to position [283, 0]
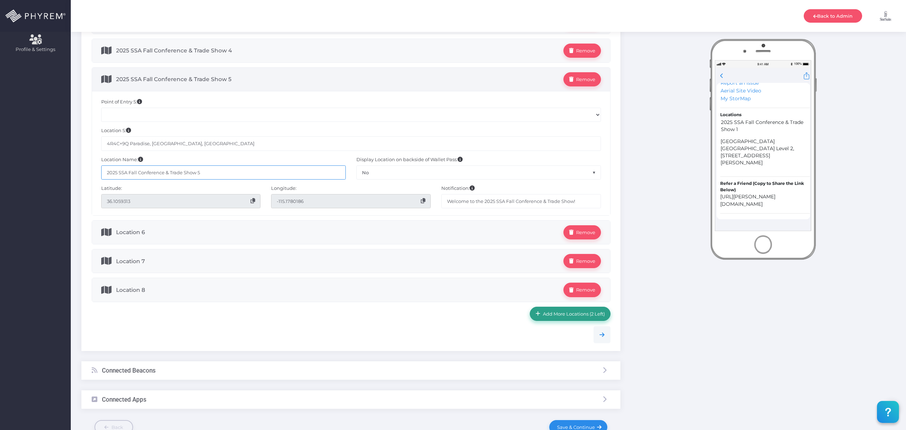
drag, startPoint x: 154, startPoint y: 173, endPoint x: 36, endPoint y: 163, distance: 118.6
click at [36, 163] on div "Dashboard Directory Directory User Manage User(s) Add User View Deleted User(s)…" at bounding box center [453, 96] width 906 height 759
click at [226, 234] on span "Location 6" at bounding box center [340, 232] width 448 height 14
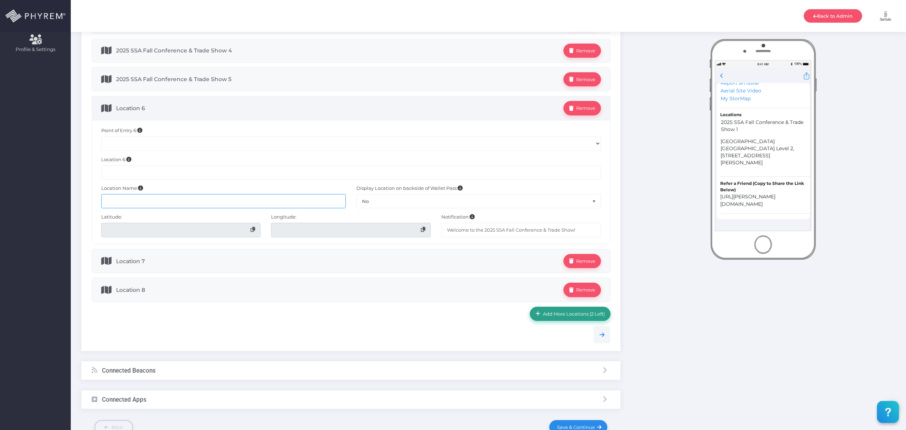
click at [215, 207] on input "text" at bounding box center [223, 201] width 245 height 14
paste input "2025 SSA Fall Conference & Trade Show 5"
type input "2025 SSA Fall Conference & Trade Show 6"
click at [233, 180] on input "text" at bounding box center [351, 172] width 500 height 14
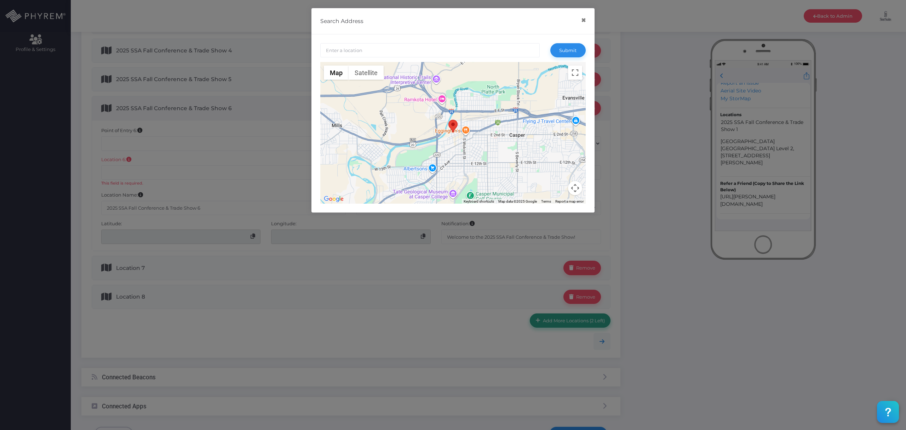
click at [407, 56] on input "text" at bounding box center [430, 50] width 220 height 14
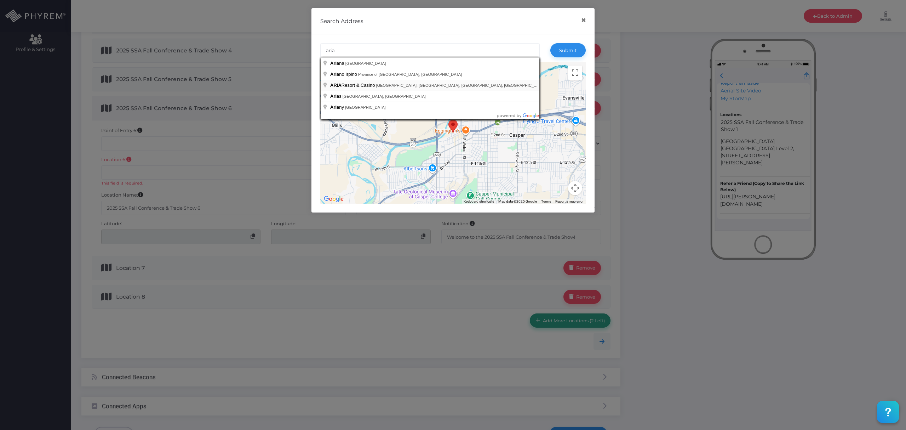
type input "ARIA Resort & Casino, South Las Vegas Boulevard, Las Vegas, NV, USA"
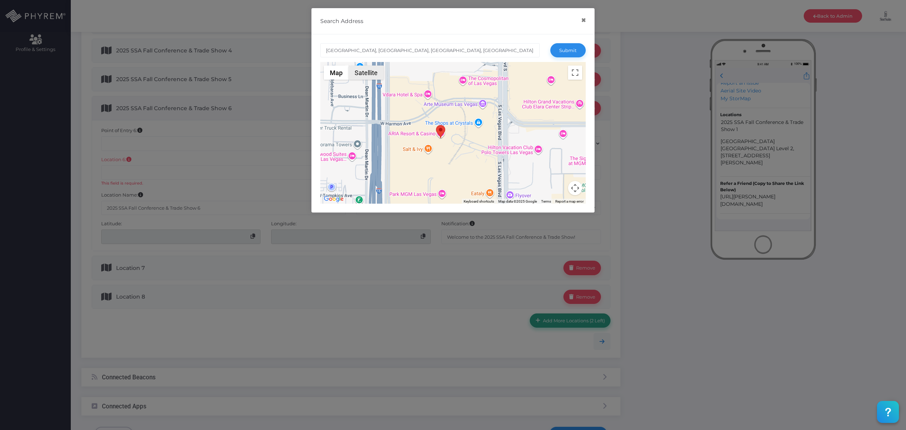
drag, startPoint x: 361, startPoint y: 73, endPoint x: 379, endPoint y: 84, distance: 20.5
click at [362, 73] on button "Satellite" at bounding box center [366, 73] width 35 height 14
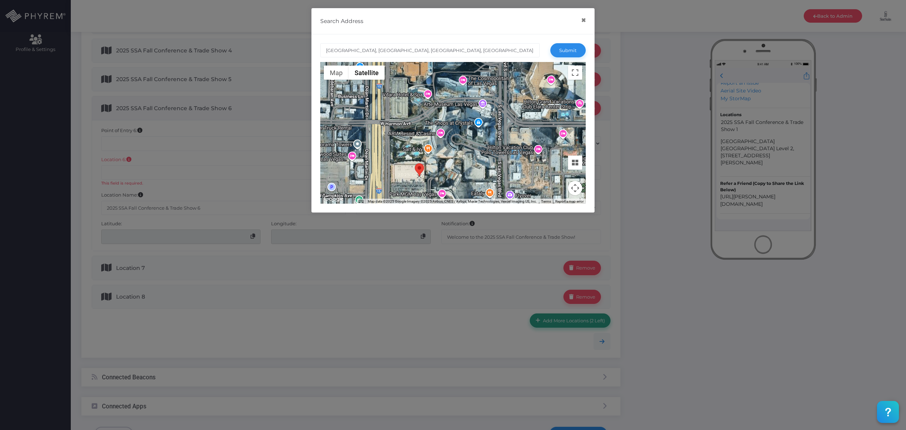
drag, startPoint x: 438, startPoint y: 134, endPoint x: 418, endPoint y: 170, distance: 41.3
click at [415, 163] on area at bounding box center [415, 163] width 0 height 0
type input "3770 S Las Vegas Blvd, Las Vegas, NV 89109, USA"
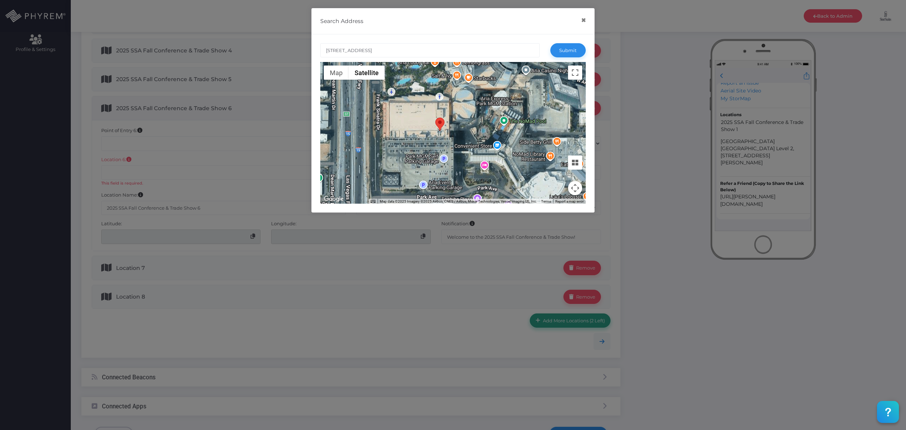
drag, startPoint x: 440, startPoint y: 120, endPoint x: 441, endPoint y: 126, distance: 5.7
click at [435, 118] on area at bounding box center [435, 118] width 0 height 0
type input "3770 S Las Vegas Blvd, Las Vegas, NV 89109, USA"
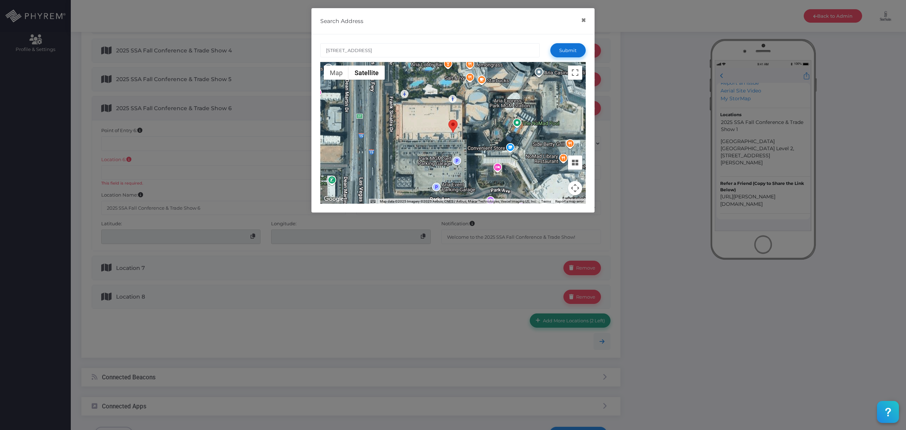
click at [562, 51] on button "Submit" at bounding box center [568, 50] width 35 height 14
type input "3770 S Las Vegas Blvd, Las Vegas, NV 89109, USA"
type input "36.1053765"
type input "-115.1780293"
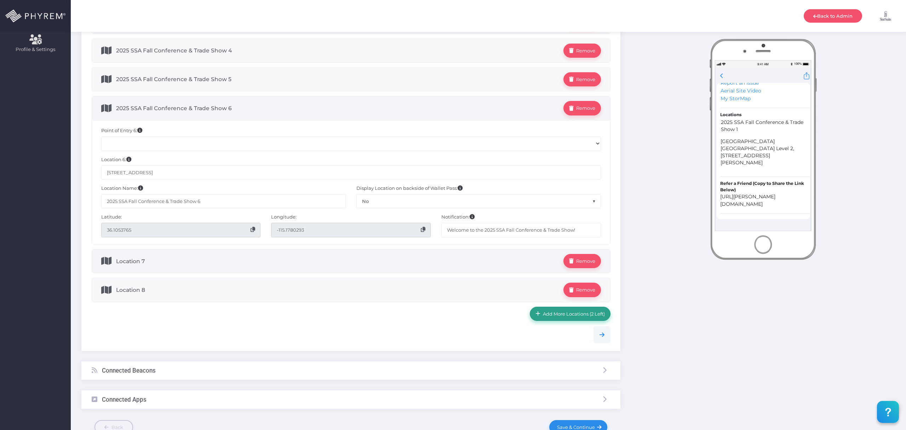
click at [309, 260] on span "Location 7" at bounding box center [340, 261] width 448 height 14
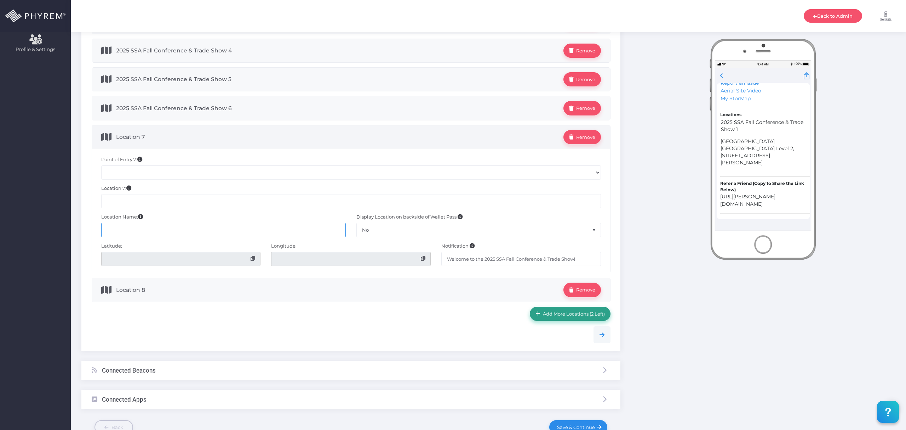
click at [244, 231] on input "text" at bounding box center [223, 230] width 245 height 14
paste input "2025 SSA Fall Conference & Trade Show 5"
type input "2025 SSA Fall Conference & Trade Show 7"
click at [262, 202] on input "text" at bounding box center [351, 201] width 500 height 14
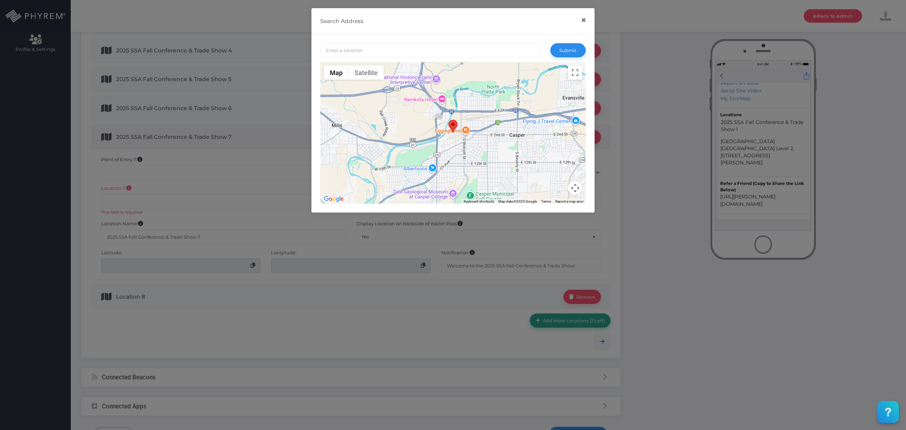
click at [431, 49] on input "text" at bounding box center [430, 50] width 220 height 14
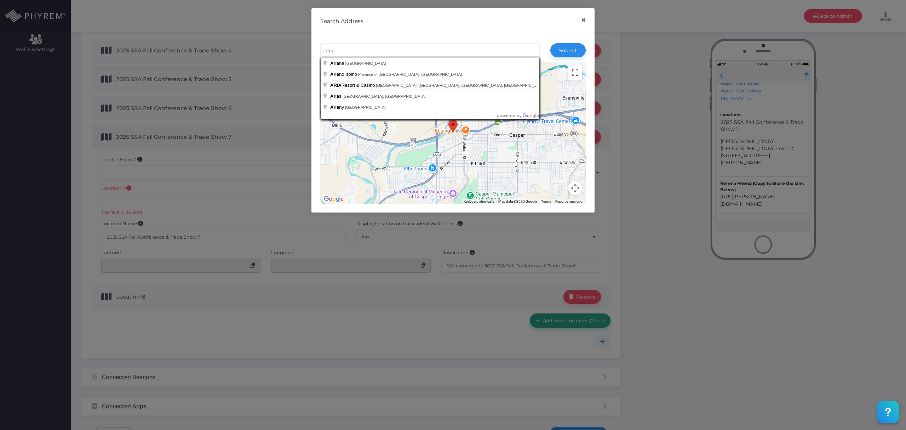
type input "ARIA Resort & Casino, South Las Vegas Boulevard, Las Vegas, NV, USA"
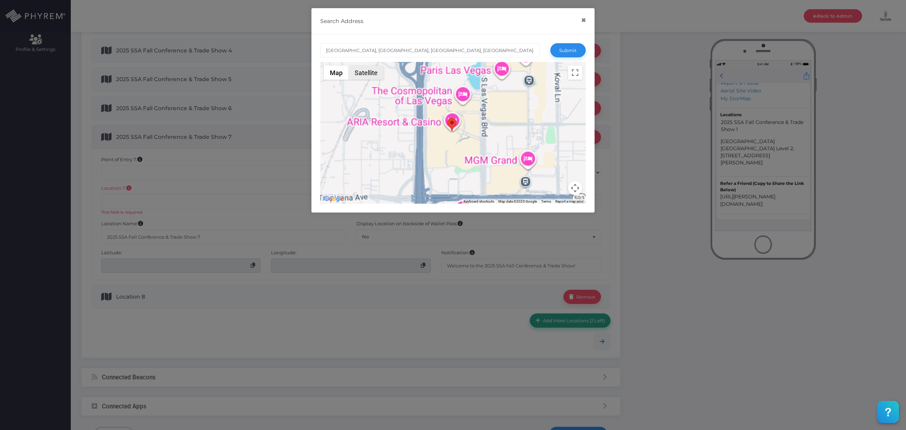
click at [368, 70] on button "Satellite" at bounding box center [366, 73] width 35 height 14
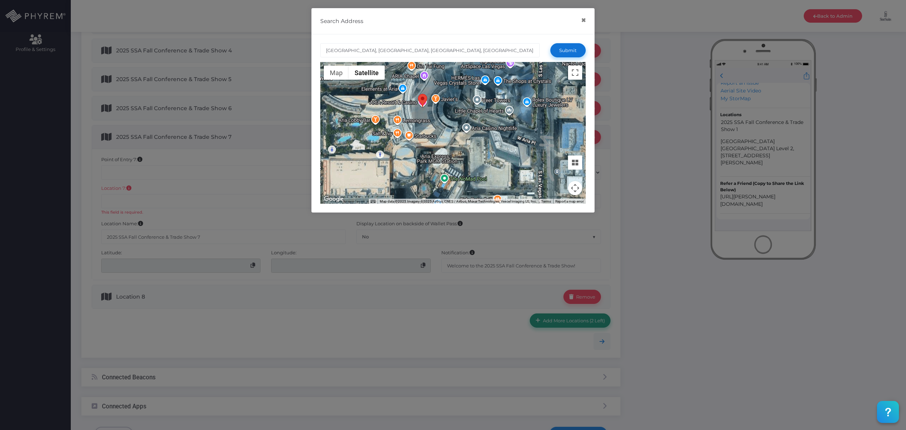
click at [569, 50] on button "Submit" at bounding box center [568, 50] width 35 height 14
type input "ARIA Resort & Casino, South Las Vegas Boulevard, Las Vegas, NV, USA"
type input "36.1073702"
type input "-115.1767526"
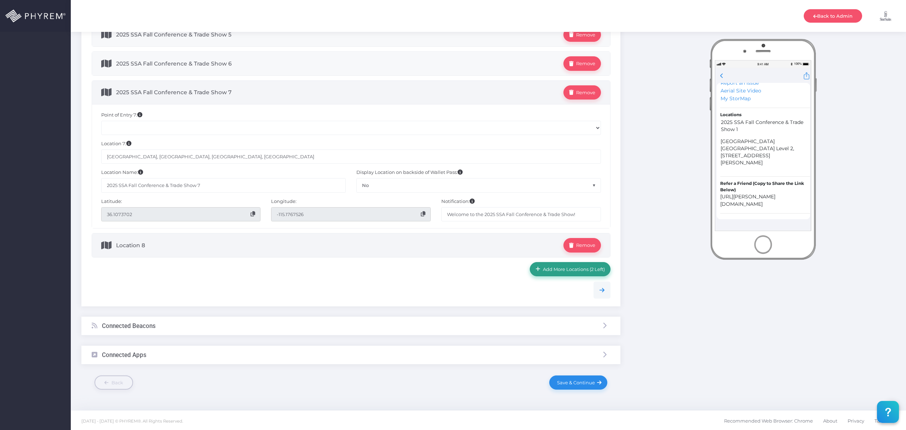
scroll to position [330, 0]
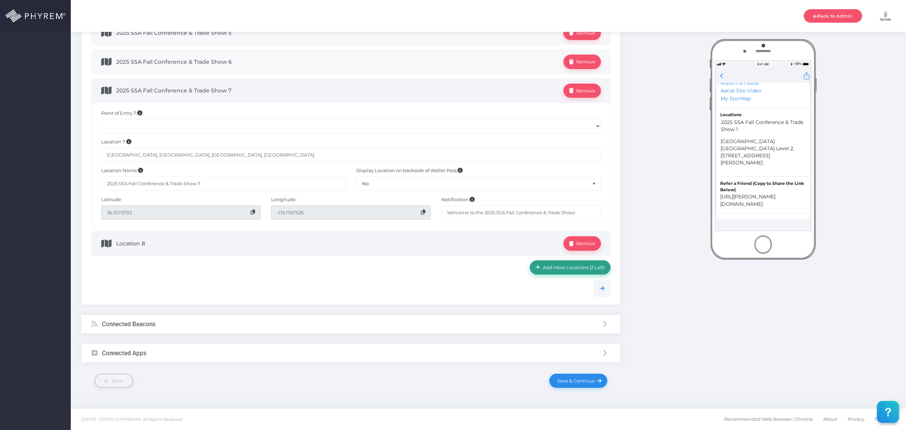
click at [261, 245] on span "Location 8" at bounding box center [340, 243] width 448 height 14
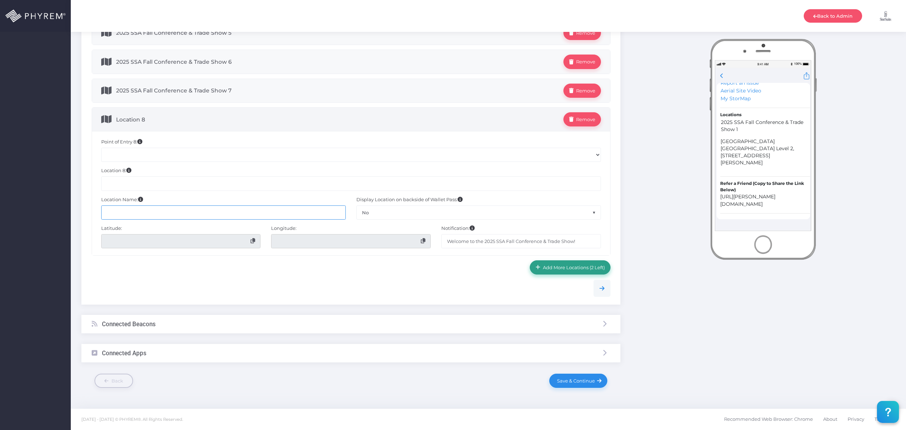
click at [263, 220] on input "text" at bounding box center [223, 212] width 245 height 14
paste input "2025 SSA Fall Conference & Trade Show 5"
type input "2025 SSA Fall Conference & Trade Show 8"
drag, startPoint x: 237, startPoint y: 186, endPoint x: 236, endPoint y: 201, distance: 15.6
click at [236, 201] on div "Point of Entry 8: Location 8: Location Name: 2025 SSA Fall Conference & Trade S…" at bounding box center [351, 193] width 518 height 124
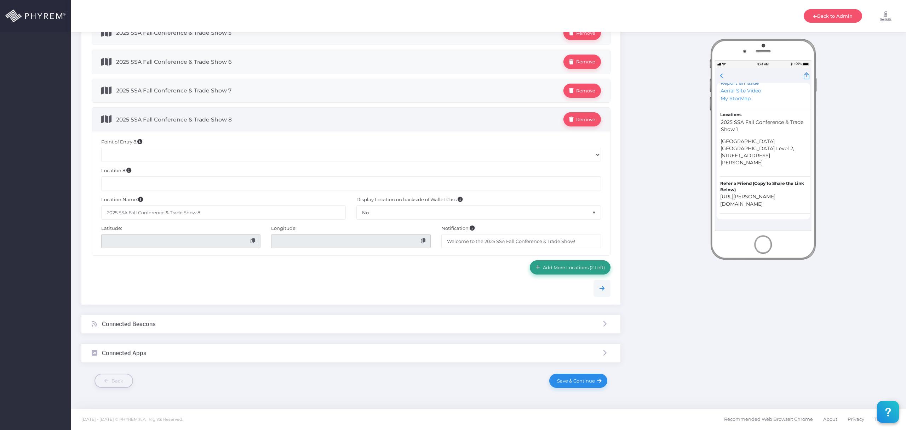
click at [244, 182] on input "text" at bounding box center [351, 183] width 500 height 14
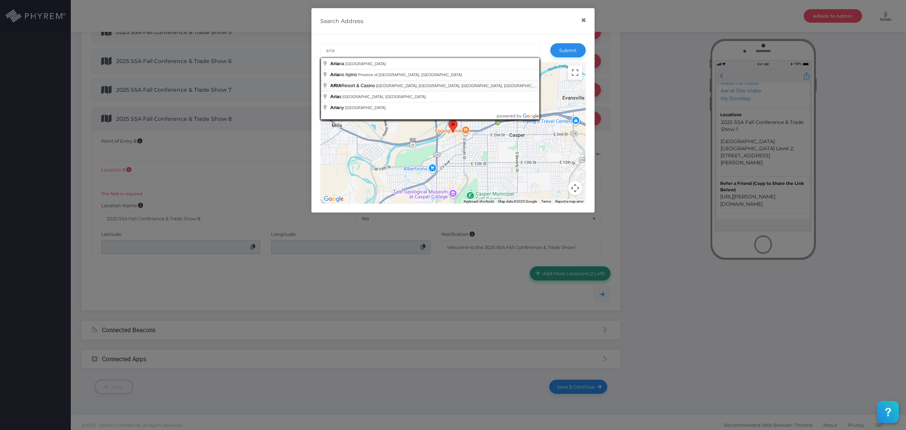
type input "ARIA Resort & Casino, South Las Vegas Boulevard, Las Vegas, NV, USA"
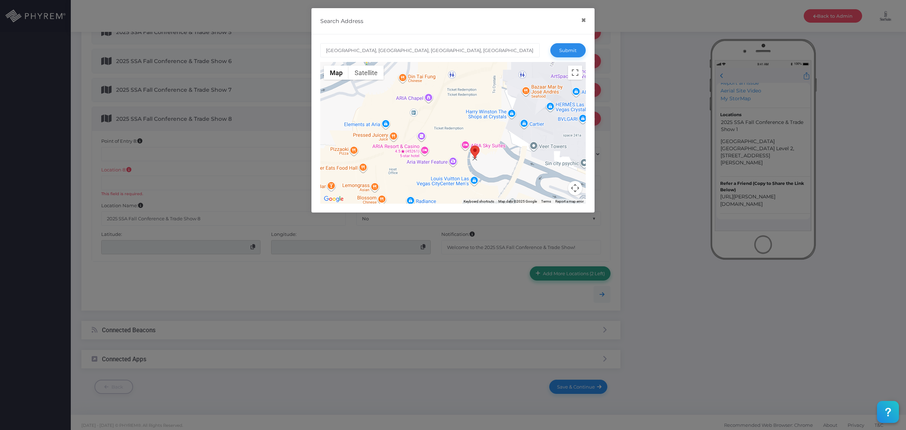
drag, startPoint x: 431, startPoint y: 146, endPoint x: 475, endPoint y: 151, distance: 44.5
click at [471, 146] on area at bounding box center [471, 146] width 0 height 0
type input "Veer Towers, 3726 S Las Vegas Blvd, Las Vegas, NV 89158, USA"
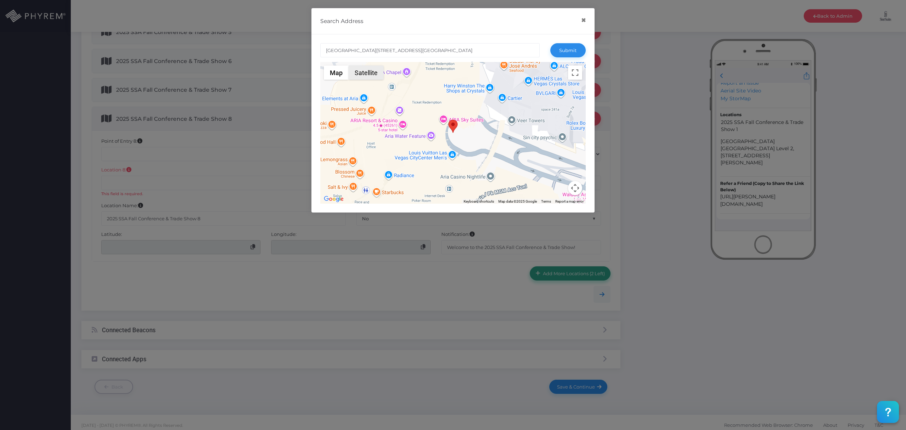
click at [369, 73] on button "Satellite" at bounding box center [366, 73] width 35 height 14
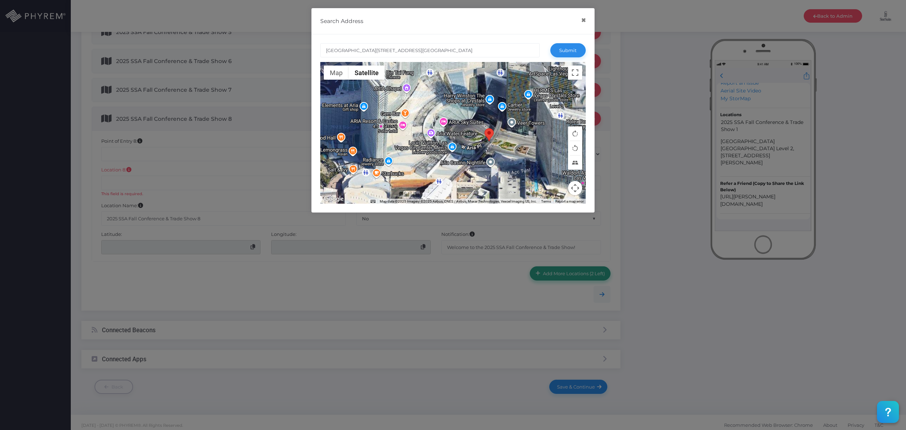
drag, startPoint x: 454, startPoint y: 126, endPoint x: 491, endPoint y: 135, distance: 37.8
click at [485, 128] on area at bounding box center [485, 128] width 0 height 0
type input "3726 W Aria Pl, Las Vegas, NV 89158, USA"
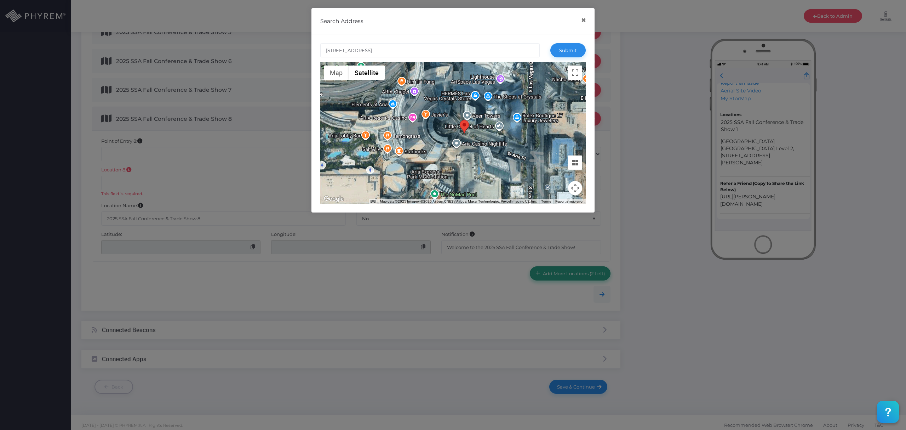
click at [460, 120] on area at bounding box center [460, 120] width 0 height 0
type input "3720 S Las Vegas Blvd, Las Vegas, NV 89158, USA"
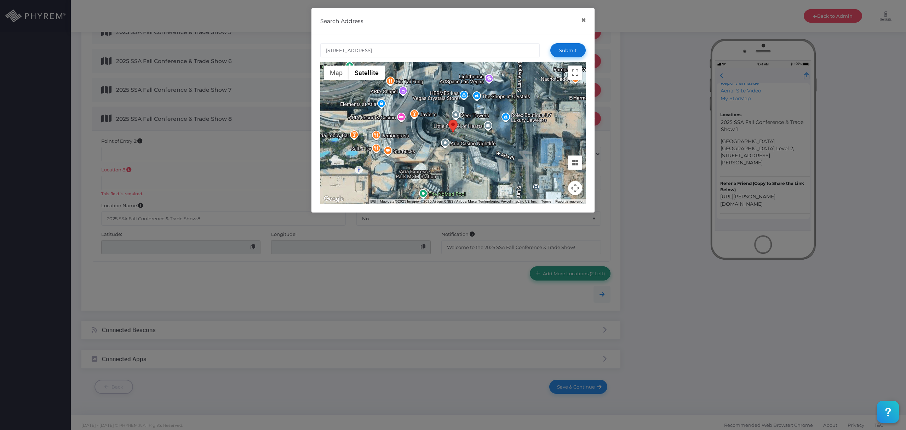
click at [565, 53] on button "Submit" at bounding box center [568, 50] width 35 height 14
type input "3720 S Las Vegas Blvd, Las Vegas, NV 89158, USA"
type input "36.1071061"
type input "-115.1751862"
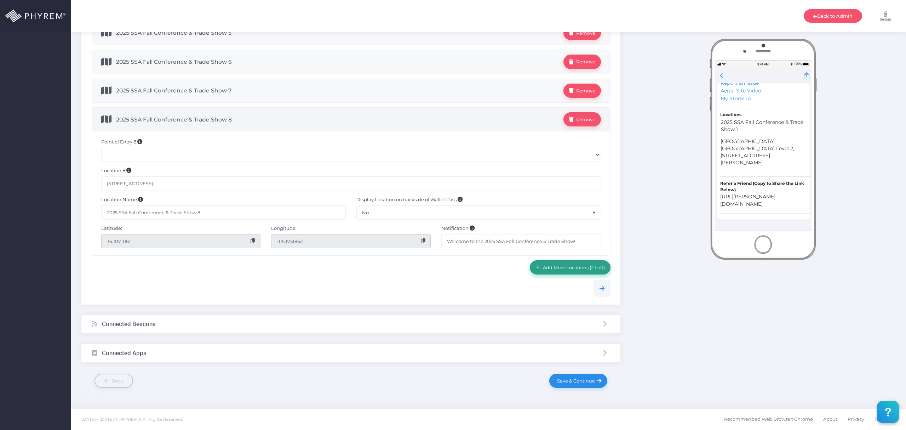
scroll to position [334, 0]
click at [369, 324] on div "Connected Beacons" at bounding box center [350, 324] width 539 height 19
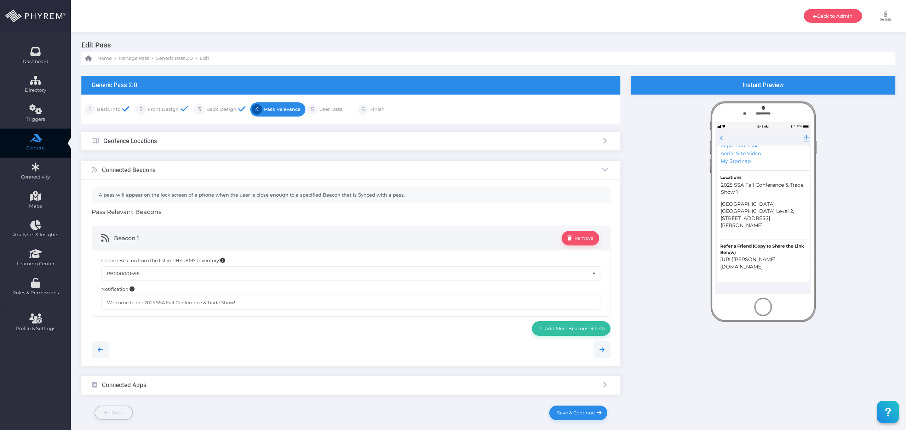
scroll to position [0, 0]
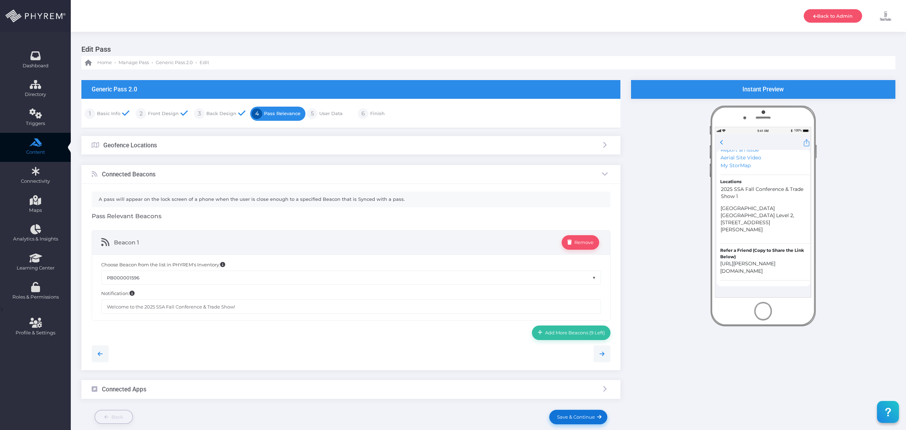
click at [565, 416] on span "Save & Continue" at bounding box center [575, 417] width 40 height 6
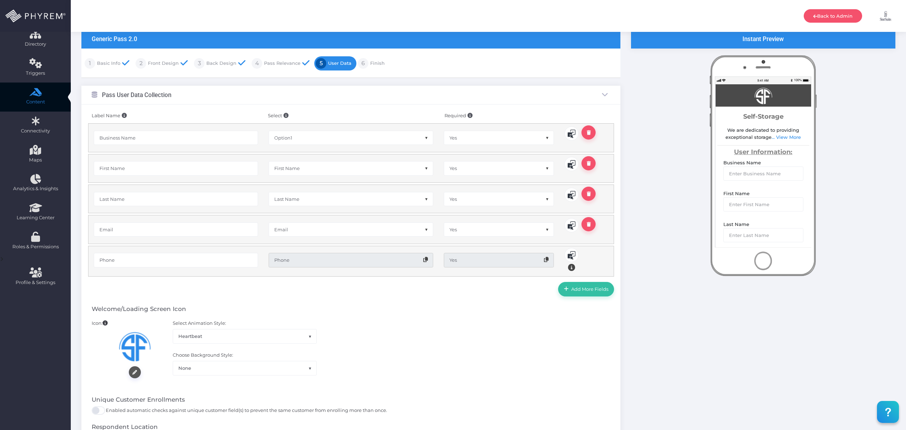
scroll to position [239, 0]
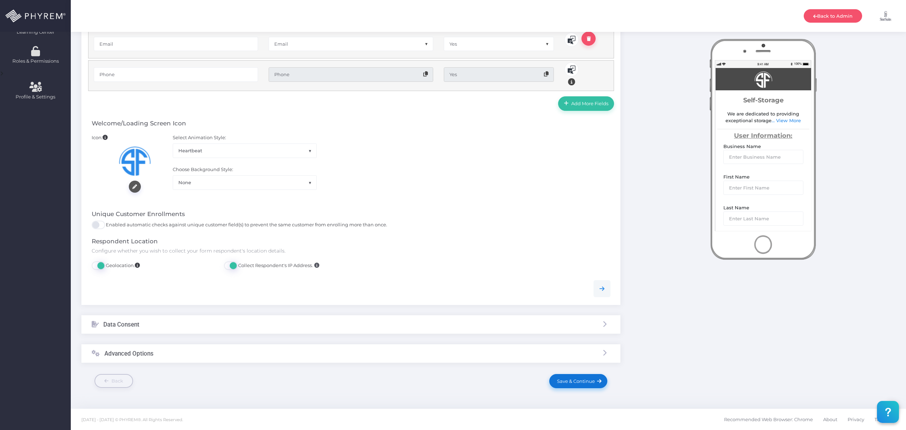
click at [582, 380] on span "Save & Continue" at bounding box center [575, 381] width 40 height 6
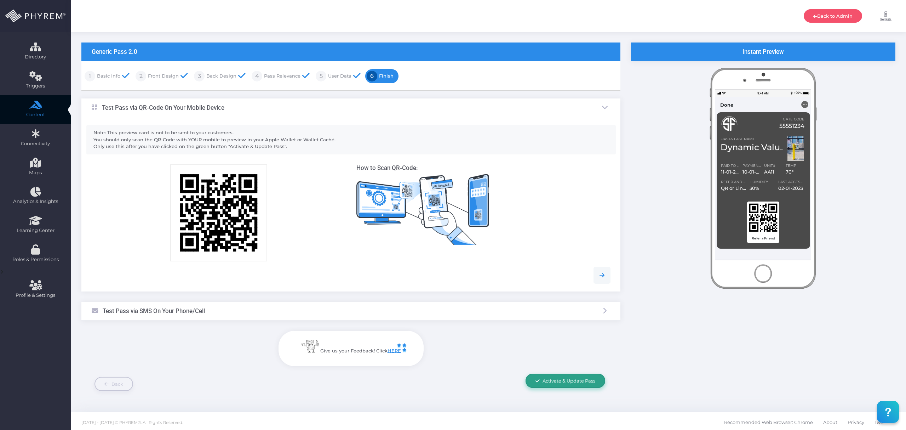
scroll to position [40, 0]
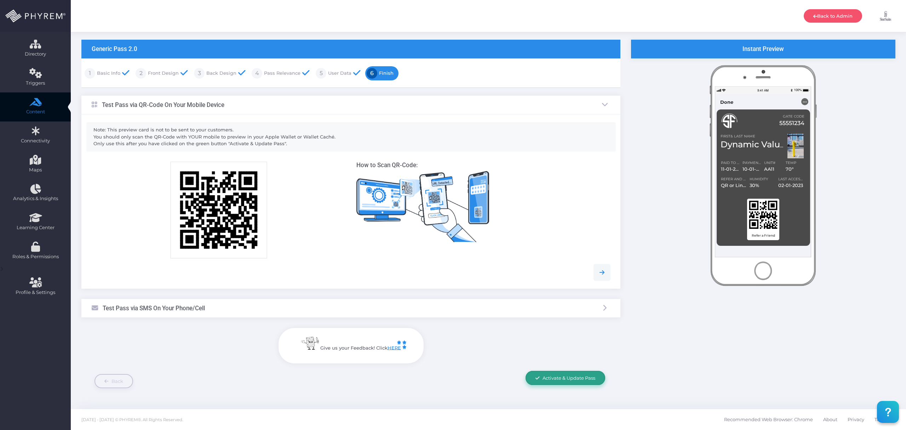
click at [571, 377] on span "Activate & Update Pass" at bounding box center [569, 378] width 53 height 6
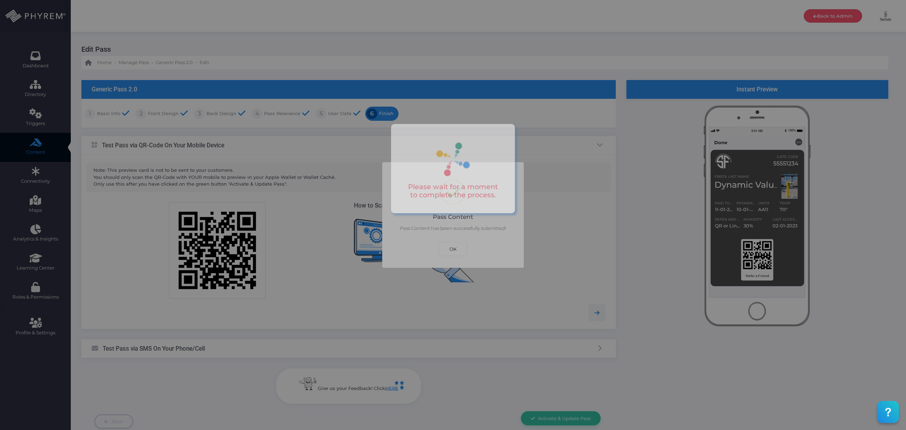
scroll to position [0, 0]
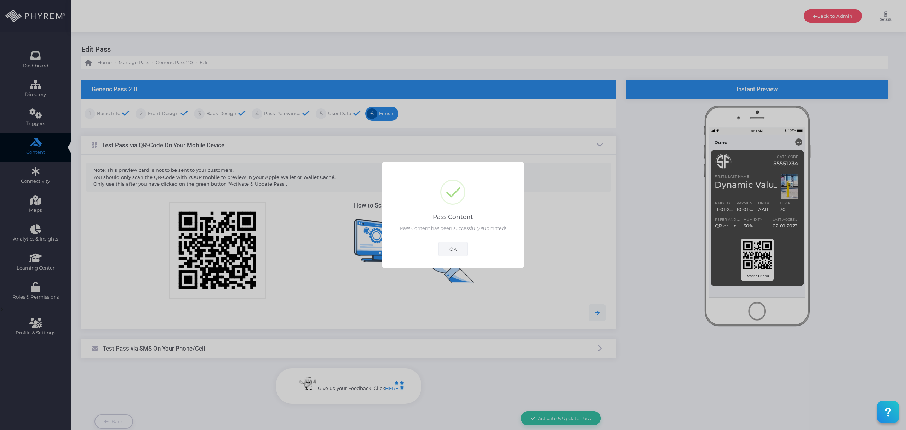
click at [452, 254] on button "OK" at bounding box center [453, 249] width 29 height 14
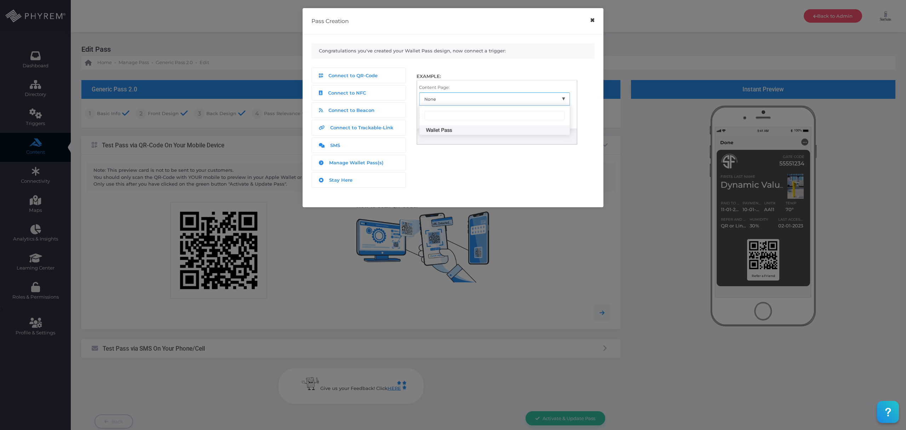
click at [592, 21] on button "×" at bounding box center [593, 20] width 14 height 16
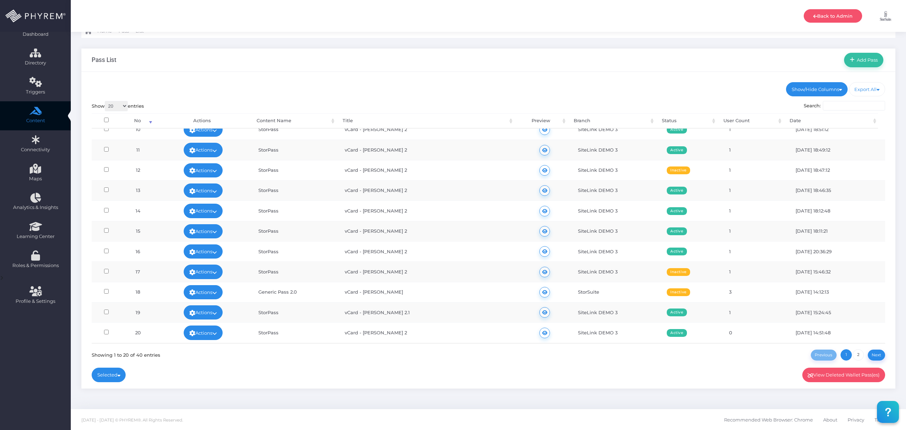
scroll to position [198, 0]
click at [864, 352] on span "1 2" at bounding box center [853, 355] width 24 height 6
click at [859, 354] on link "2" at bounding box center [858, 354] width 11 height 11
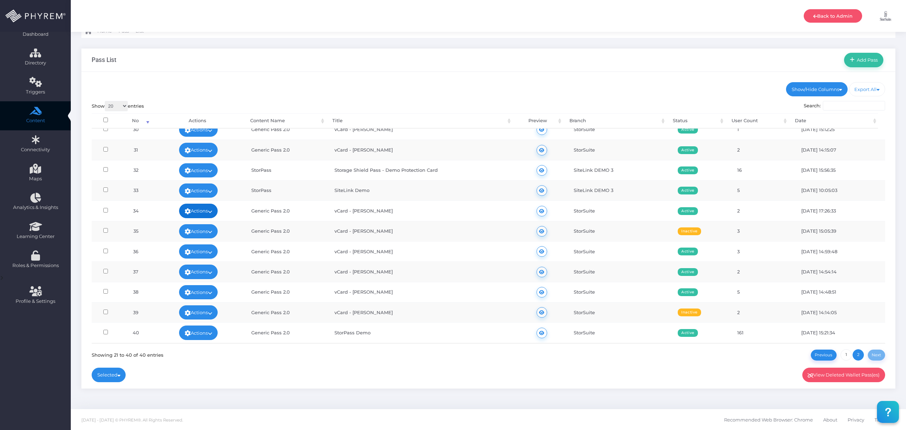
click at [210, 211] on icon at bounding box center [210, 211] width 5 height 0
click at [200, 226] on link "Edit" at bounding box center [180, 225] width 76 height 13
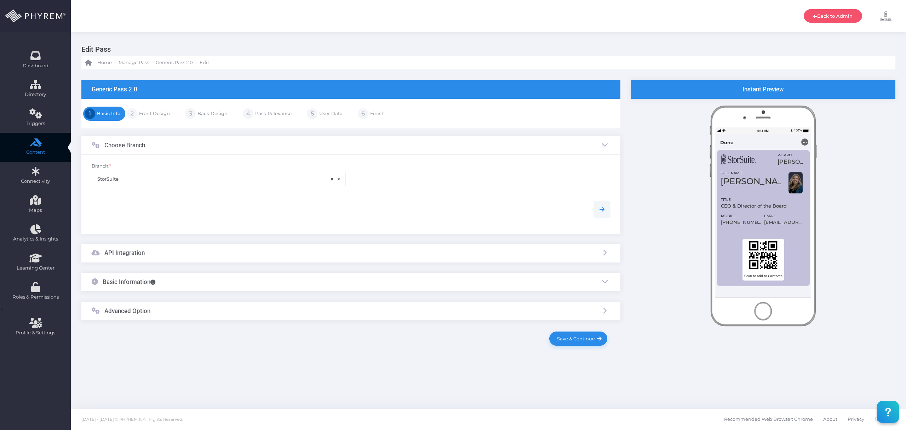
click at [274, 116] on link "Pass Relevance" at bounding box center [273, 113] width 38 height 11
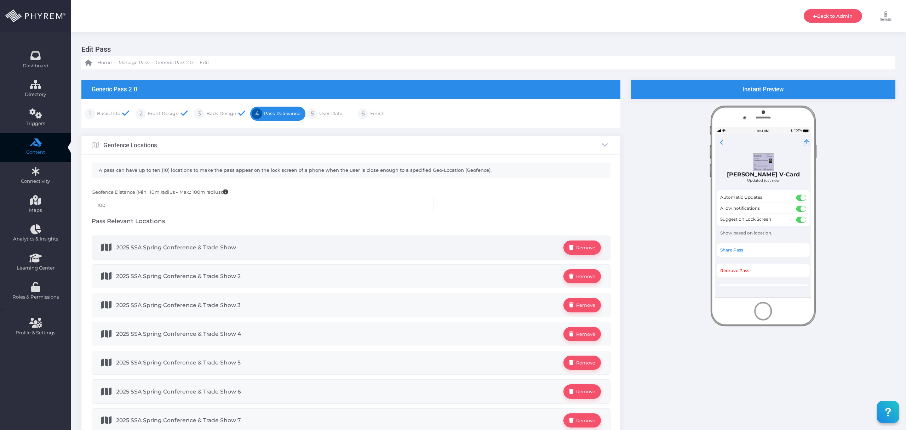
click at [239, 247] on span "2025 SSA Spring Conference & Trade Show" at bounding box center [340, 247] width 448 height 14
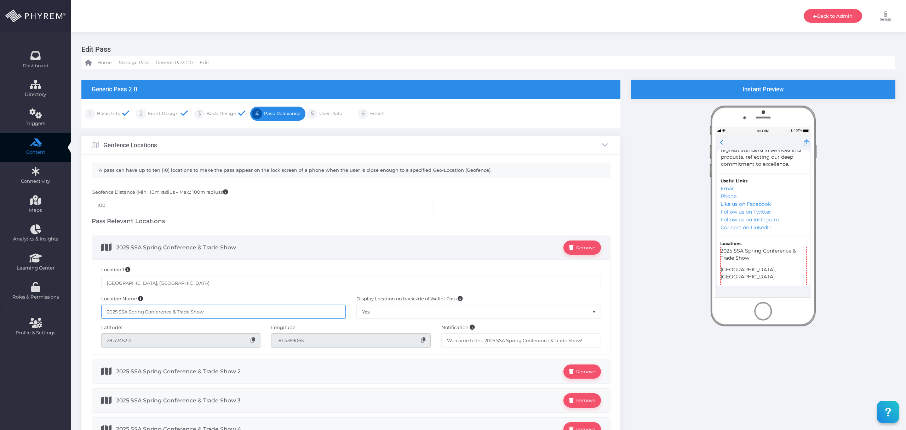
drag, startPoint x: 219, startPoint y: 312, endPoint x: 82, endPoint y: 299, distance: 137.3
click at [82, 299] on div "A pass can have up to ten (10) locations to make the pass appear on the lock sc…" at bounding box center [350, 380] width 539 height 451
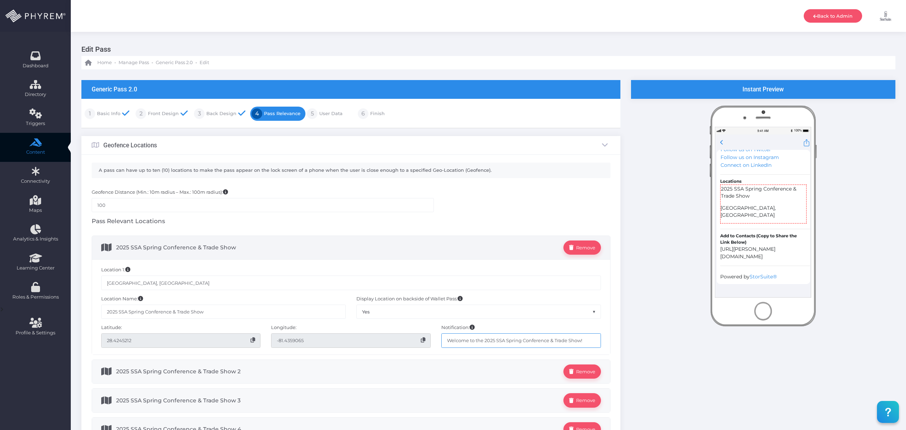
click at [460, 344] on input "Welcome to the 2025 SSA Spring Conference & Trade Show!" at bounding box center [522, 340] width 160 height 14
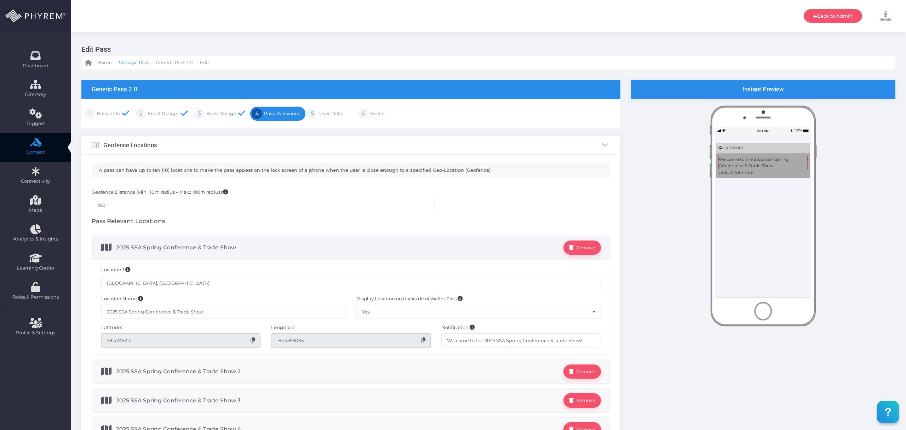
click at [133, 64] on span "Manage Pass" at bounding box center [134, 62] width 30 height 7
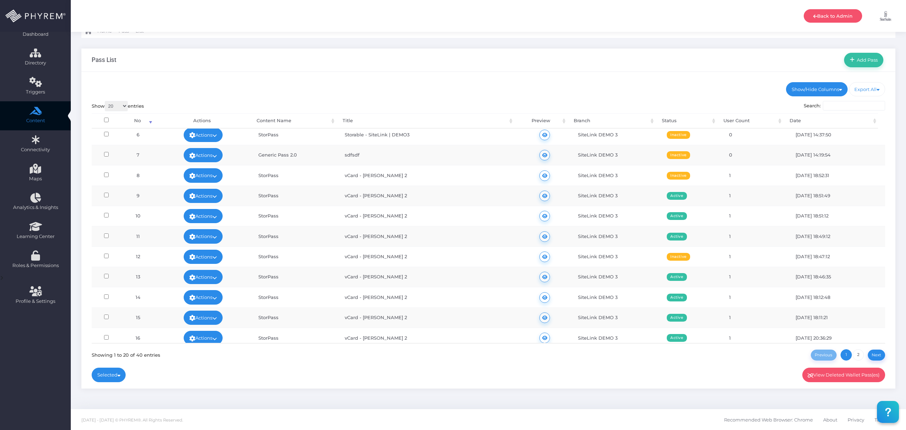
scroll to position [104, 0]
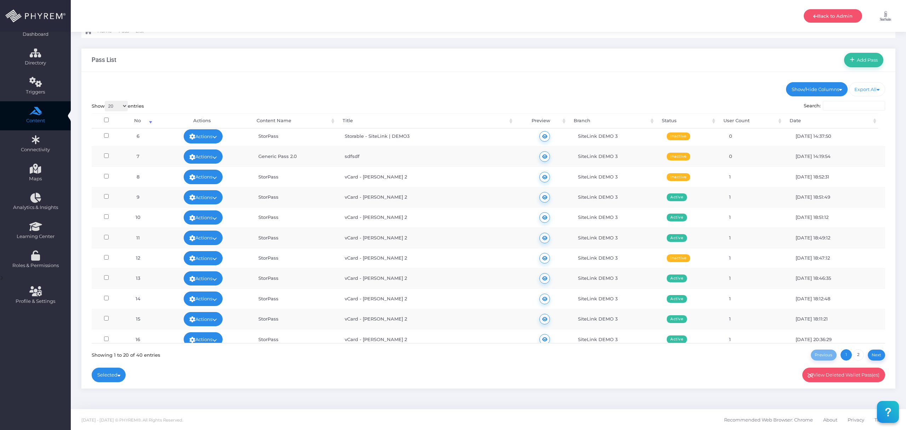
click at [388, 239] on td "vCard - [PERSON_NAME] 2" at bounding box center [428, 237] width 180 height 20
click at [400, 220] on td "vCard - Taylor Johnson 2" at bounding box center [428, 217] width 180 height 20
click at [399, 201] on td "vCard - Amanda Issac 2" at bounding box center [428, 197] width 180 height 20
click at [469, 76] on div "Show/Hide Columns No Title" at bounding box center [488, 230] width 814 height 317
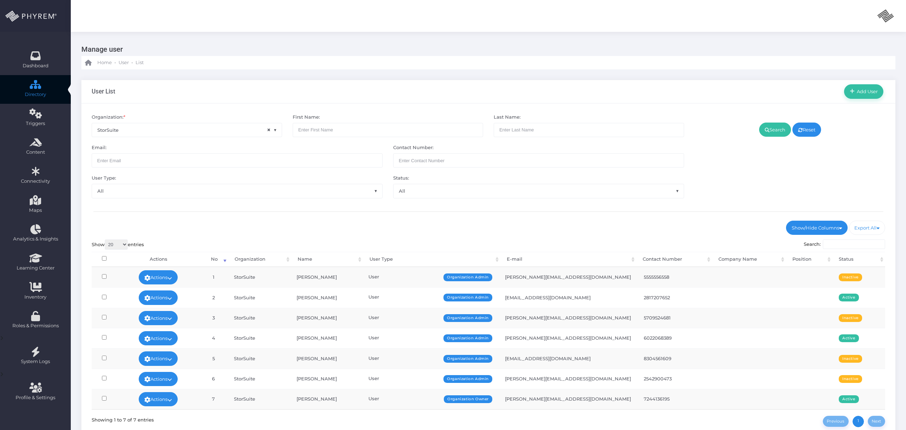
scroll to position [59, 0]
